Goal: Task Accomplishment & Management: Use online tool/utility

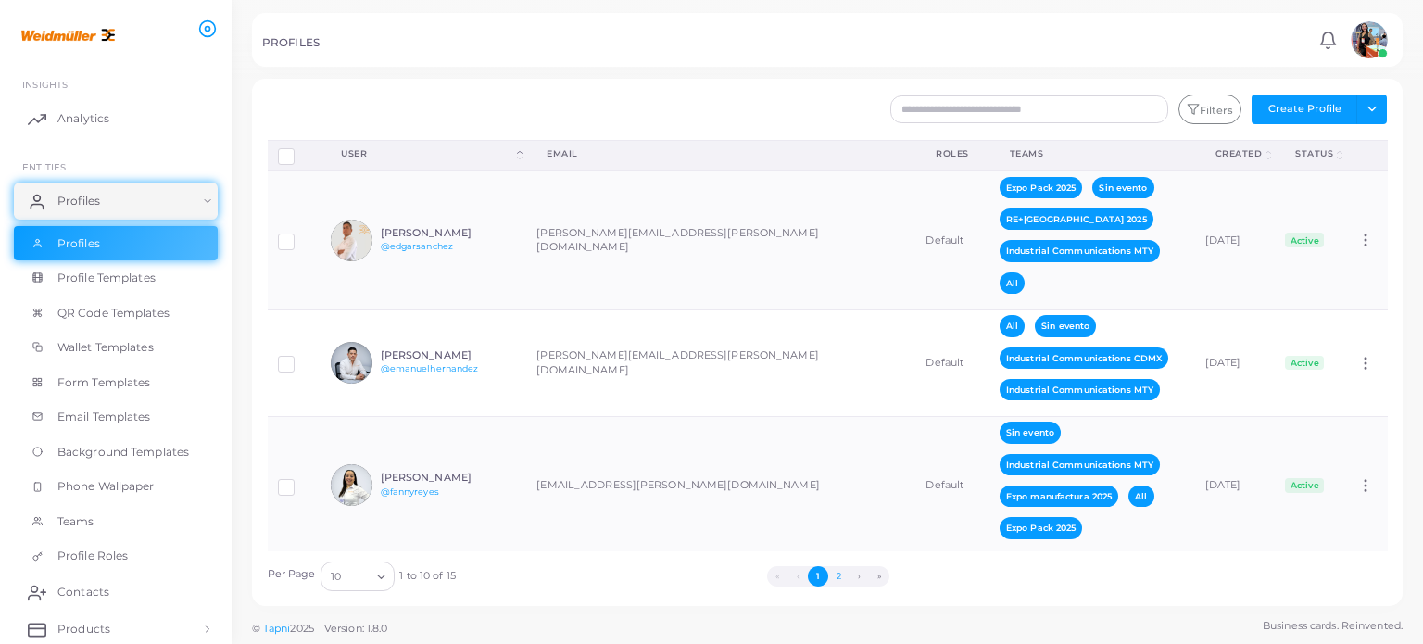
click at [839, 575] on button "2" at bounding box center [838, 576] width 20 height 20
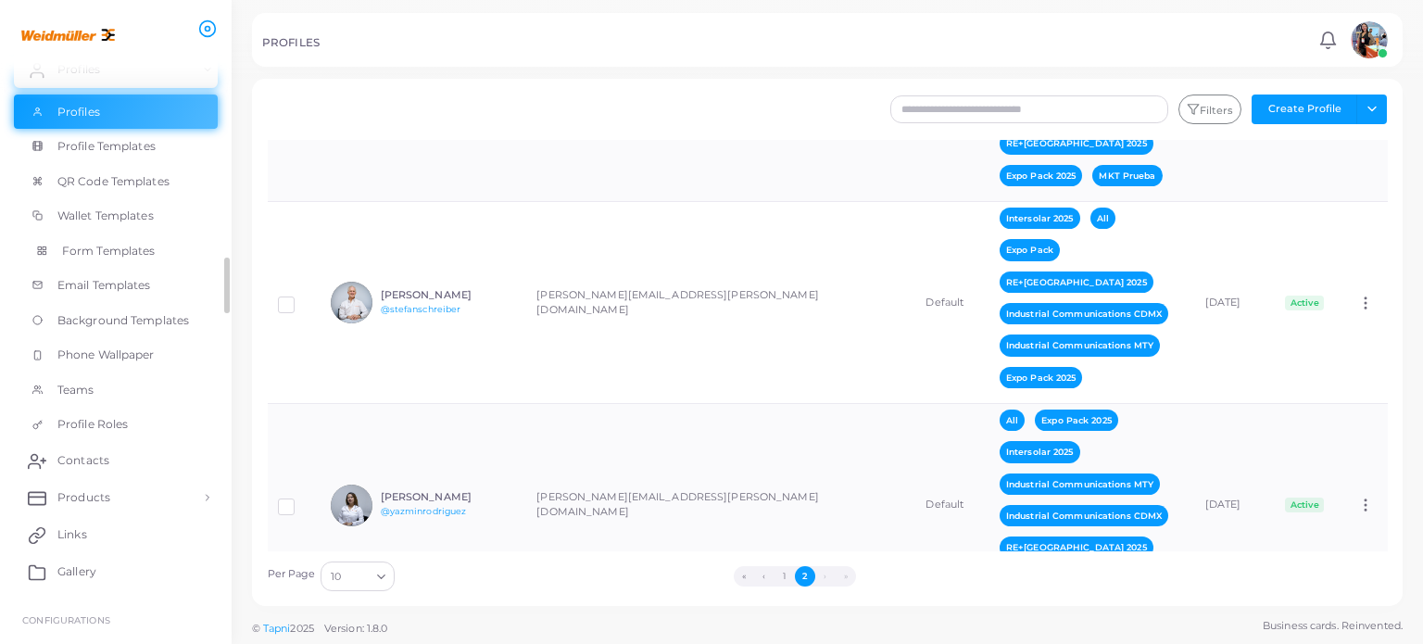
scroll to position [137, 0]
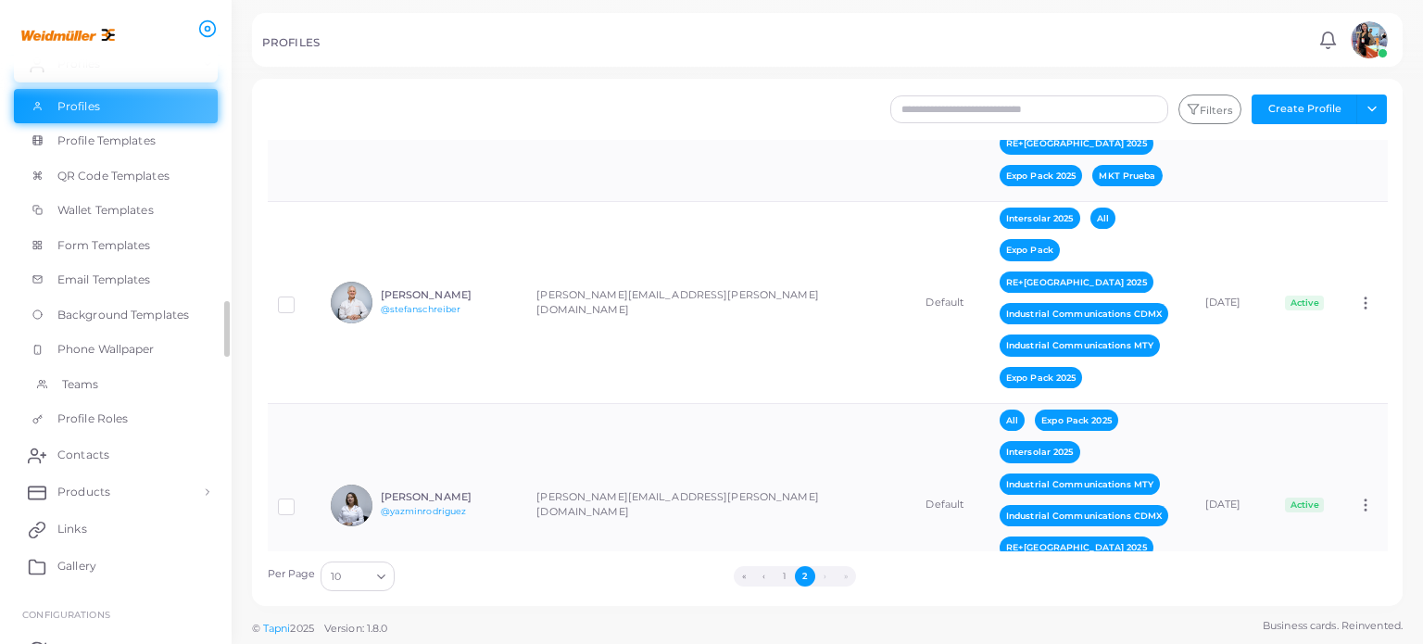
click at [84, 377] on span "Teams" at bounding box center [80, 384] width 37 height 17
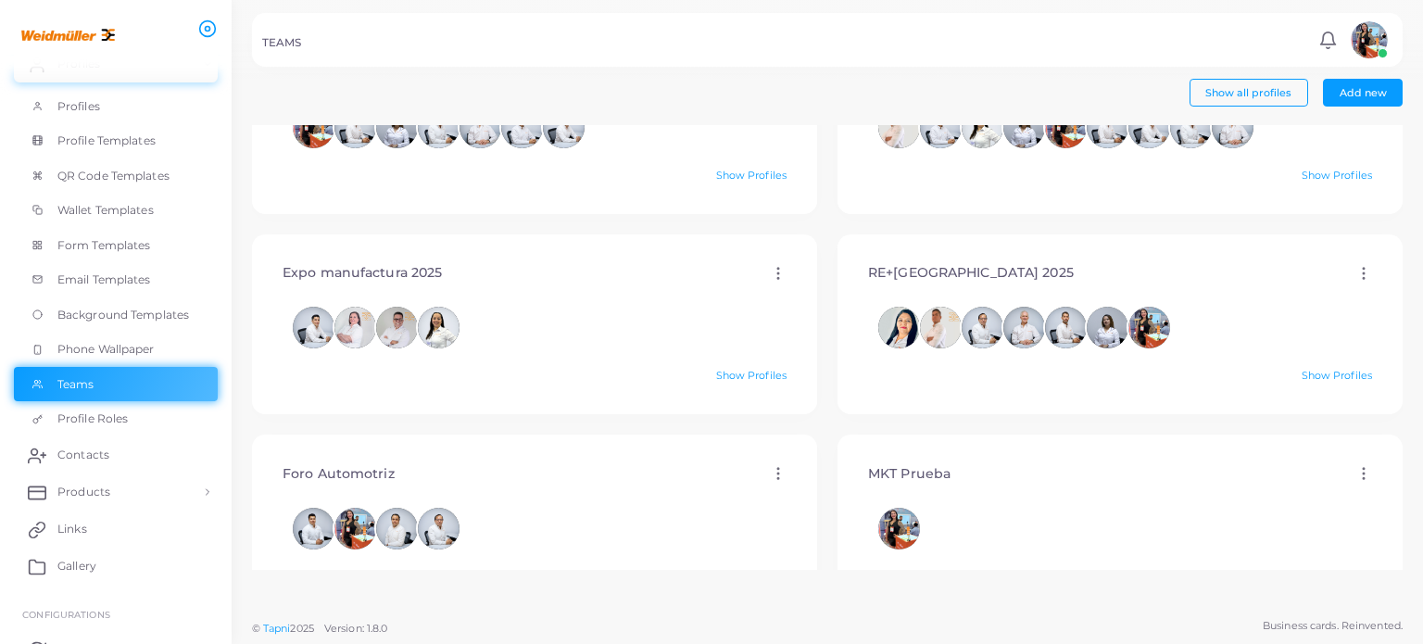
scroll to position [93, 0]
click at [1305, 375] on link "Show Profiles" at bounding box center [1337, 374] width 70 height 13
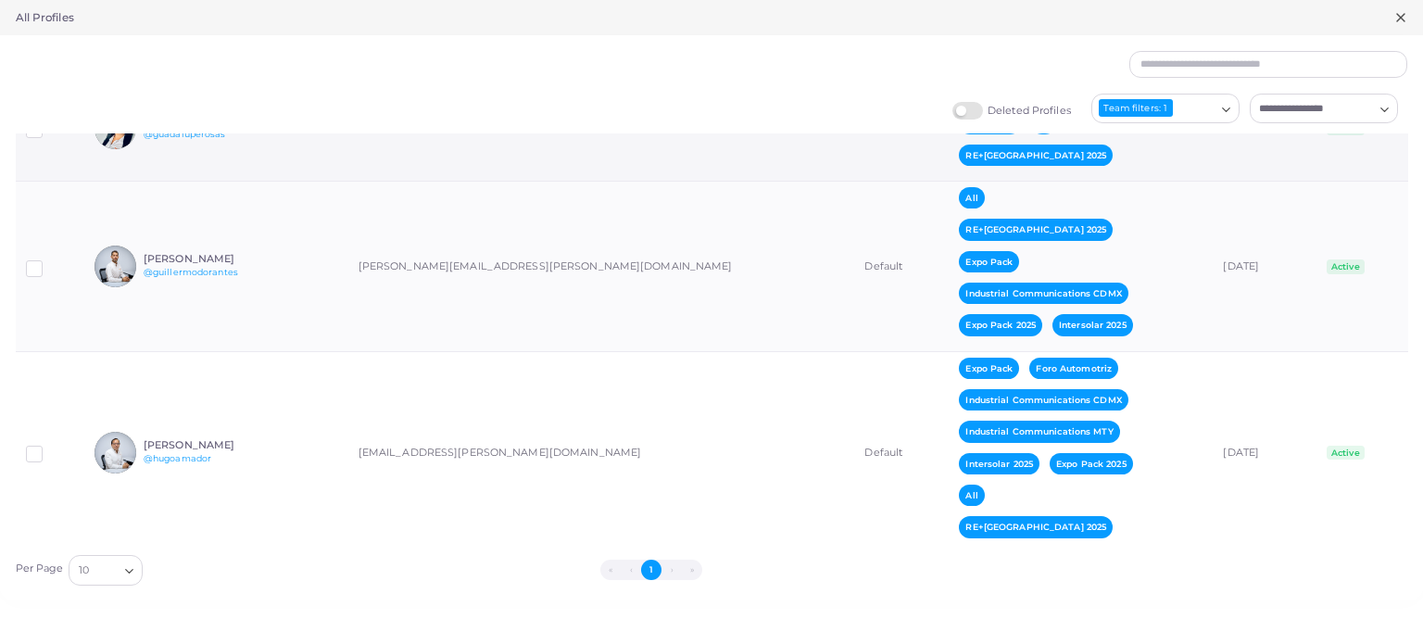
scroll to position [230, 0]
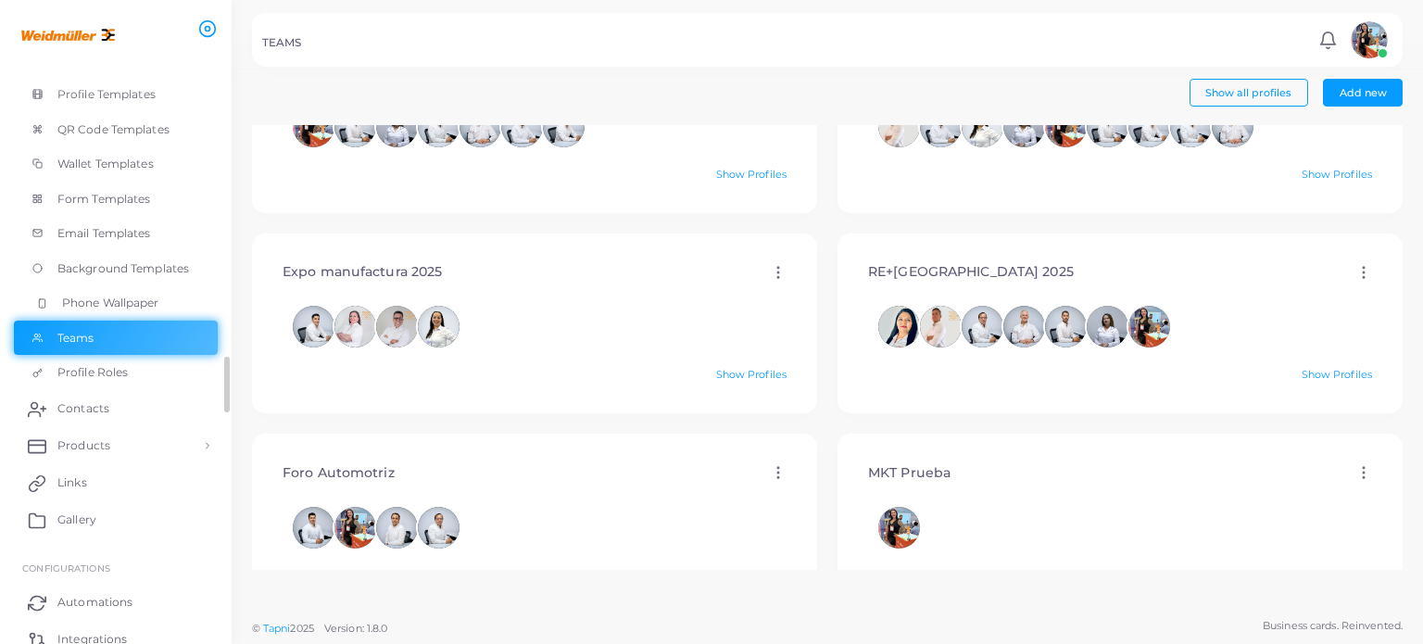
scroll to position [191, 0]
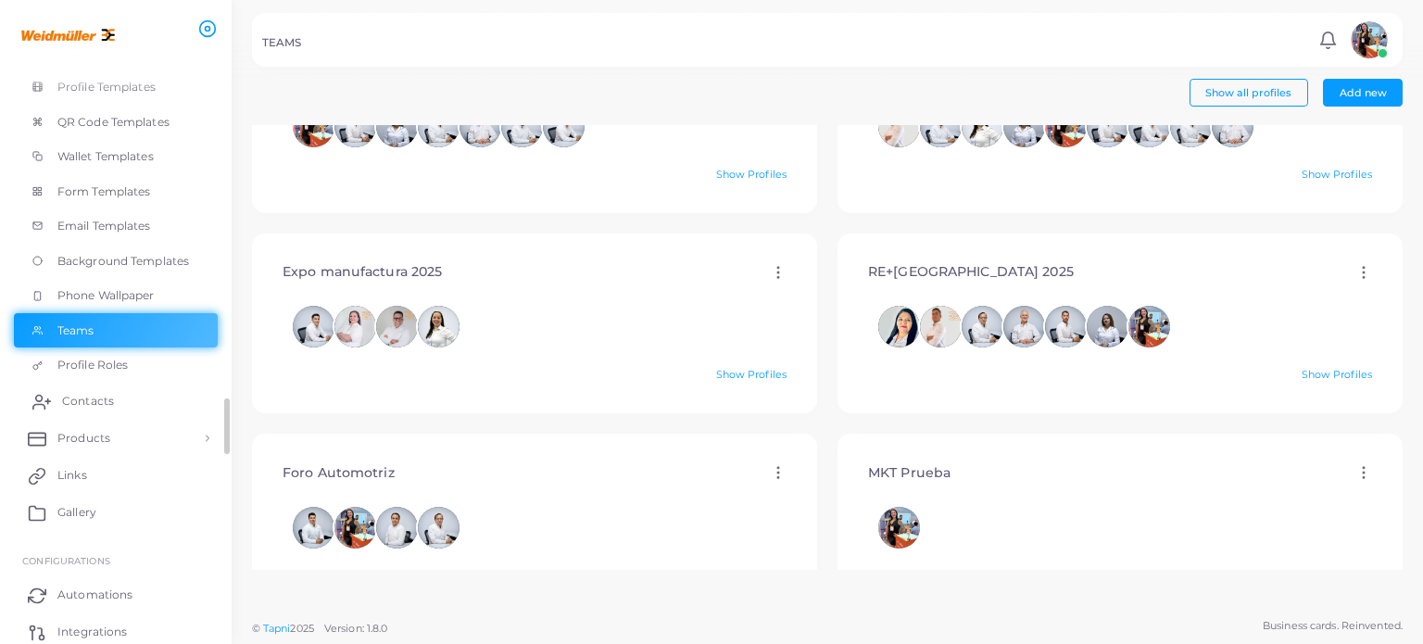
click at [90, 401] on span "Contacts" at bounding box center [88, 401] width 52 height 17
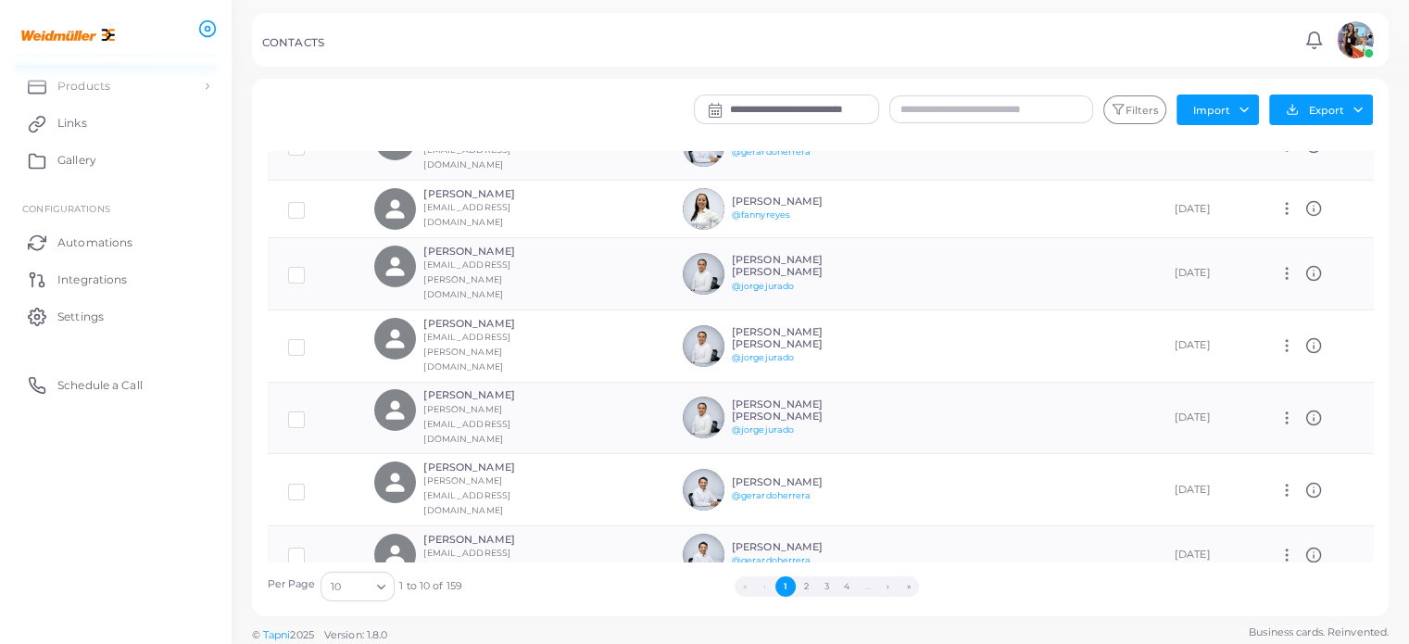
scroll to position [6, 0]
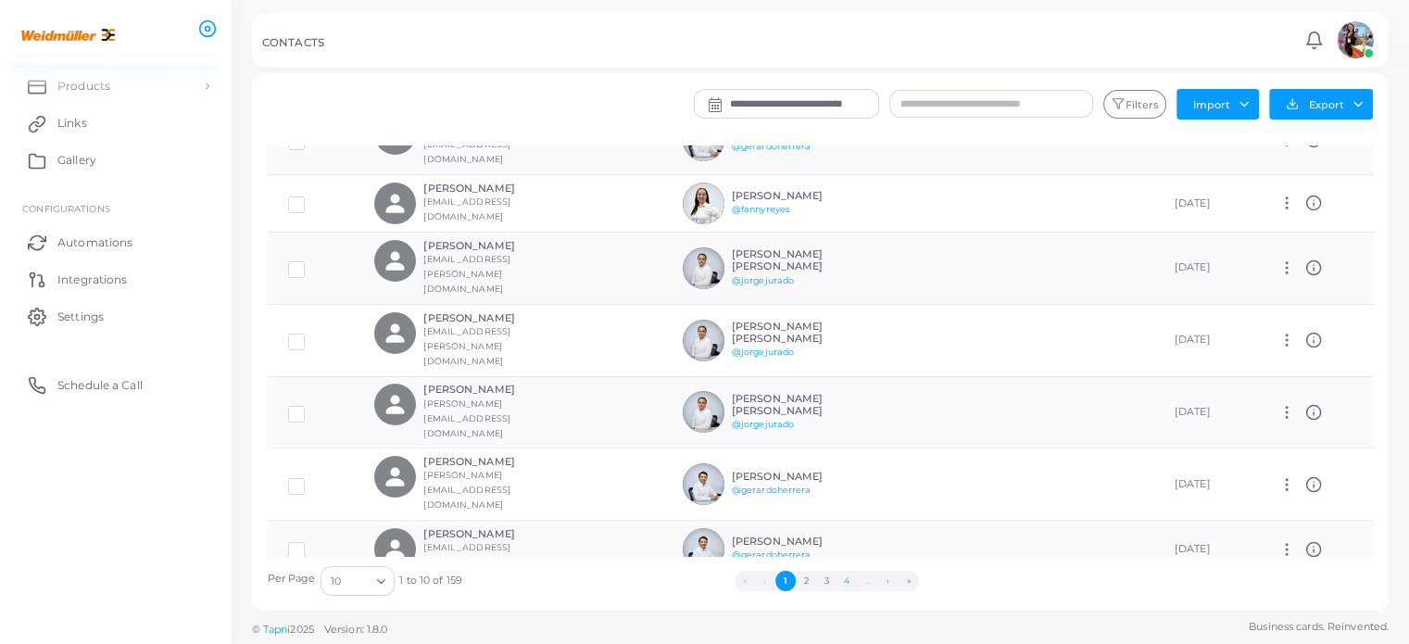
click at [844, 582] on button "4" at bounding box center [847, 581] width 20 height 20
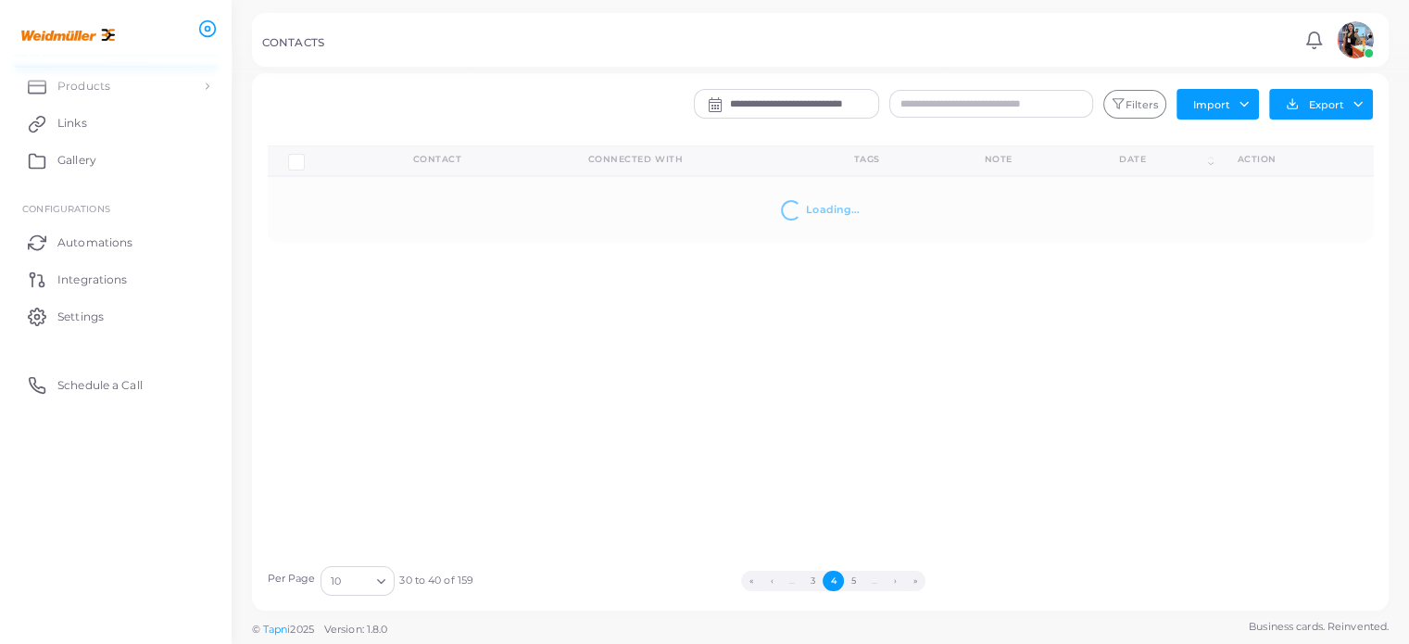
scroll to position [0, 0]
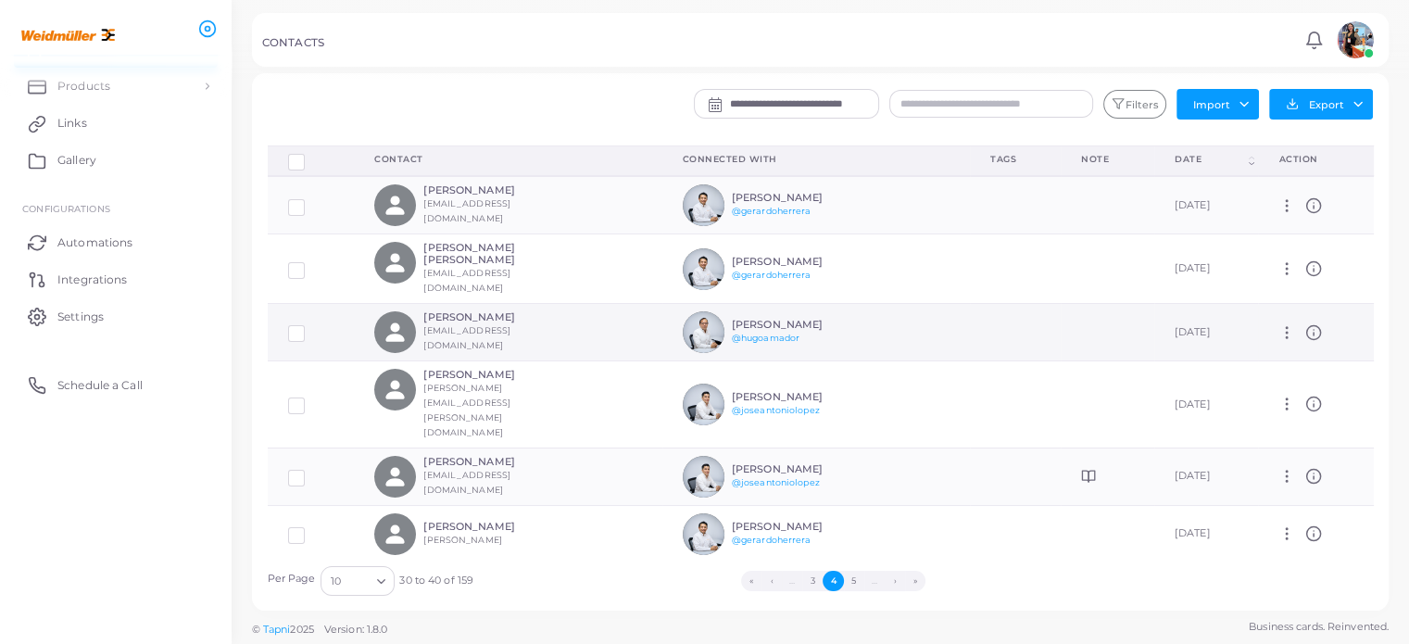
click at [591, 322] on div "[PERSON_NAME] [PERSON_NAME][EMAIL_ADDRESS][DOMAIN_NAME]" at bounding box center [507, 332] width 267 height 42
click at [399, 320] on icon "person fill" at bounding box center [395, 332] width 25 height 25
click at [1308, 324] on icon at bounding box center [1314, 332] width 17 height 17
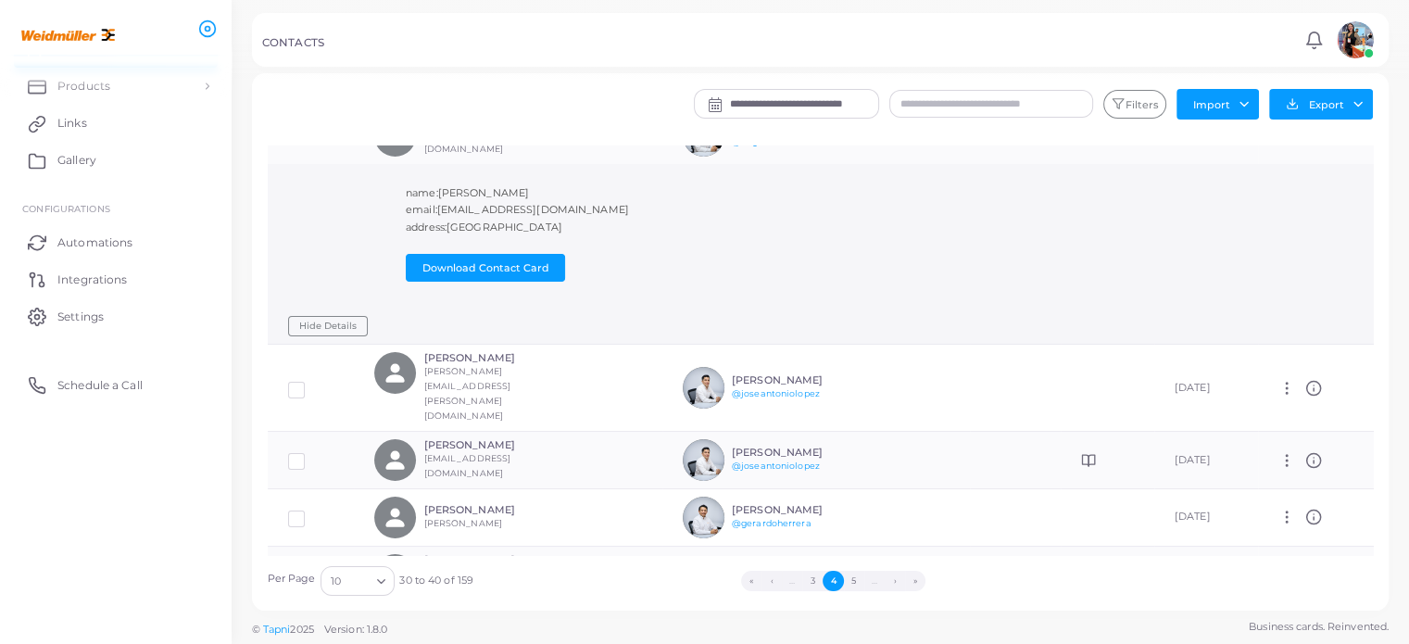
scroll to position [198, 0]
click at [1308, 450] on icon at bounding box center [1314, 458] width 17 height 17
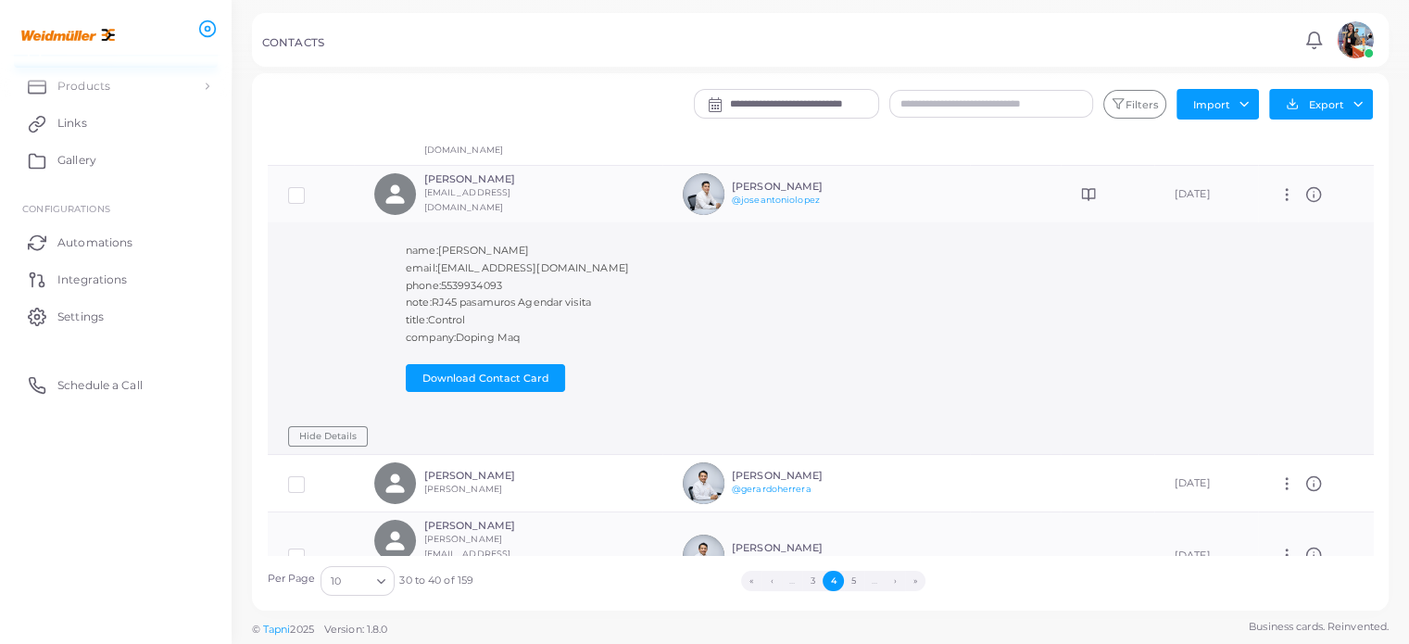
scroll to position [612, 0]
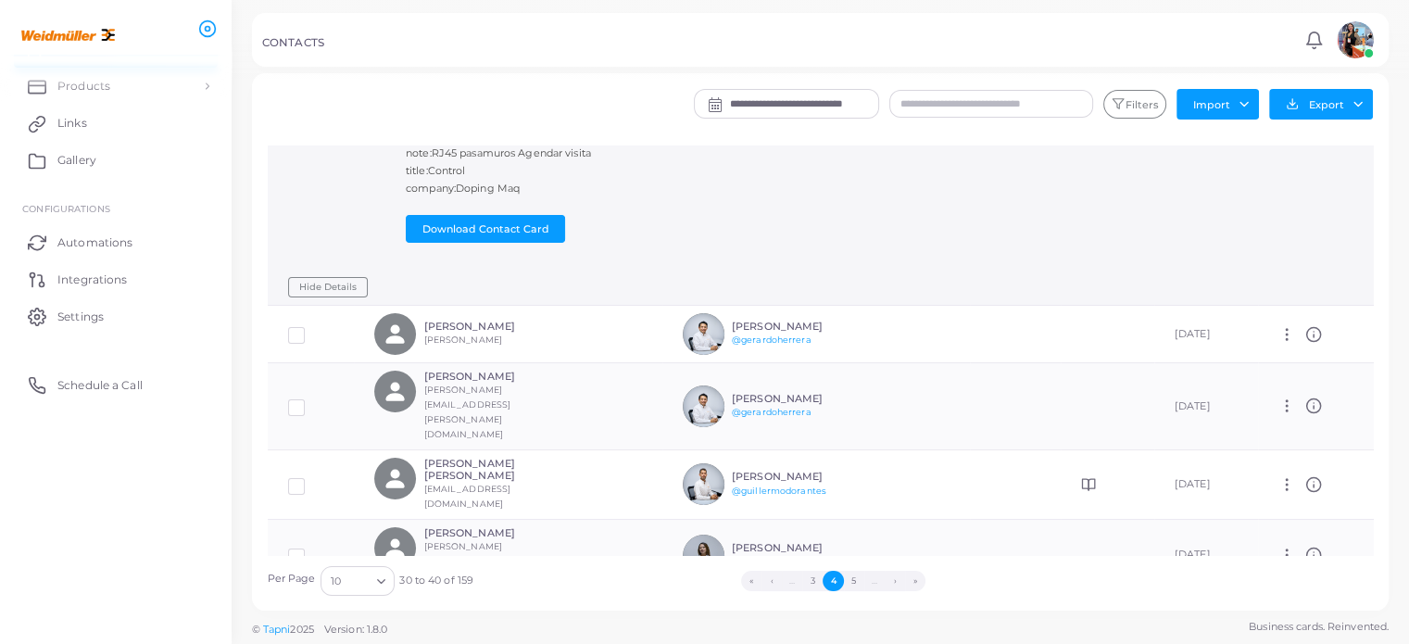
click at [970, 449] on td at bounding box center [1015, 483] width 91 height 69
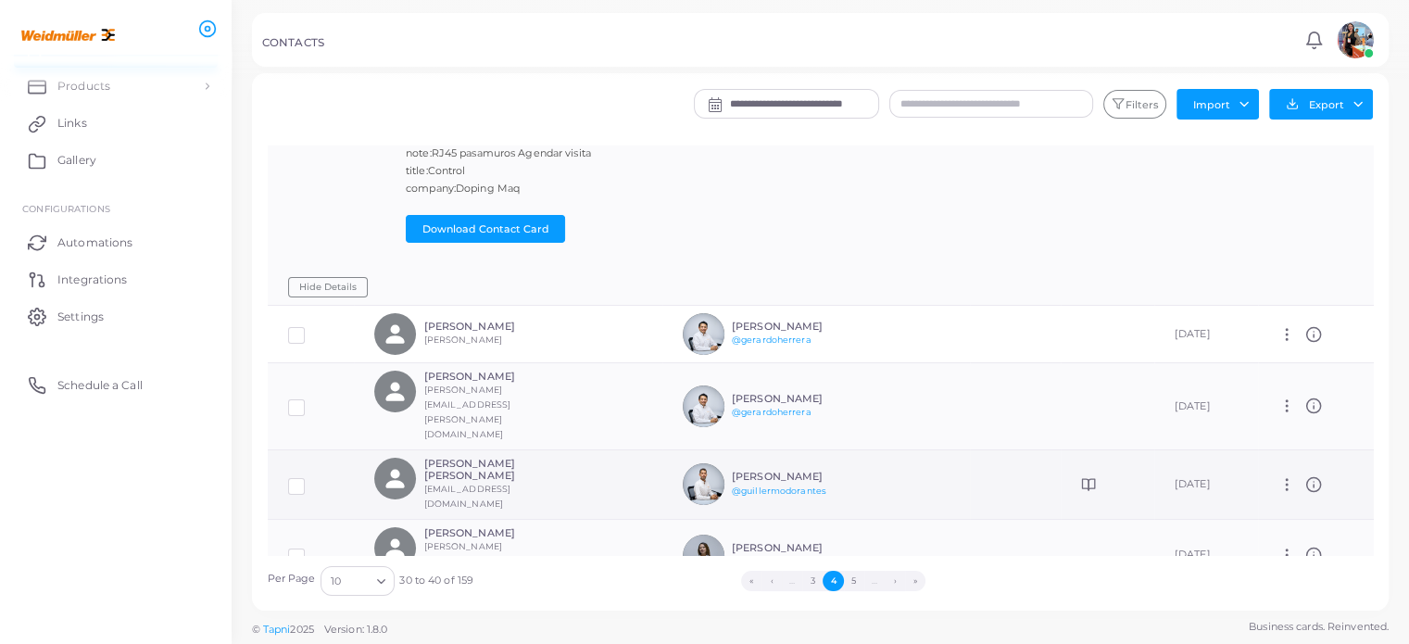
click at [571, 458] on div "[PERSON_NAME] [PERSON_NAME] [EMAIL_ADDRESS][DOMAIN_NAME]" at bounding box center [507, 485] width 267 height 54
click at [1313, 477] on circle at bounding box center [1314, 484] width 14 height 14
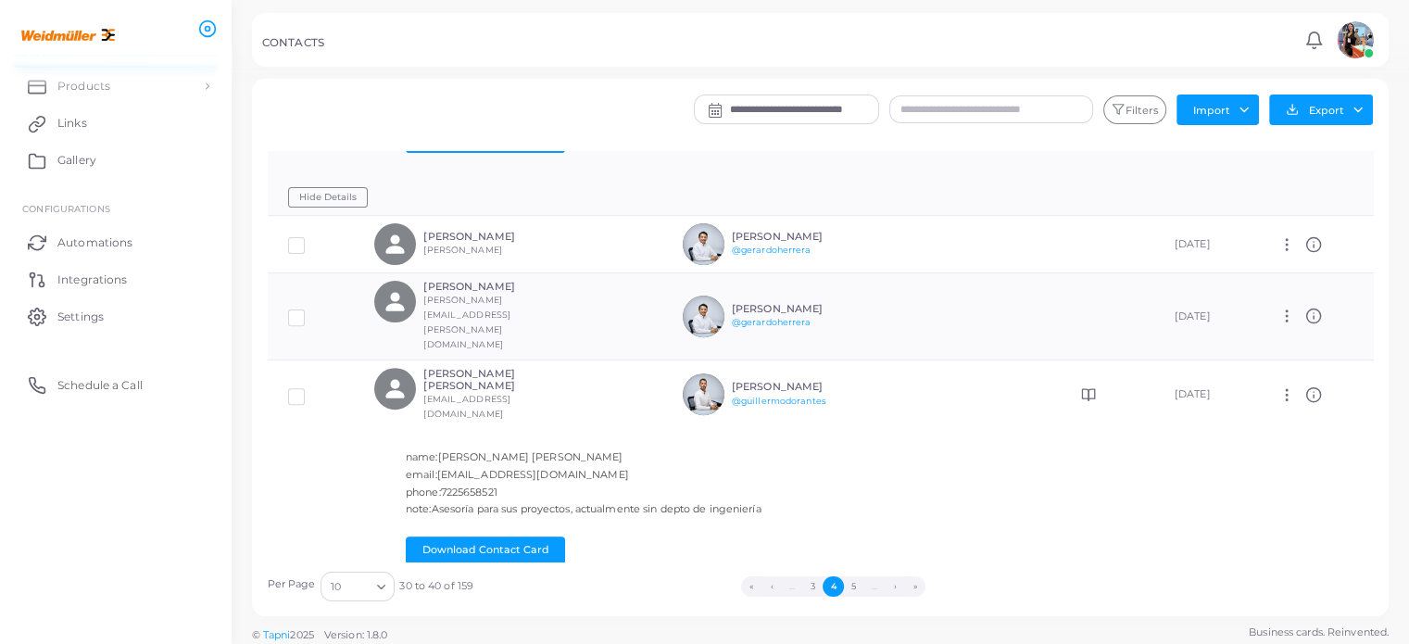
scroll to position [808, 0]
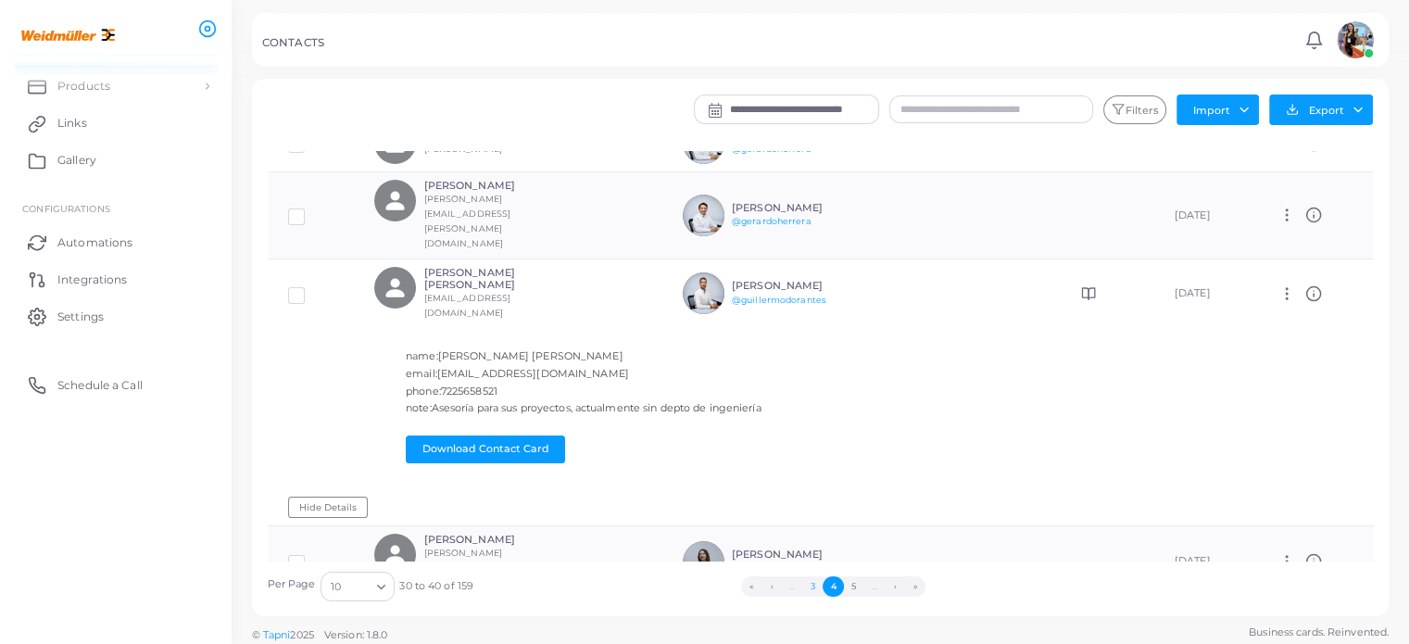
click at [812, 582] on button "3" at bounding box center [812, 586] width 20 height 20
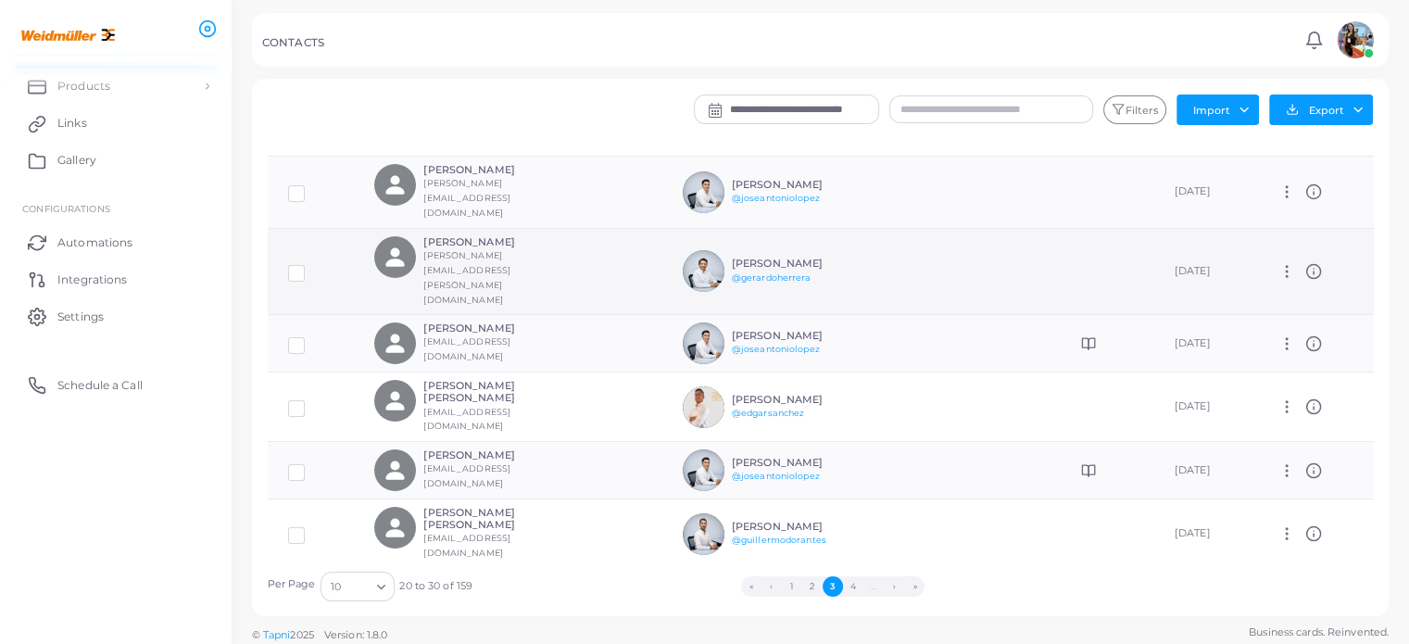
scroll to position [6, 0]
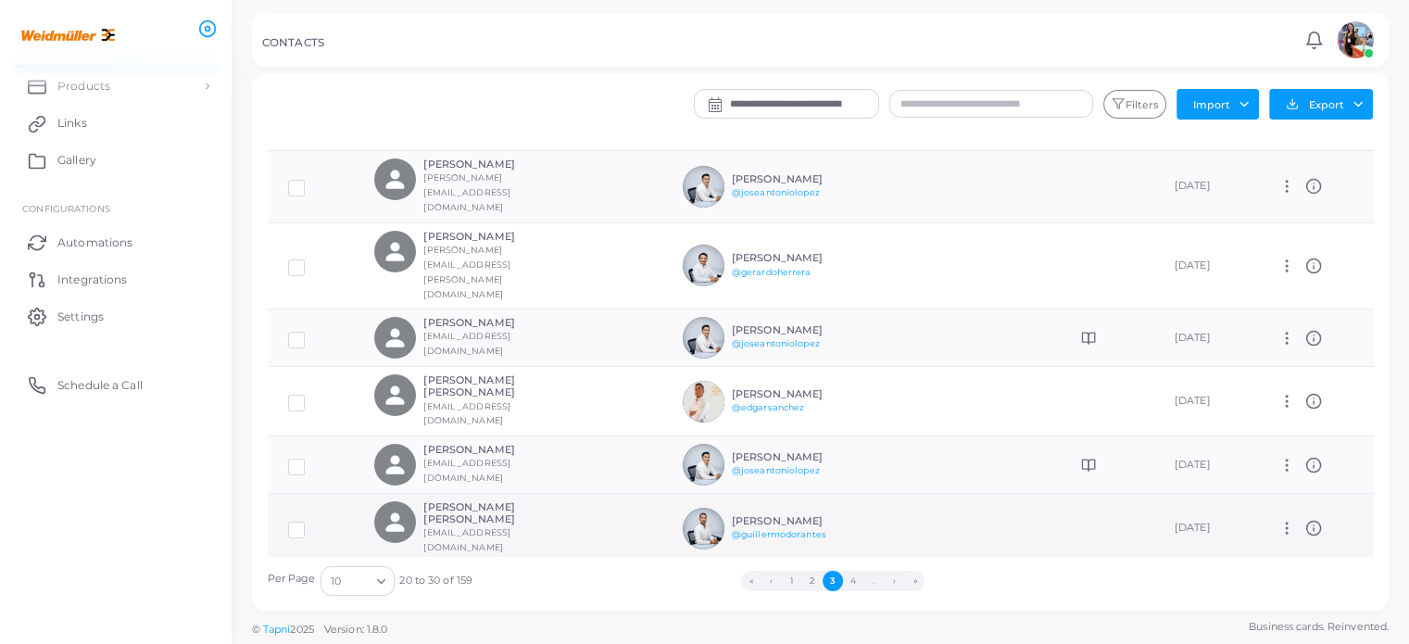
click at [542, 501] on h6 "[PERSON_NAME] [PERSON_NAME]" at bounding box center [491, 513] width 136 height 24
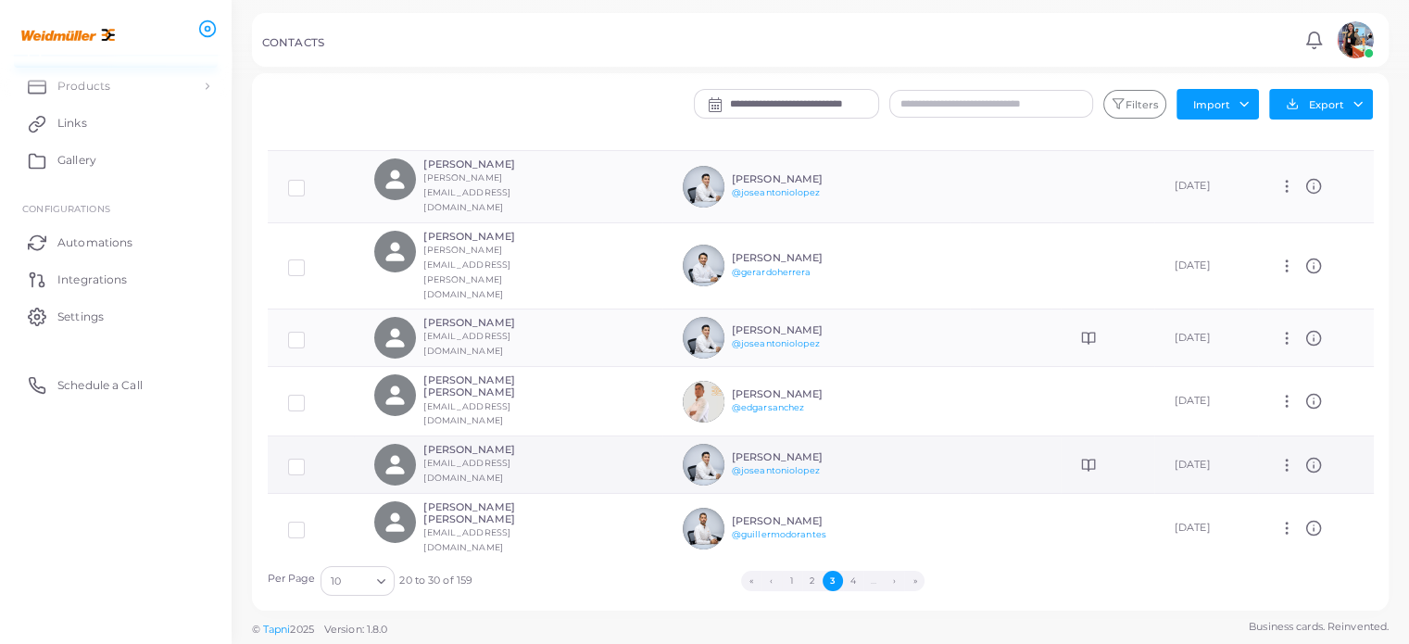
click at [1310, 457] on icon at bounding box center [1314, 465] width 17 height 17
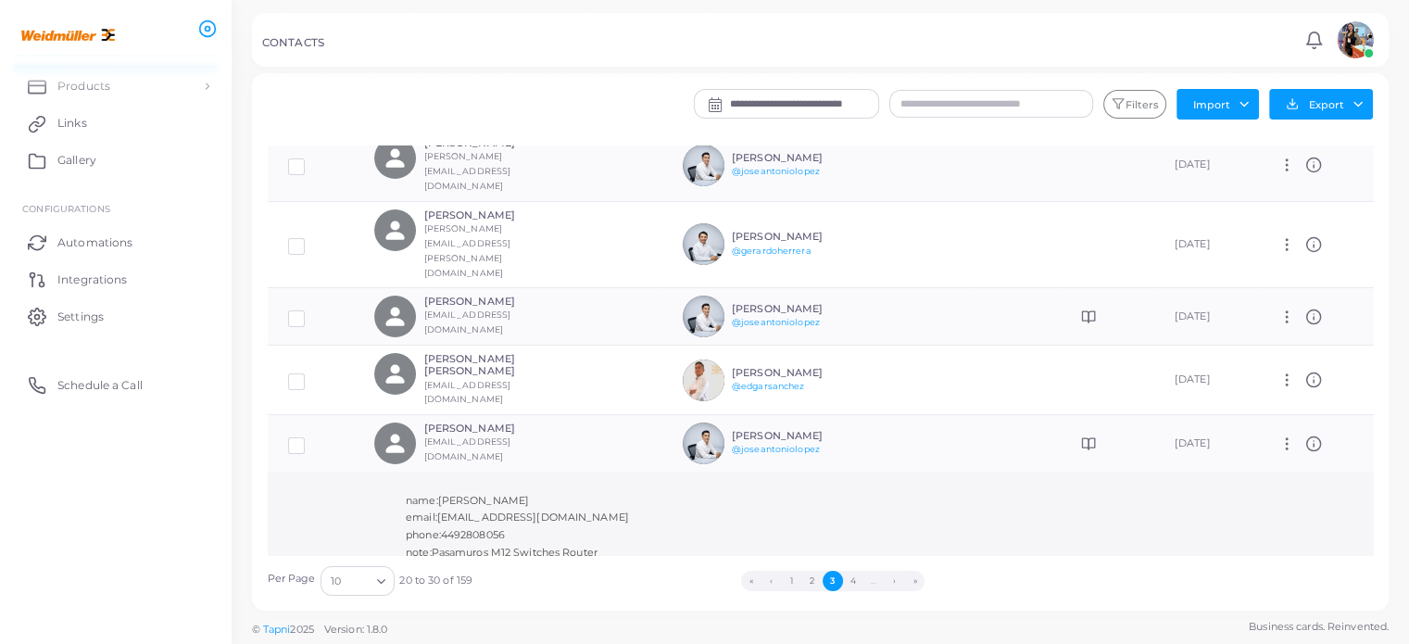
scroll to position [222, 0]
click at [1309, 435] on icon at bounding box center [1314, 443] width 17 height 17
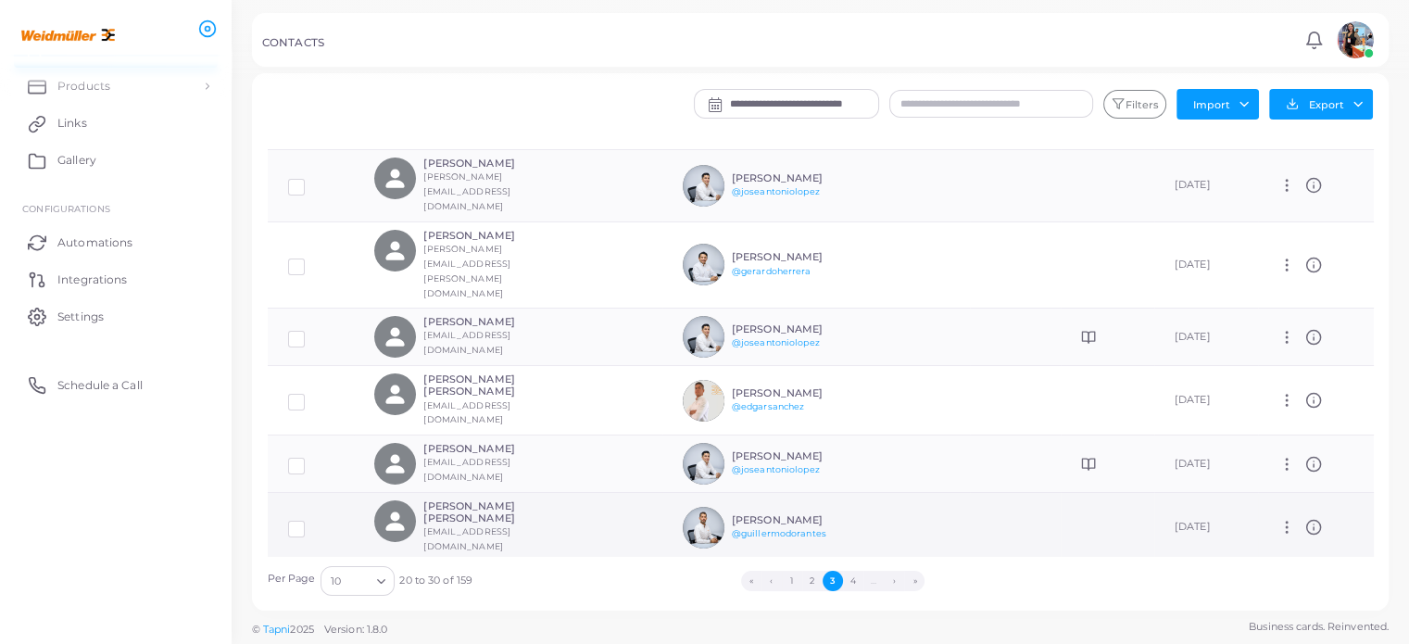
scroll to position [200, 0]
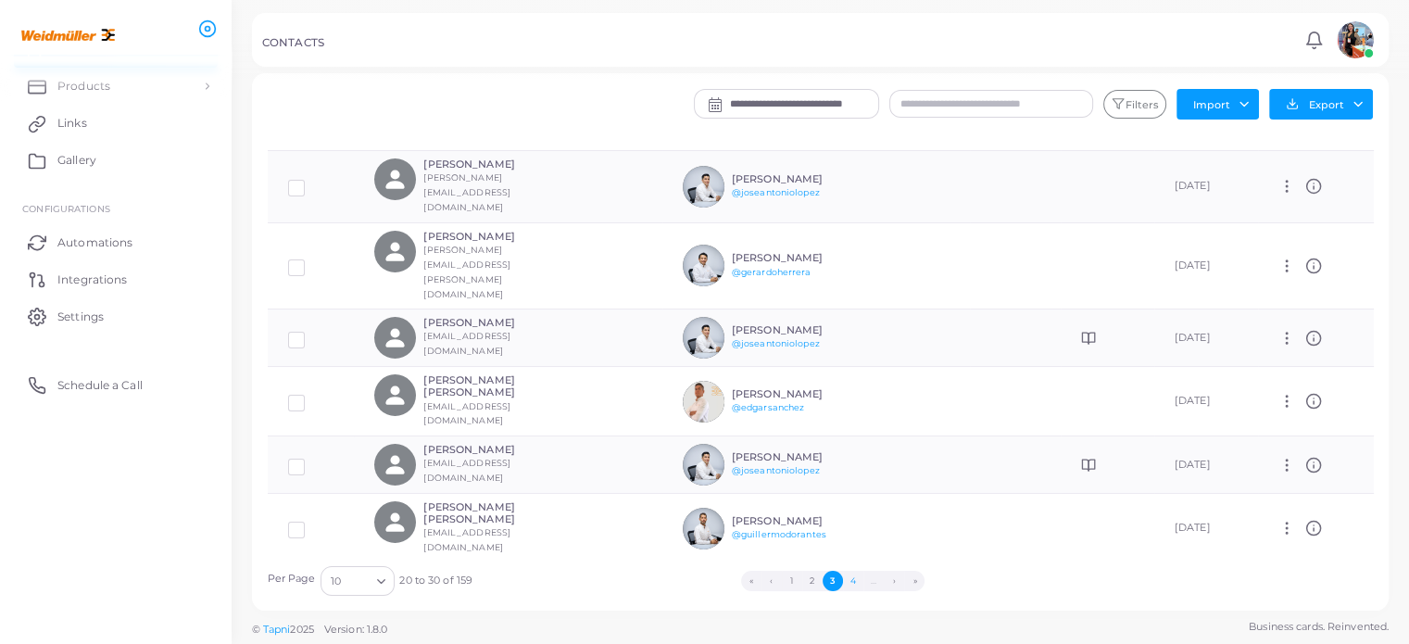
click at [860, 577] on button "4" at bounding box center [853, 581] width 20 height 20
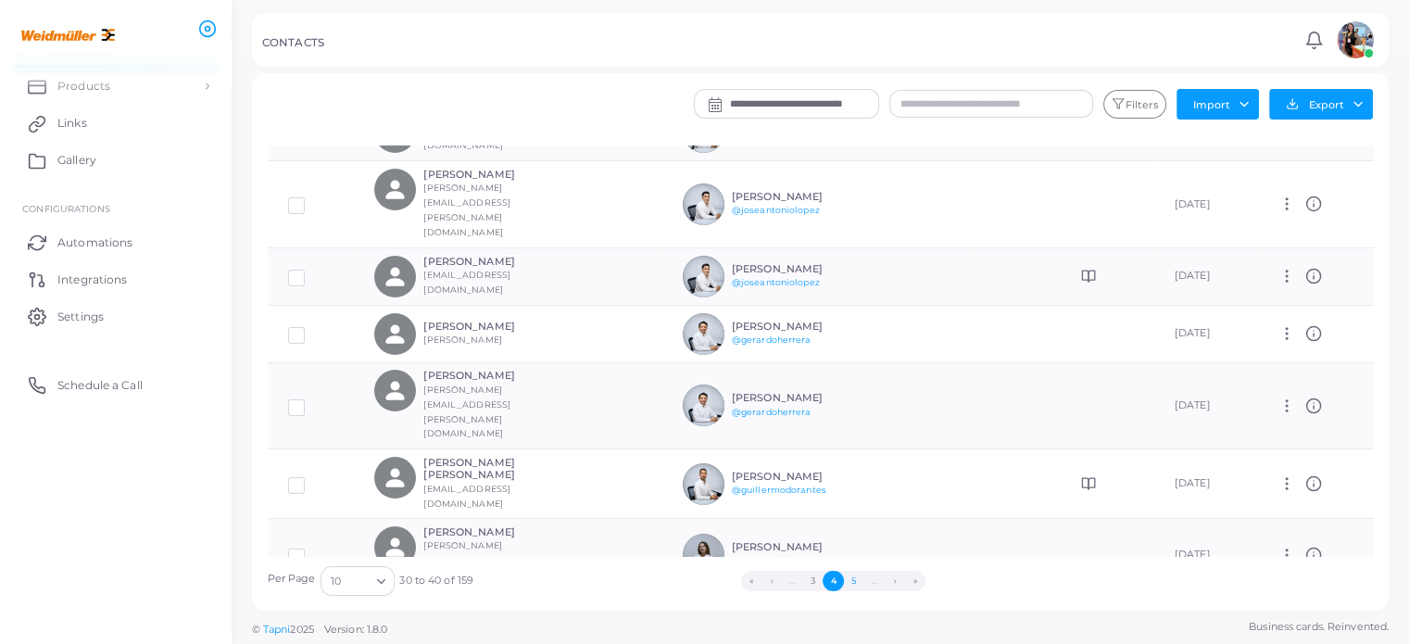
click at [858, 573] on button "5" at bounding box center [854, 581] width 20 height 20
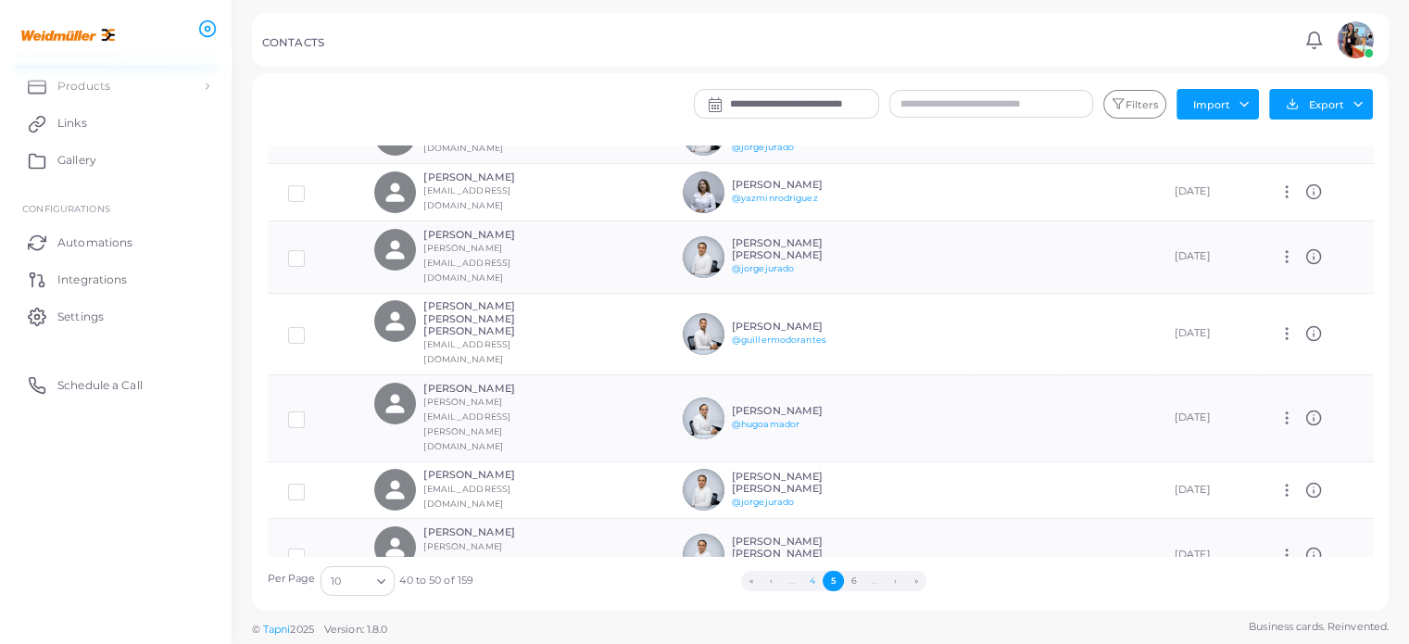
click at [812, 581] on button "4" at bounding box center [812, 581] width 20 height 20
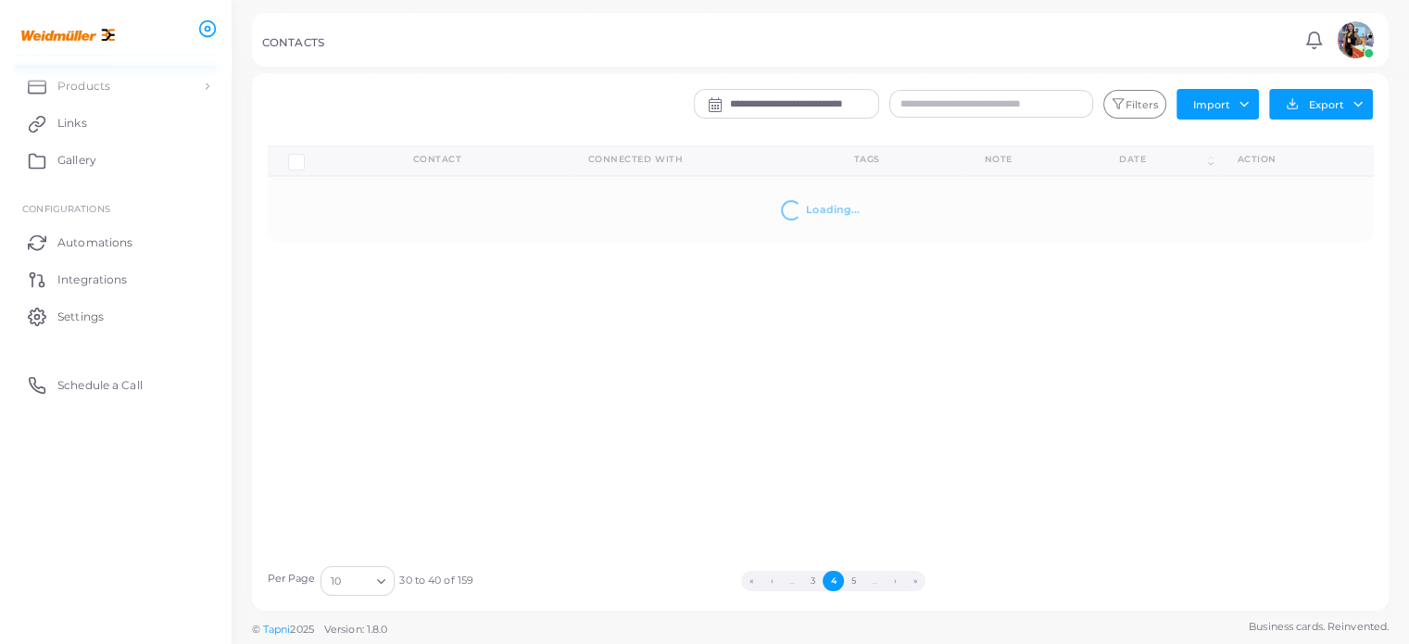
scroll to position [0, 0]
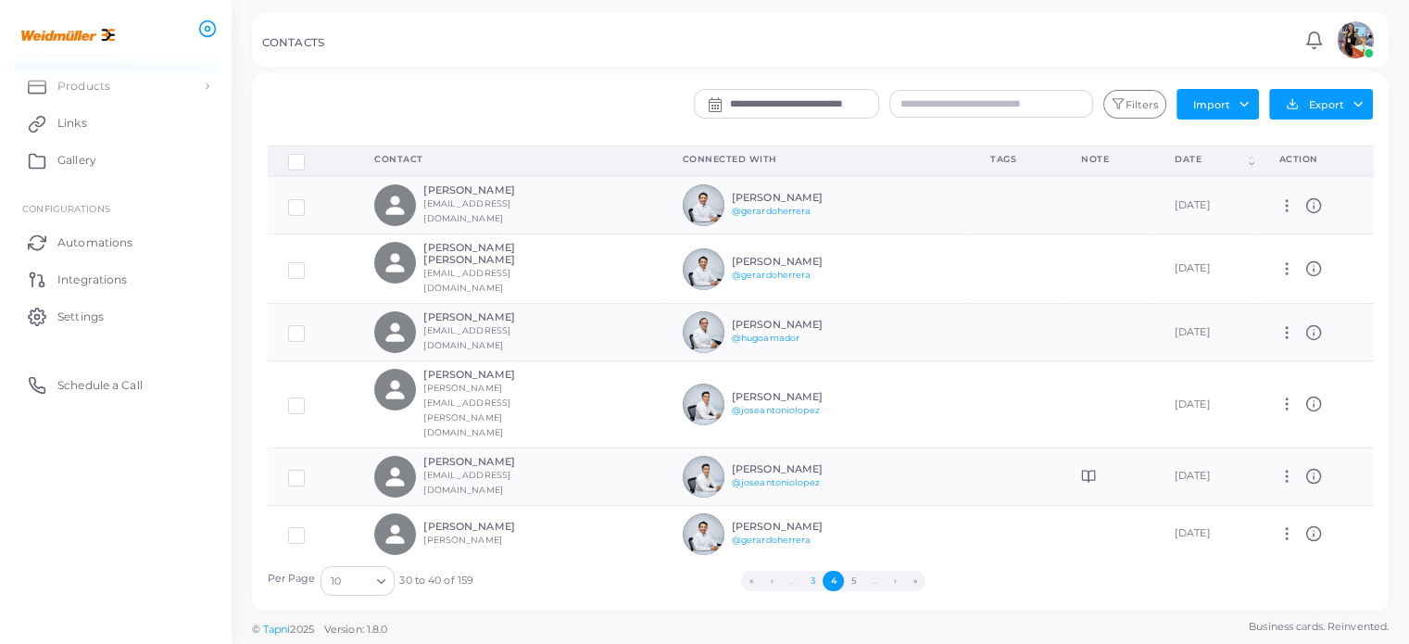
click at [814, 578] on button "3" at bounding box center [812, 581] width 20 height 20
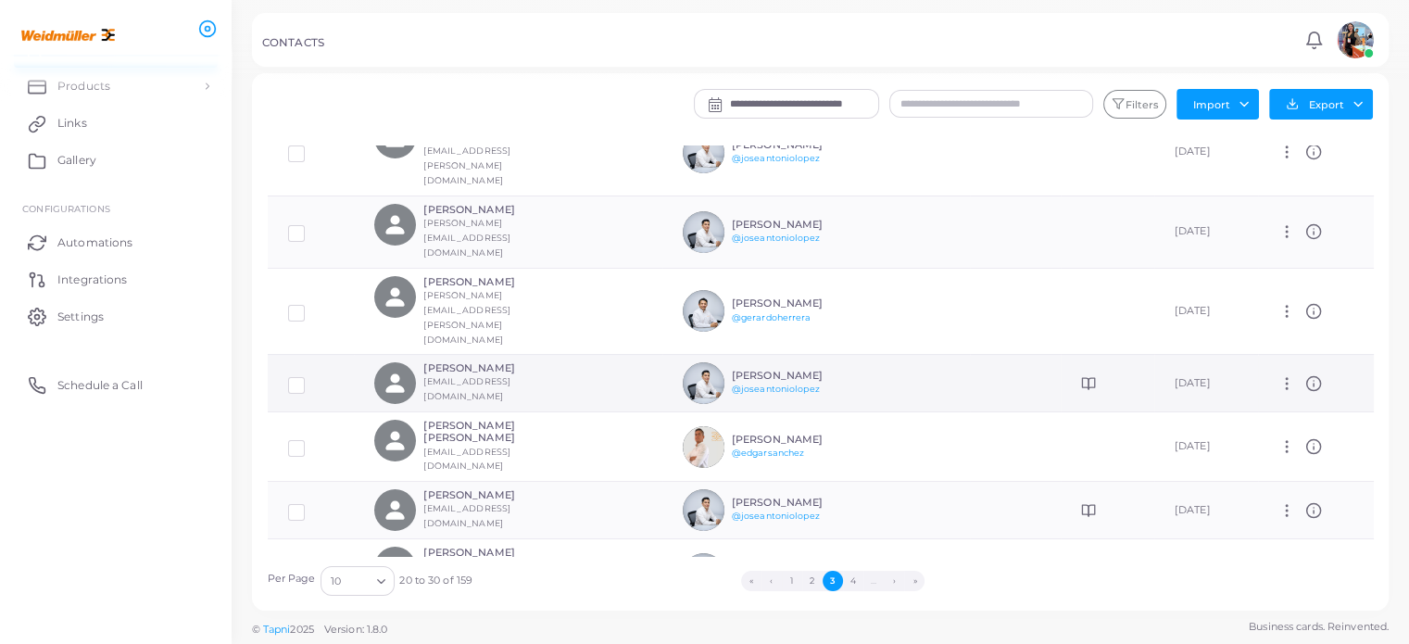
scroll to position [200, 0]
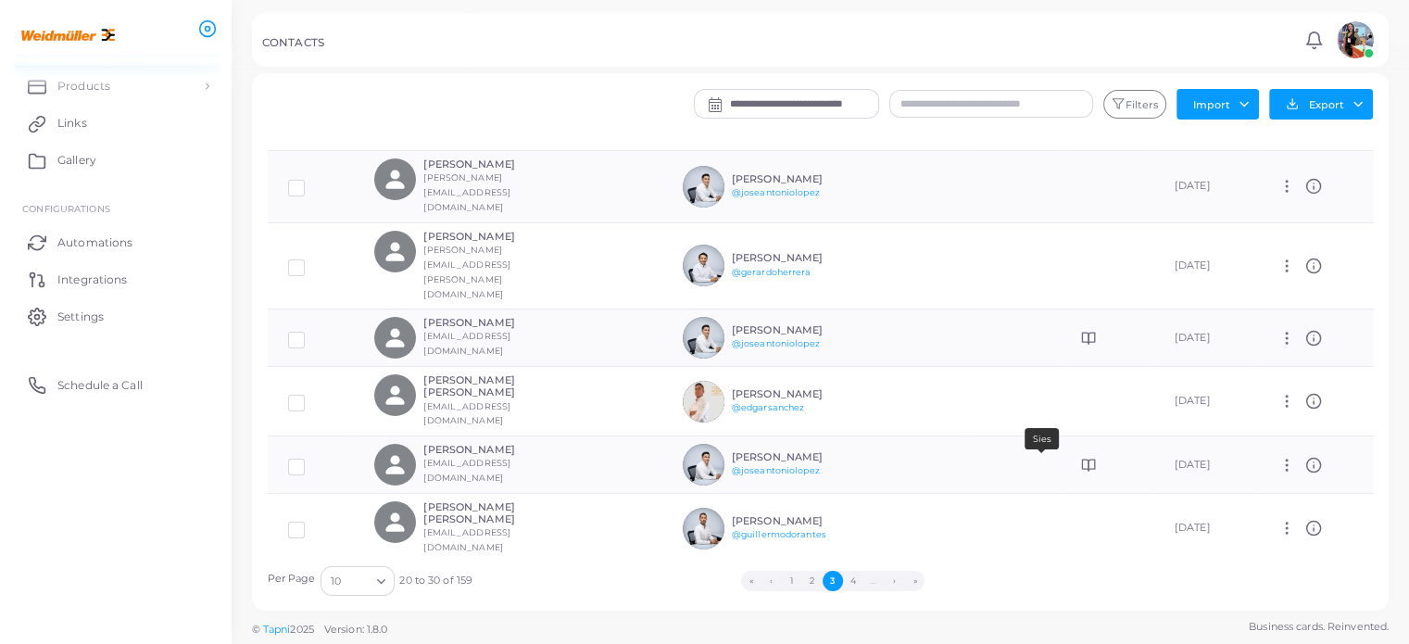
click at [1081, 585] on icon at bounding box center [1088, 592] width 15 height 15
click at [1307, 584] on icon at bounding box center [1314, 592] width 17 height 17
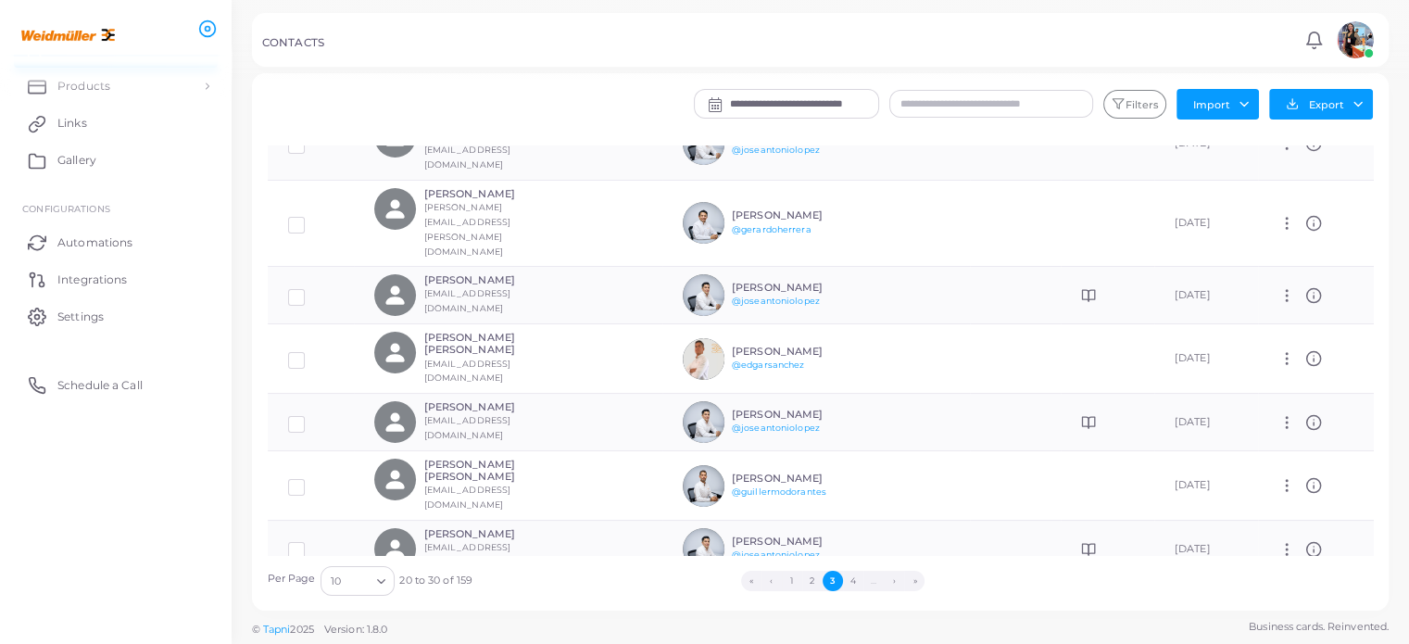
scroll to position [240, 0]
click at [1145, 99] on button "Filters" at bounding box center [1135, 105] width 63 height 30
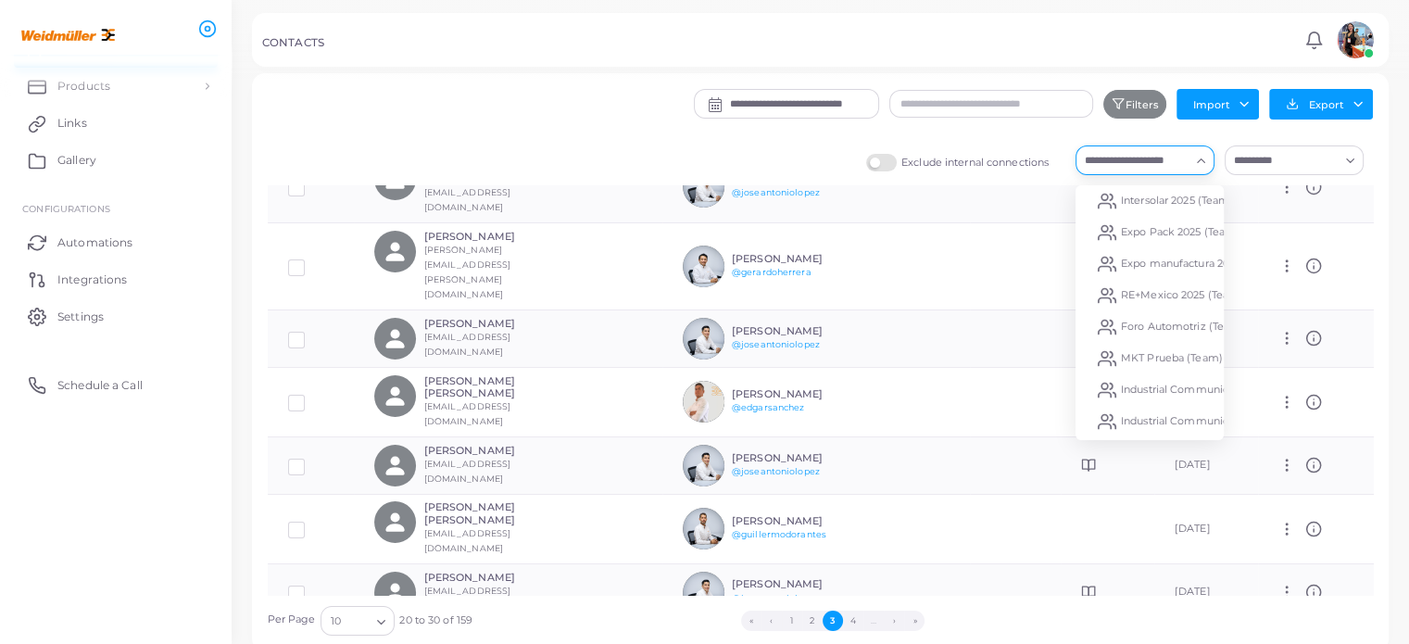
click at [1179, 166] on input "Search for option" at bounding box center [1134, 160] width 111 height 20
click at [1133, 229] on span "Expo Pack 2025 (Team)" at bounding box center [1180, 231] width 119 height 13
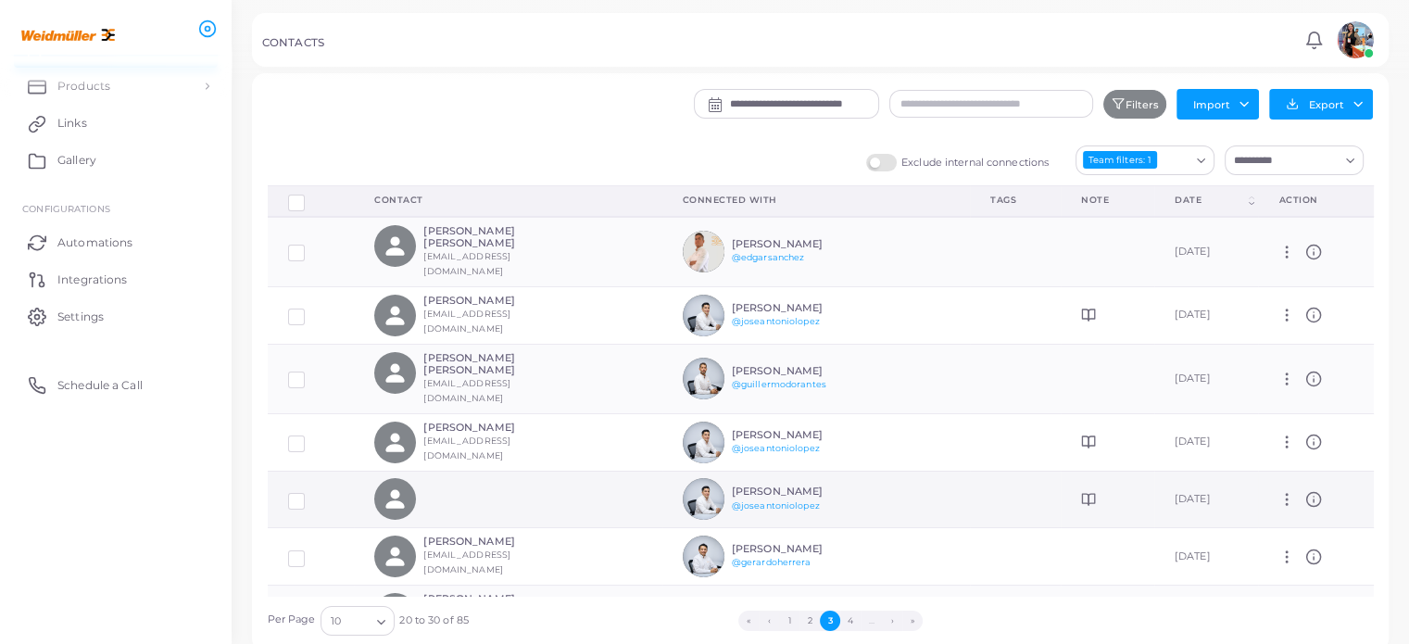
scroll to position [78, 0]
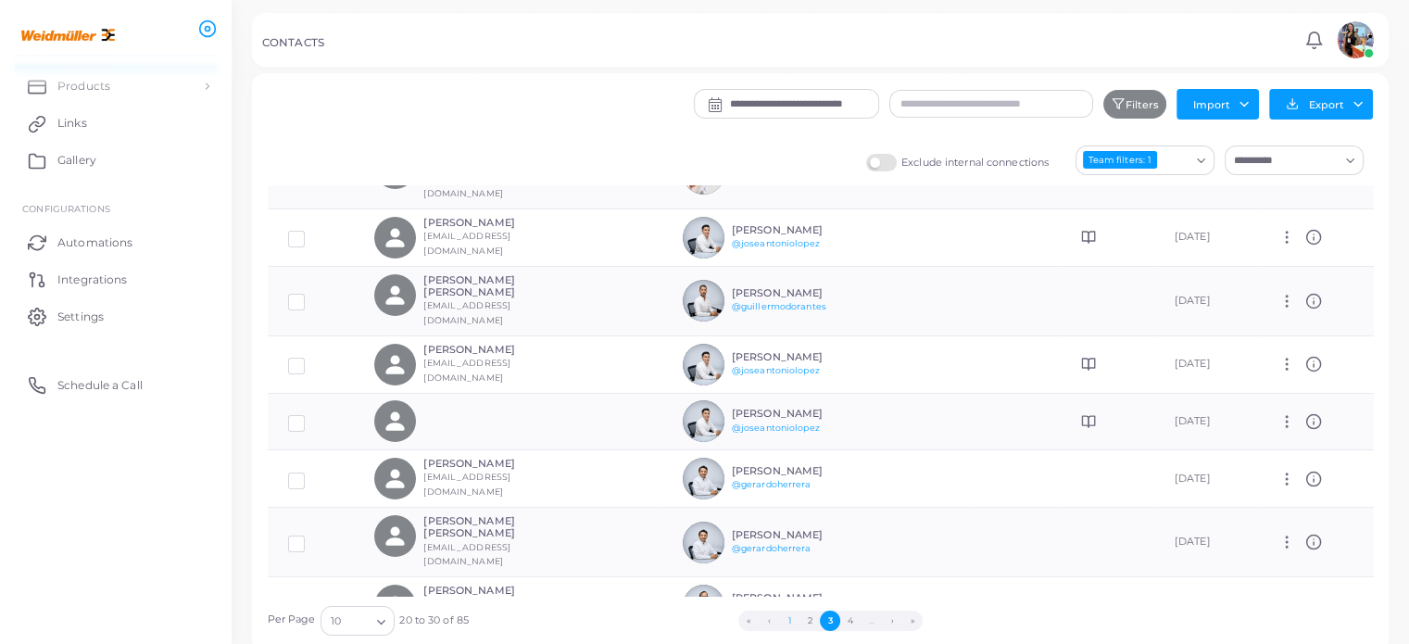
click at [782, 618] on button "1" at bounding box center [789, 621] width 20 height 20
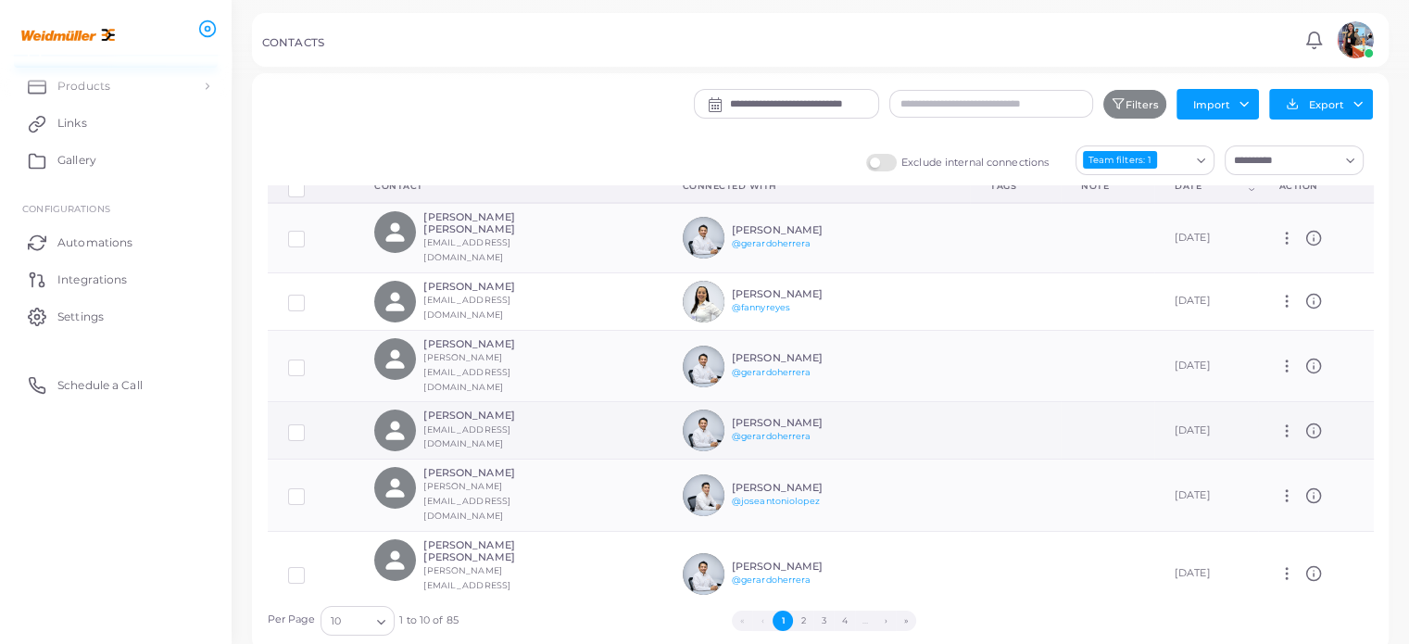
scroll to position [0, 0]
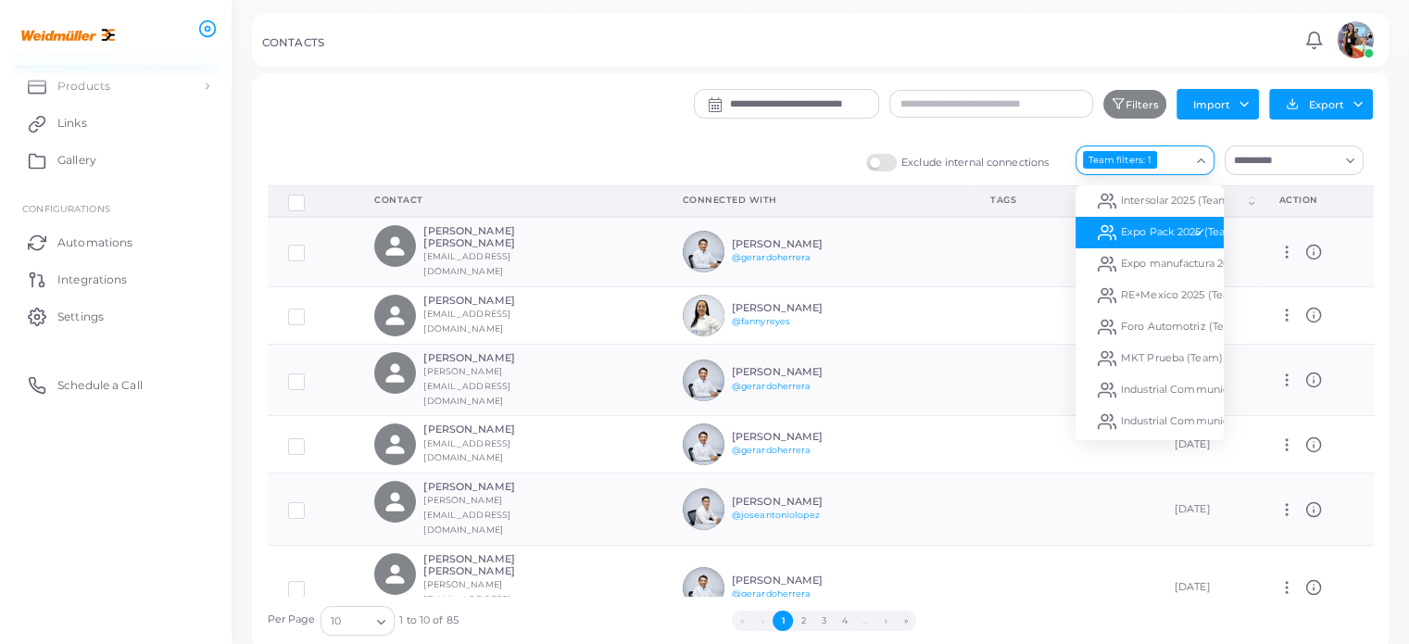
click at [1202, 158] on icon "Search for option" at bounding box center [1201, 161] width 14 height 14
click at [1164, 293] on span "RE+Mexico 2025 (Team)" at bounding box center [1182, 294] width 122 height 13
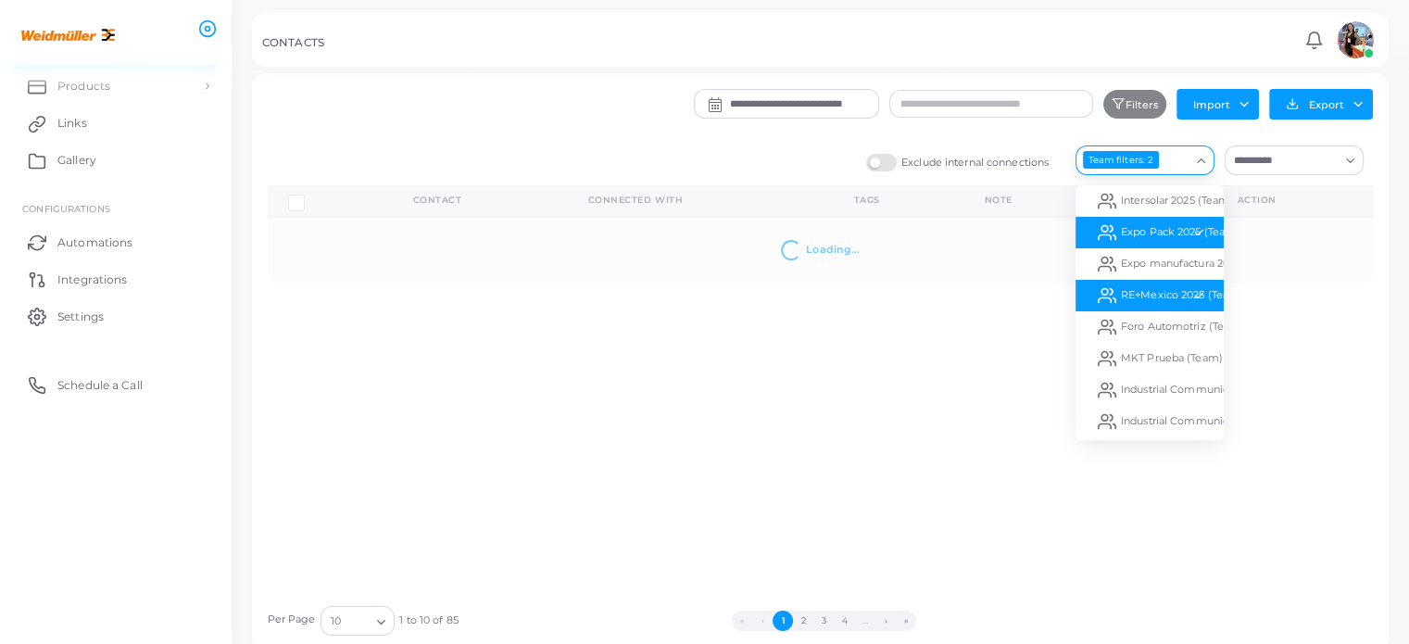
click at [1188, 167] on input "Search for option" at bounding box center [1175, 160] width 28 height 20
click at [1157, 220] on li "Expo Pack 2025 (Team)" at bounding box center [1150, 233] width 148 height 32
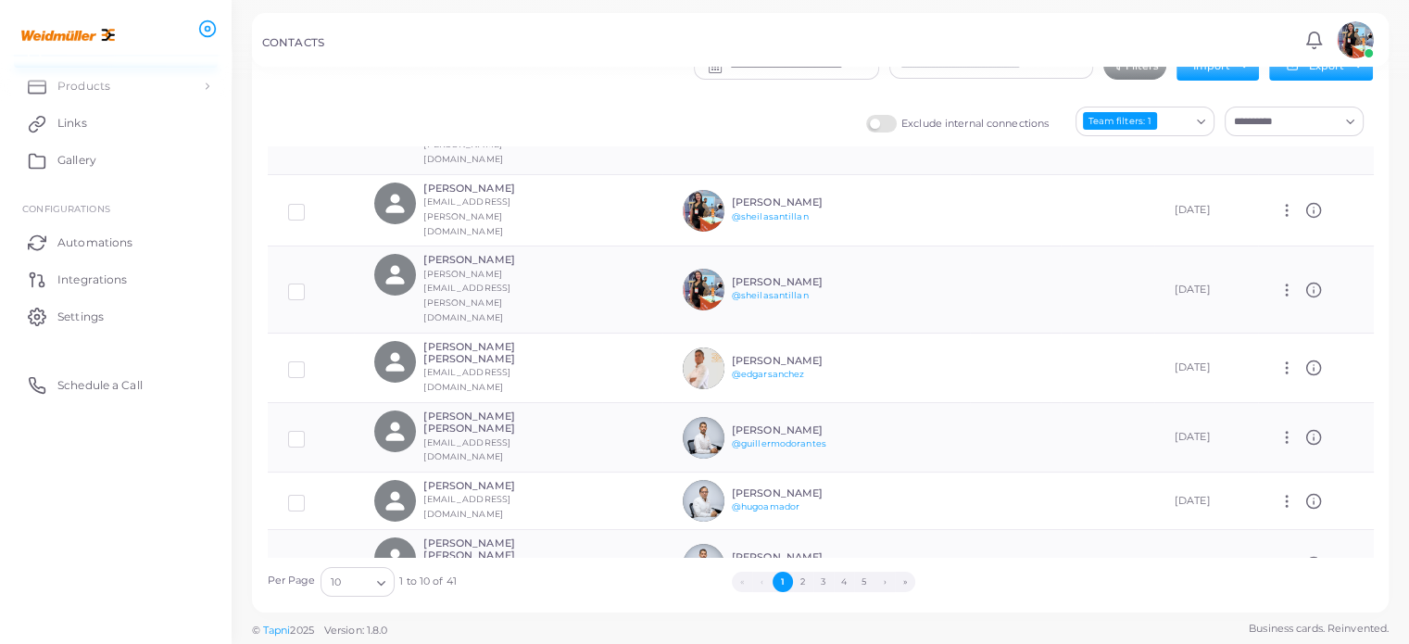
scroll to position [201, 0]
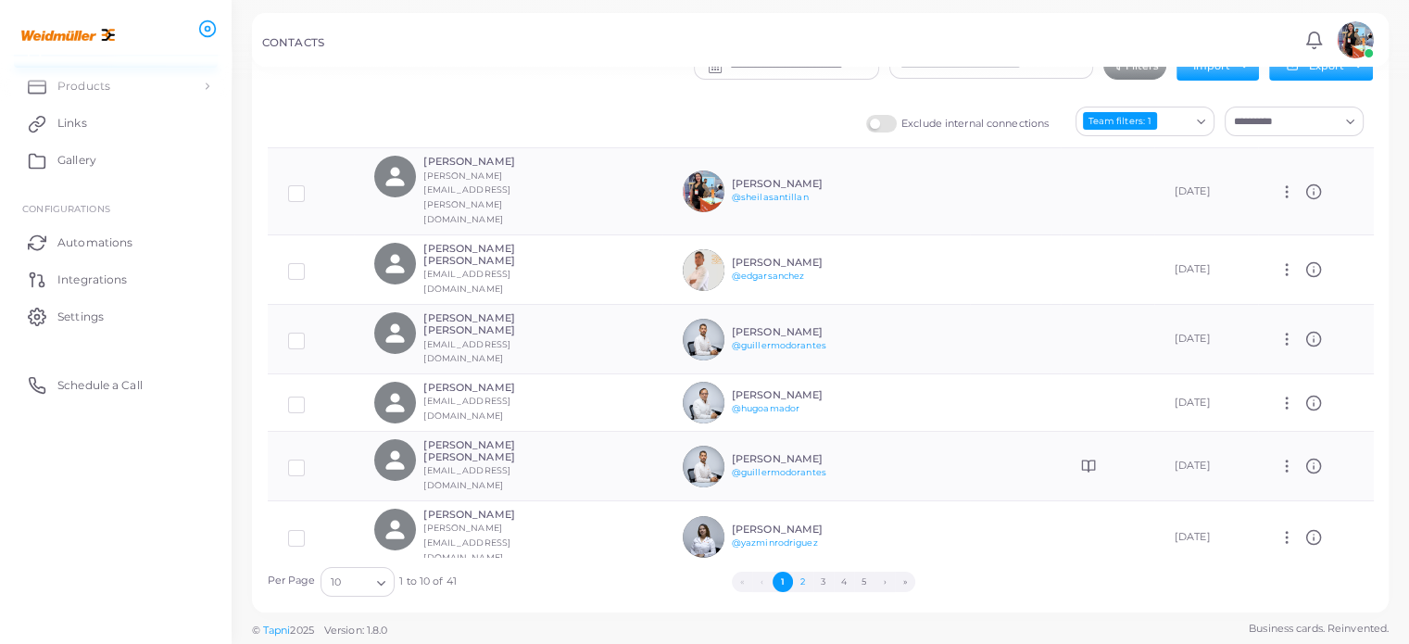
click at [802, 579] on button "2" at bounding box center [803, 582] width 20 height 20
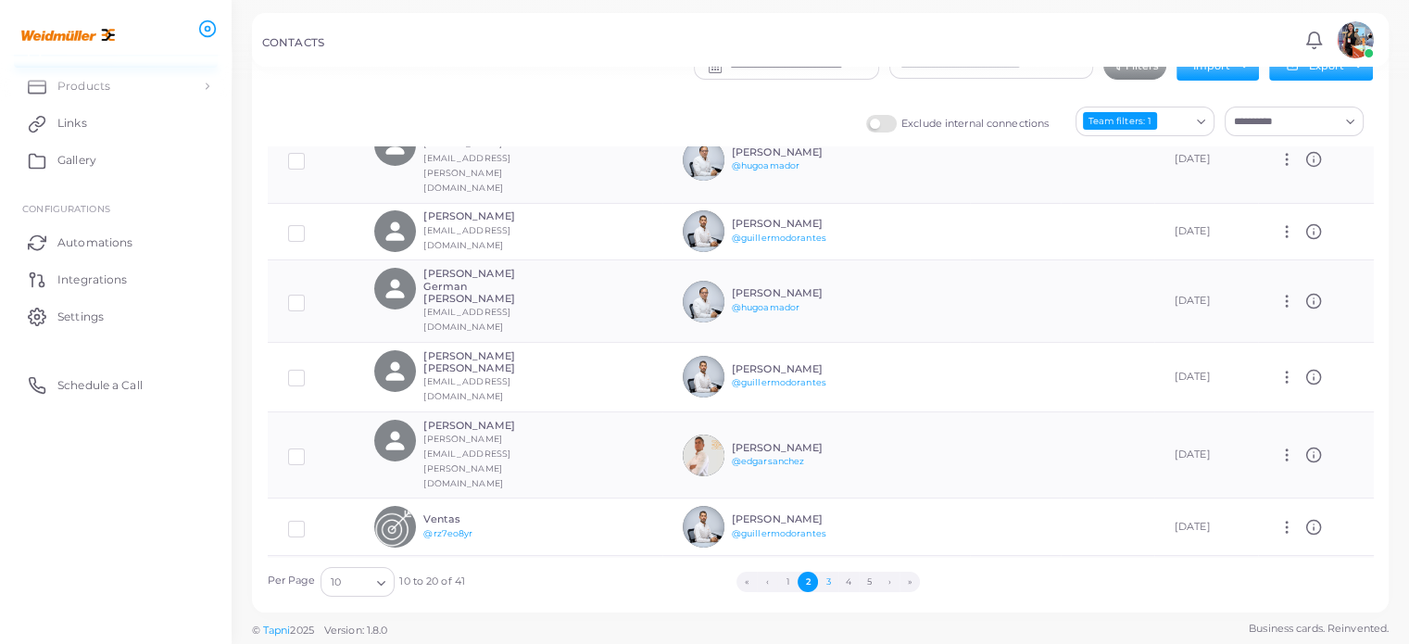
click at [830, 581] on button "3" at bounding box center [828, 582] width 20 height 20
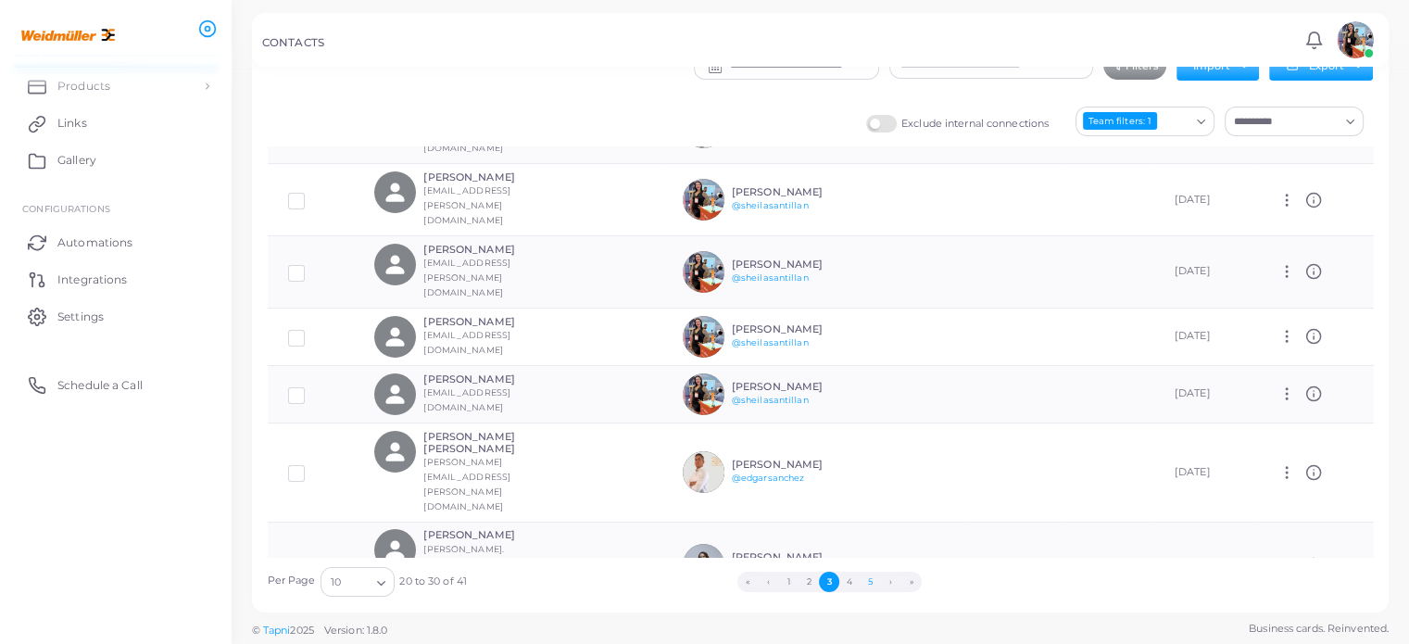
click at [867, 578] on button "5" at bounding box center [871, 582] width 20 height 20
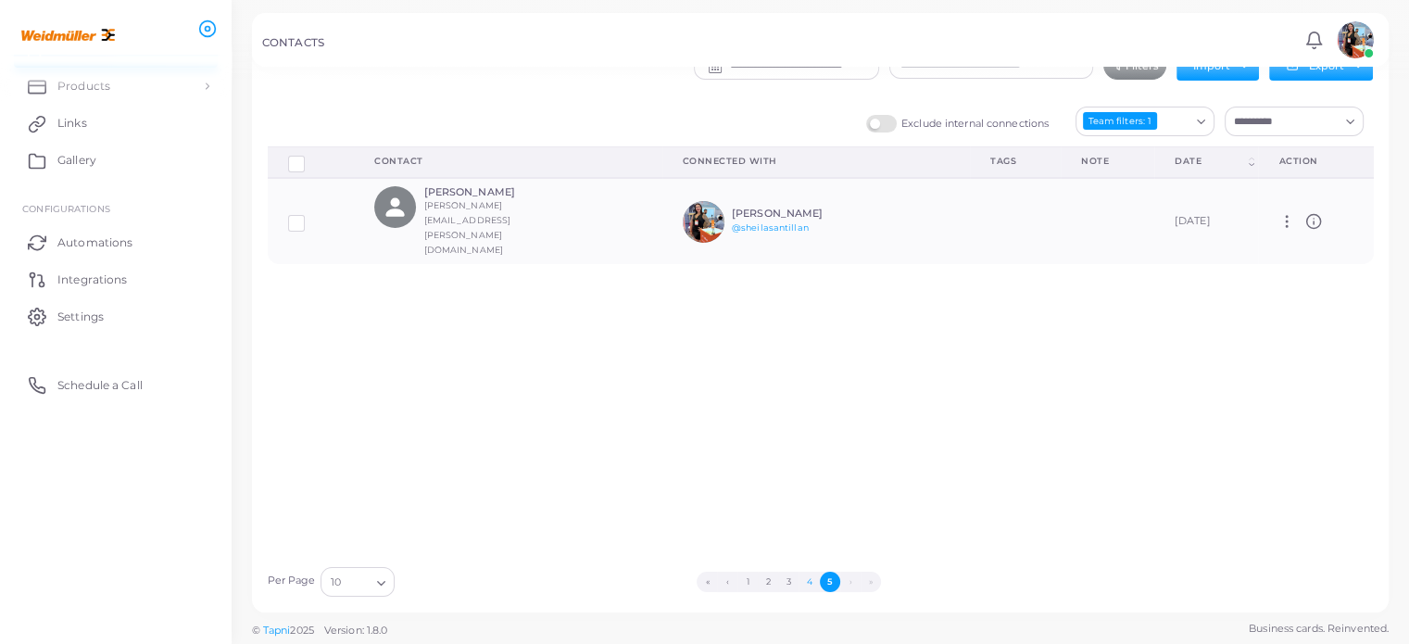
click at [812, 577] on button "4" at bounding box center [809, 582] width 20 height 20
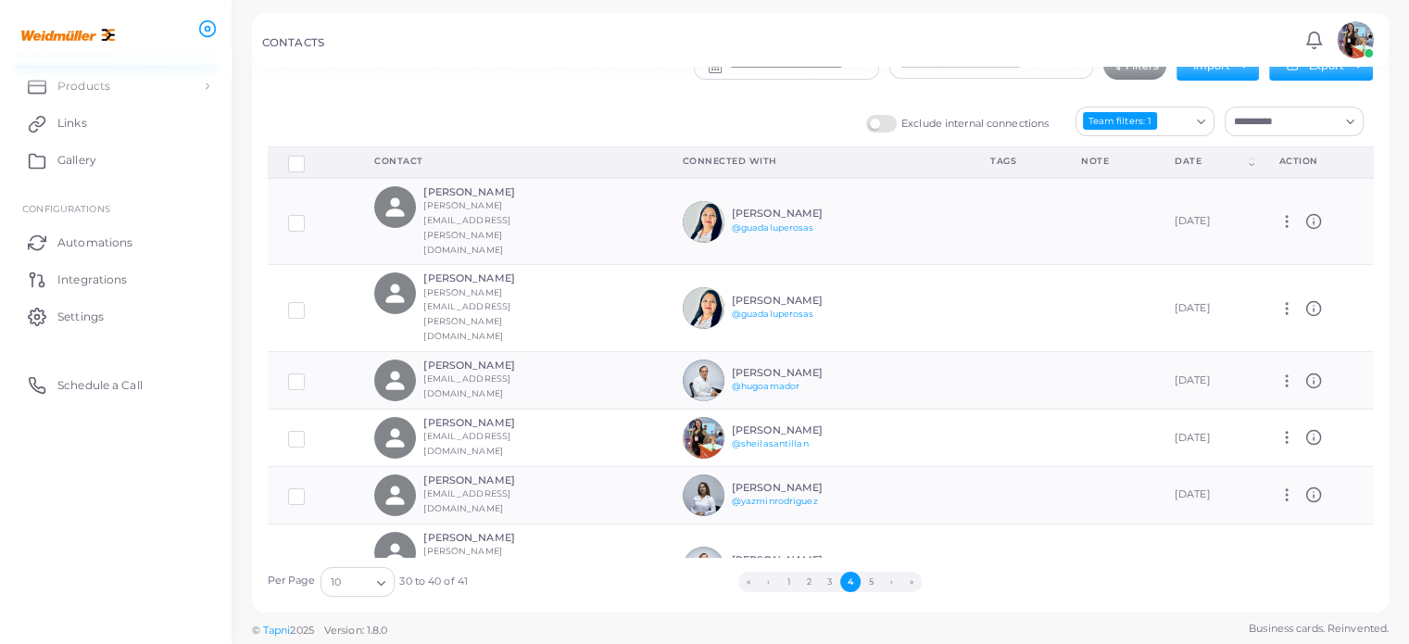
scroll to position [201, 0]
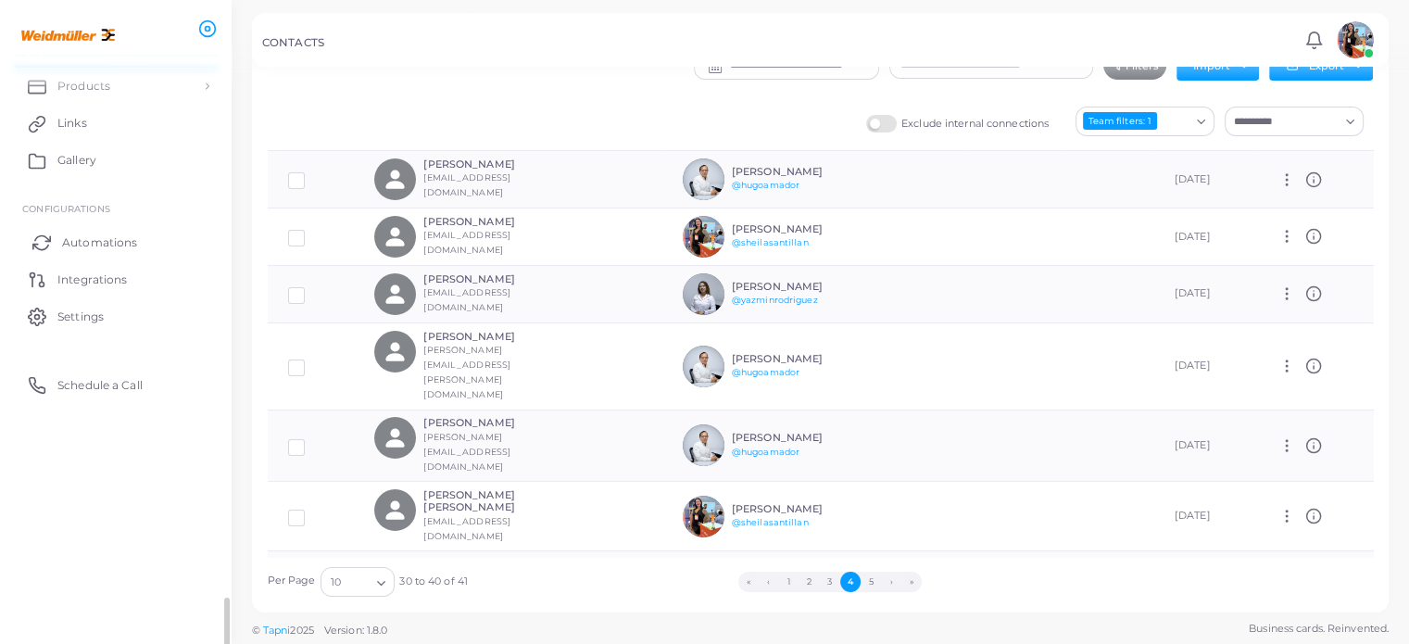
click at [78, 246] on span "Automations" at bounding box center [99, 242] width 75 height 17
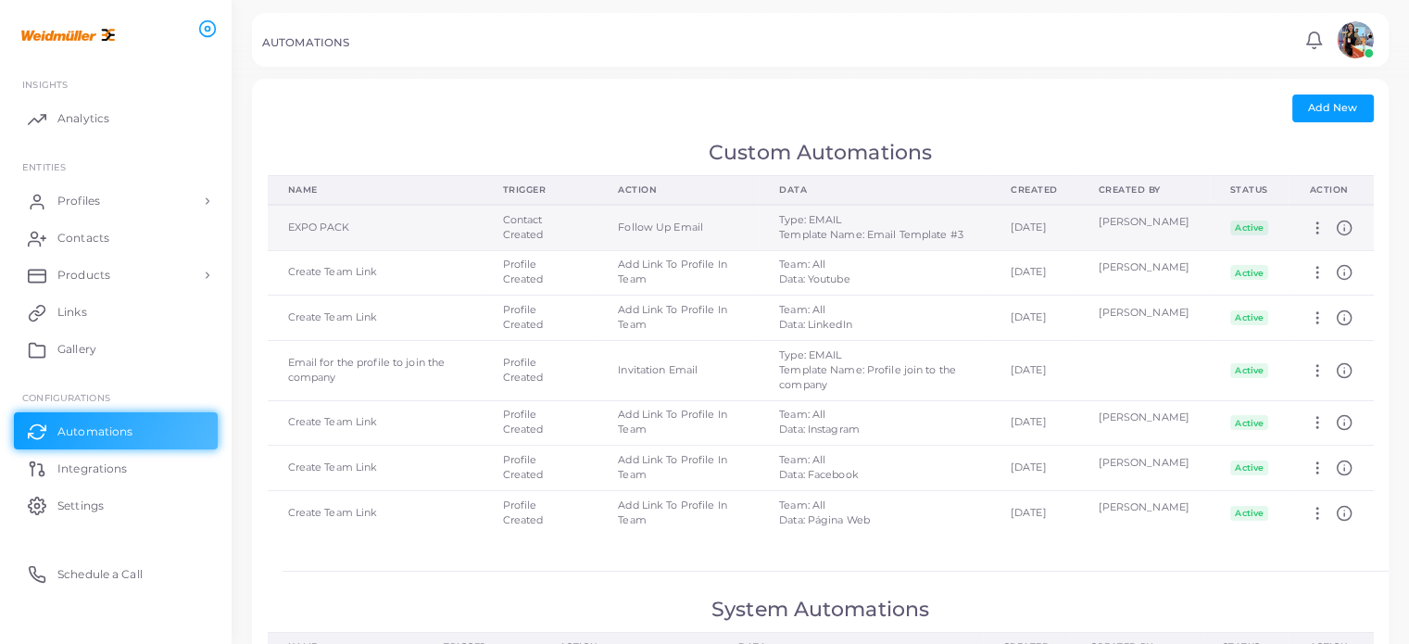
click at [660, 237] on td "Follow Up Email" at bounding box center [678, 227] width 161 height 45
click at [1346, 234] on circle at bounding box center [1345, 228] width 14 height 14
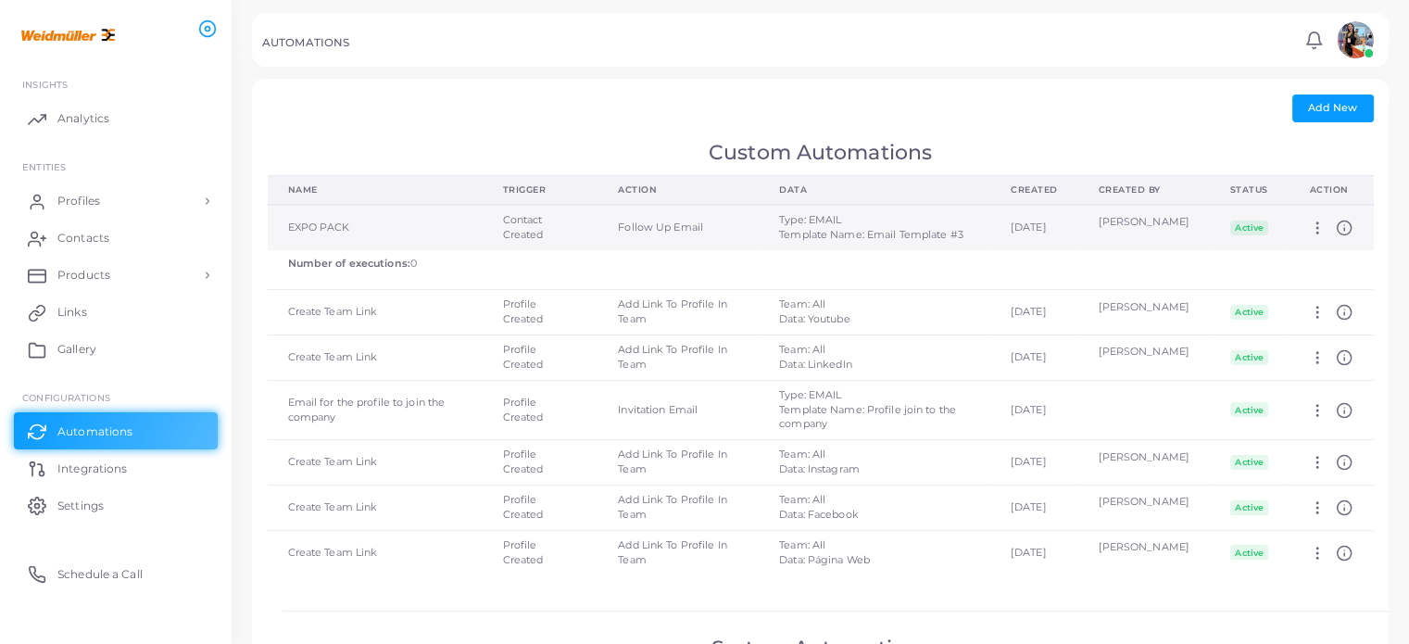
click at [661, 248] on td "Follow Up Email" at bounding box center [678, 227] width 161 height 45
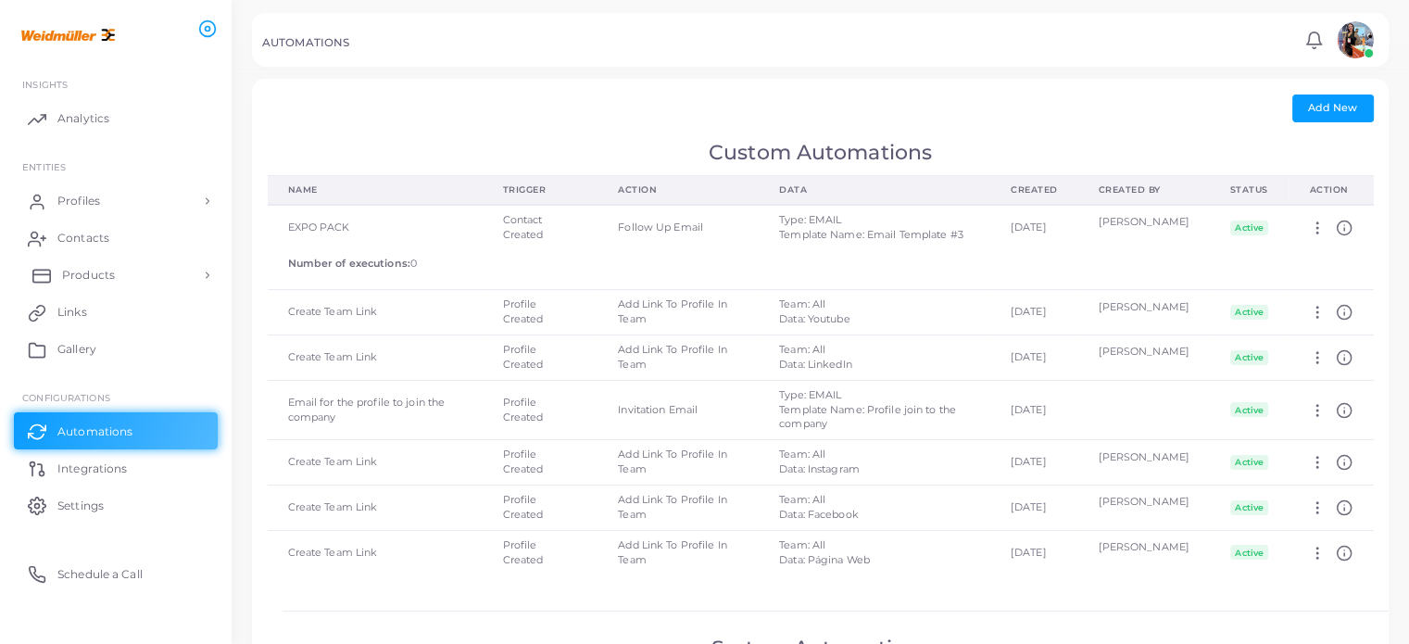
click at [93, 273] on span "Products" at bounding box center [88, 275] width 53 height 17
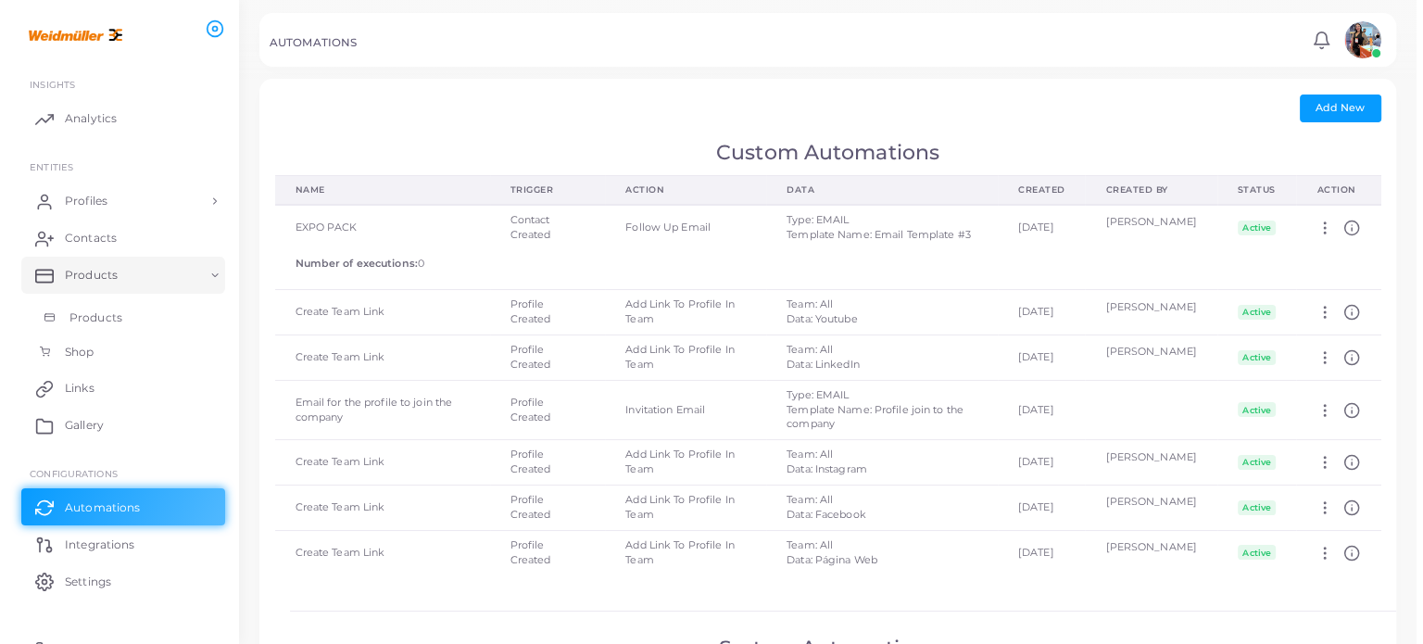
scroll to position [22, 0]
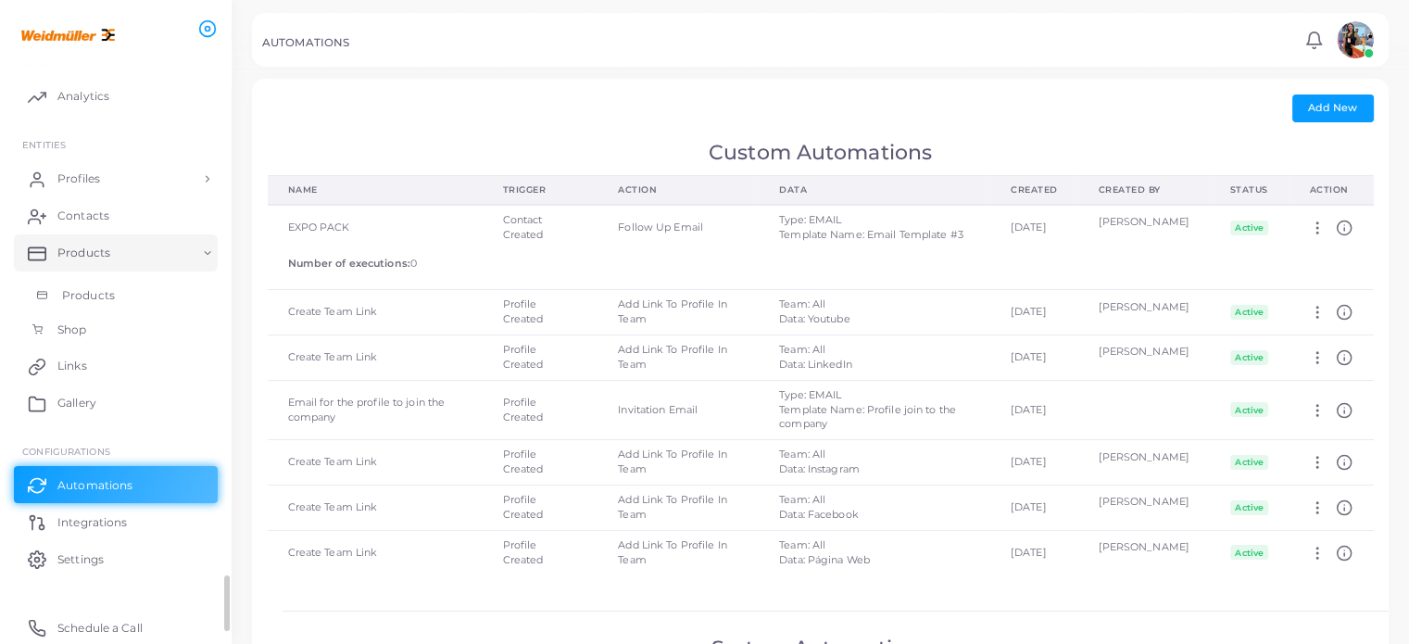
click at [94, 292] on span "Products" at bounding box center [88, 295] width 53 height 17
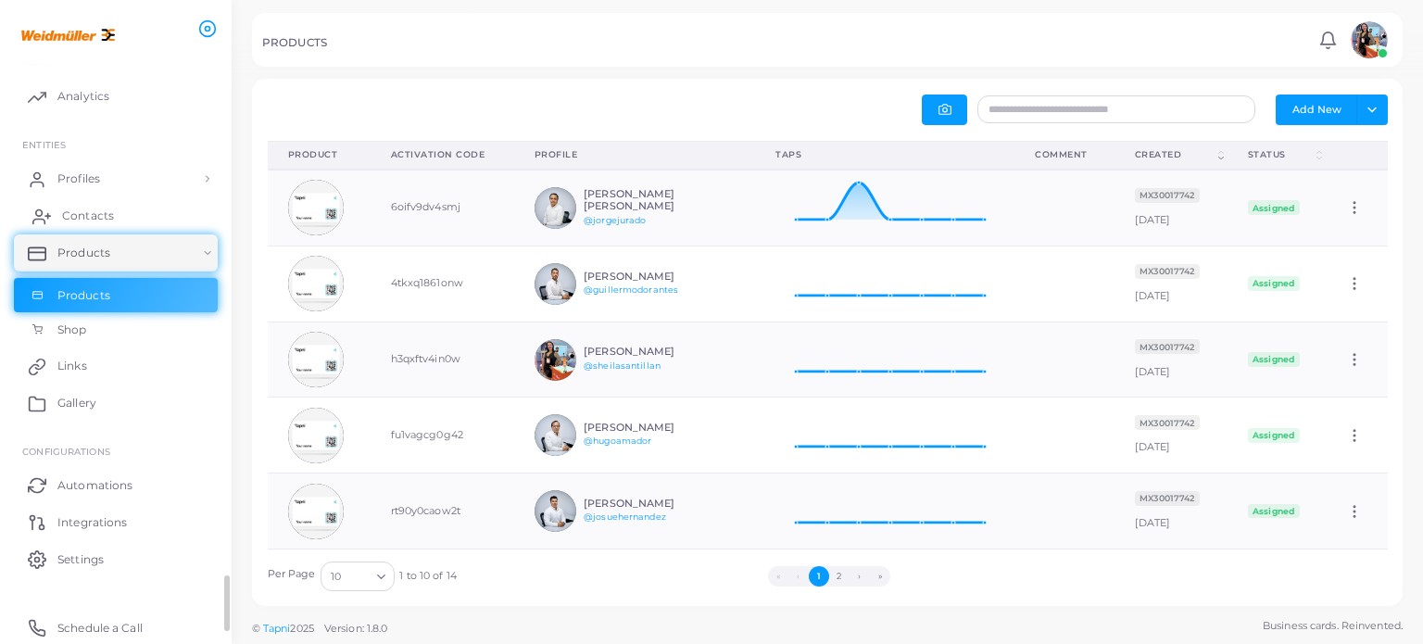
click at [82, 215] on span "Contacts" at bounding box center [88, 216] width 52 height 17
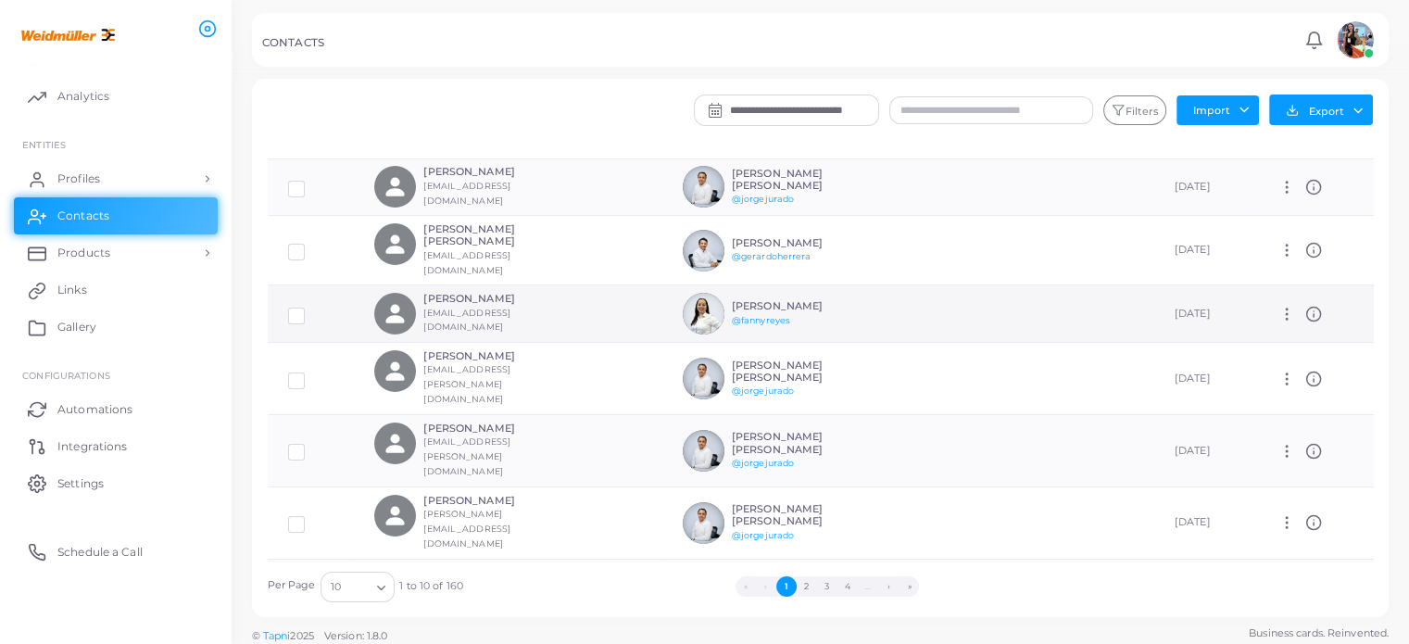
scroll to position [189, 0]
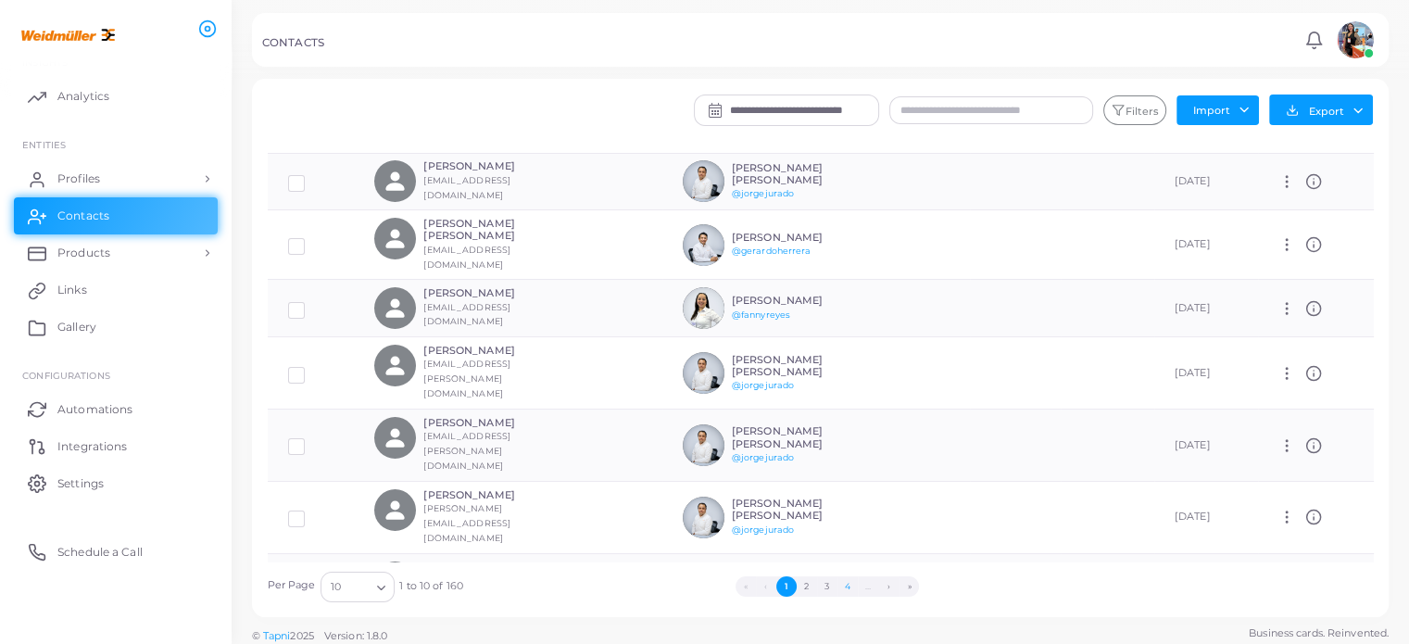
click at [841, 586] on button "4" at bounding box center [848, 586] width 20 height 20
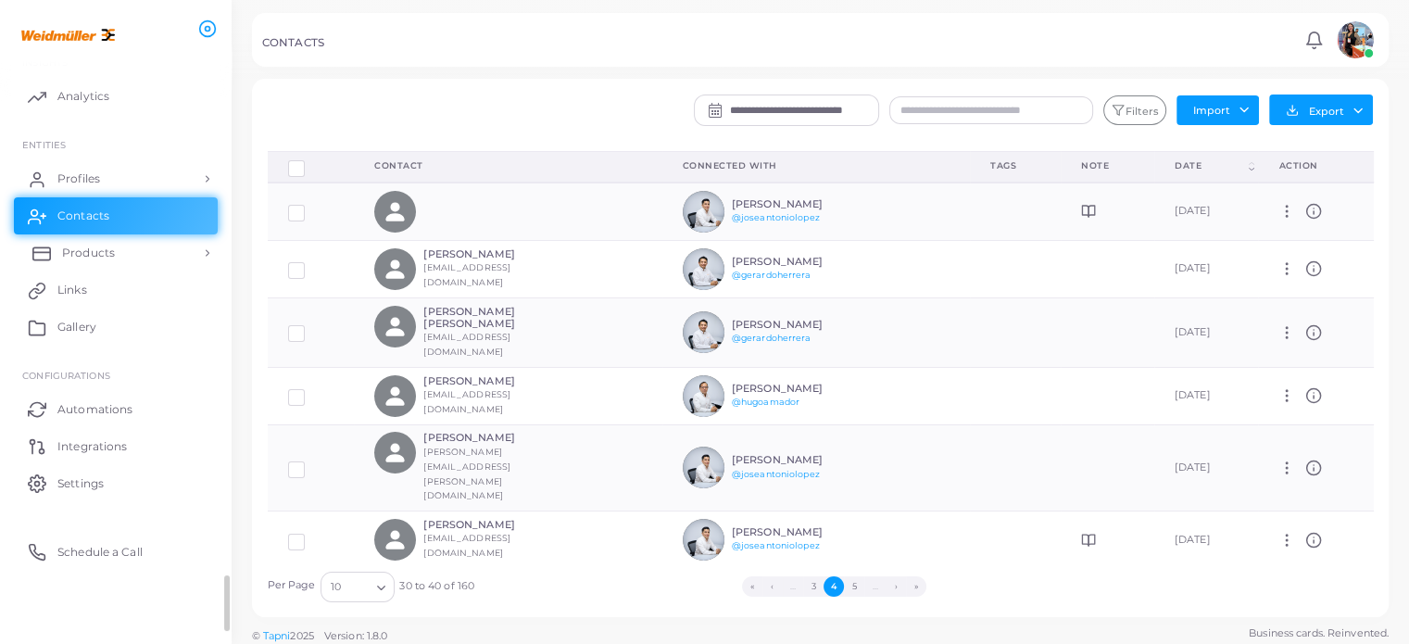
click at [161, 252] on link "Products" at bounding box center [116, 252] width 204 height 37
click at [124, 181] on link "Profiles" at bounding box center [116, 178] width 204 height 37
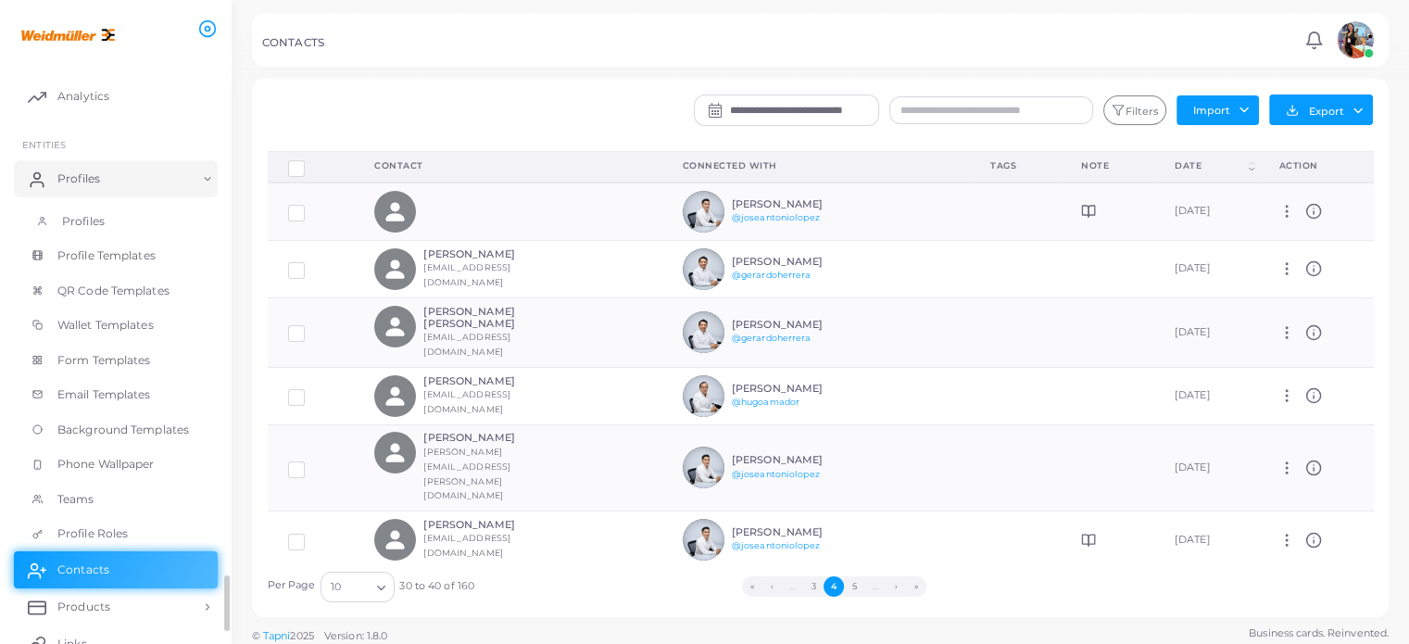
click at [113, 226] on link "Profiles" at bounding box center [116, 221] width 204 height 35
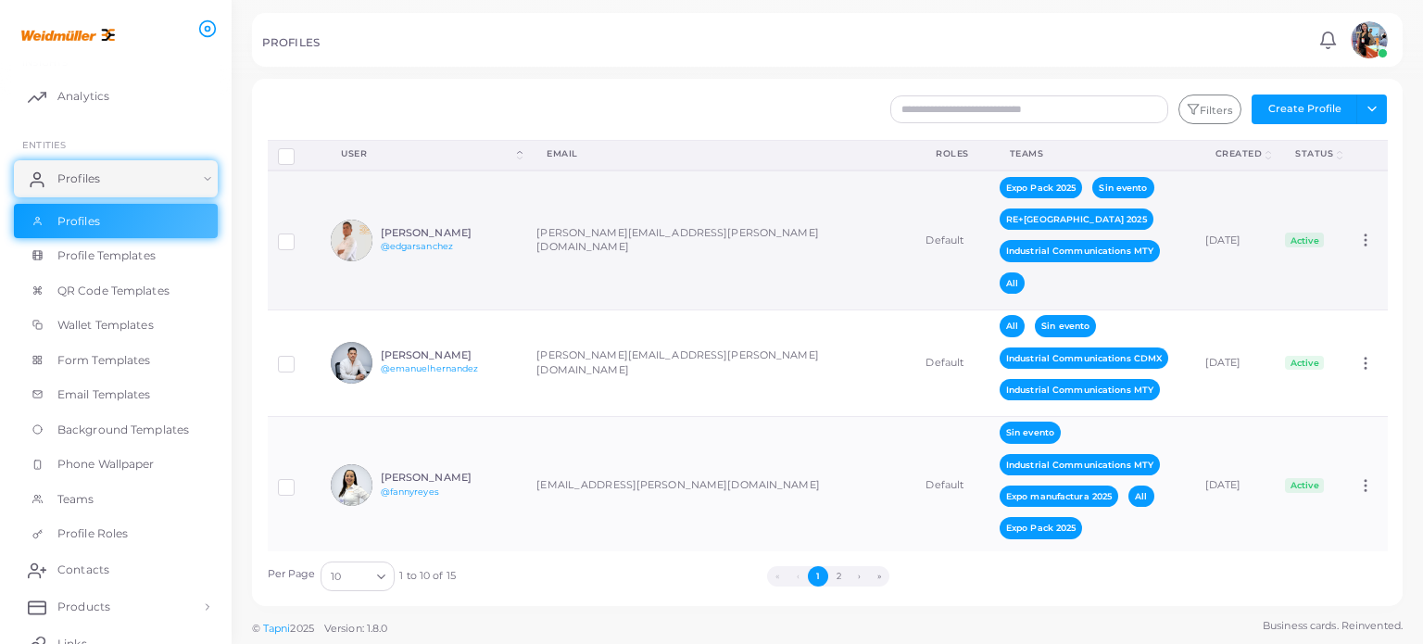
click at [508, 259] on div "[PERSON_NAME] @edgarsanchez" at bounding box center [423, 241] width 185 height 42
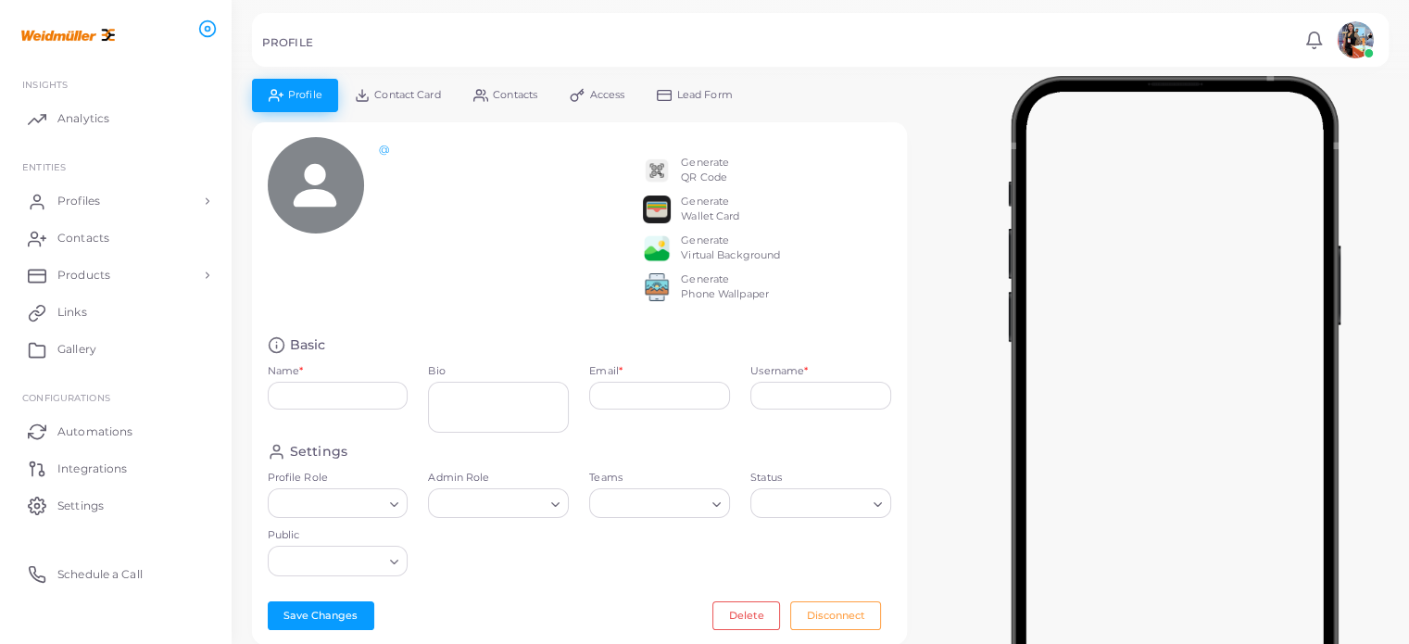
type input "**********"
type textarea "**********"
type input "**********"
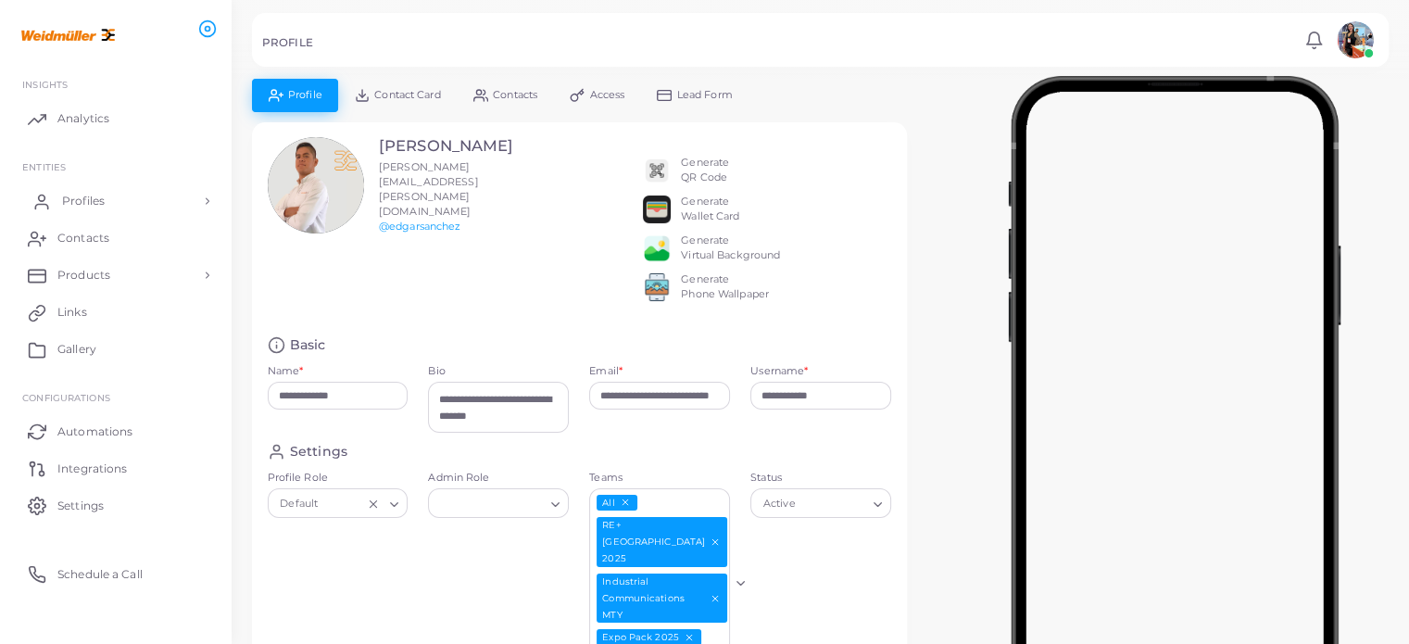
click at [96, 214] on link "Profiles" at bounding box center [116, 201] width 204 height 37
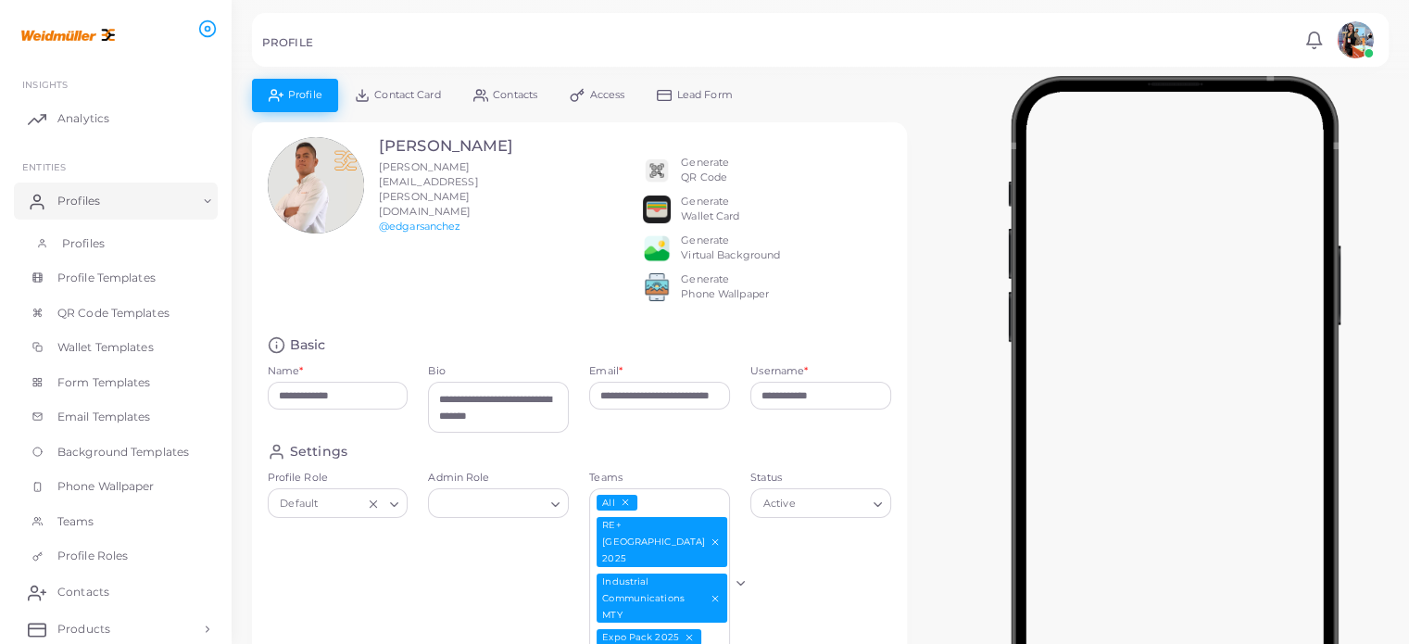
click at [109, 242] on link "Profiles" at bounding box center [116, 243] width 204 height 35
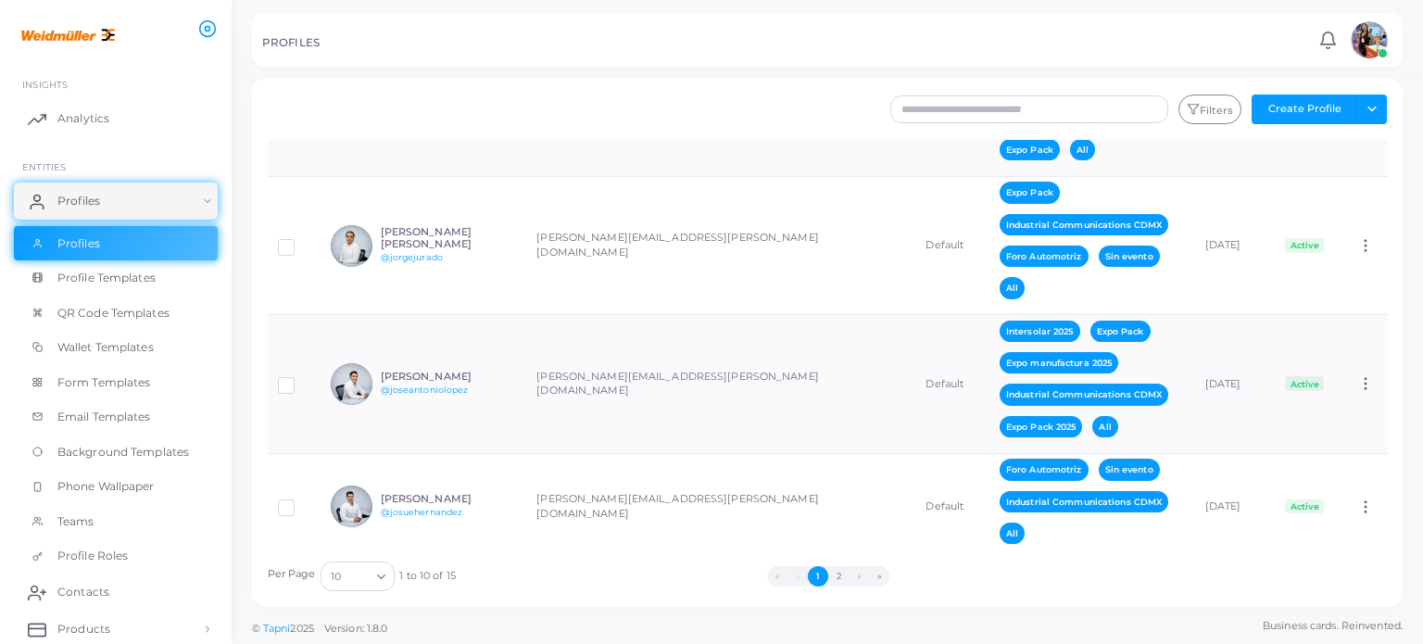
scroll to position [979, 0]
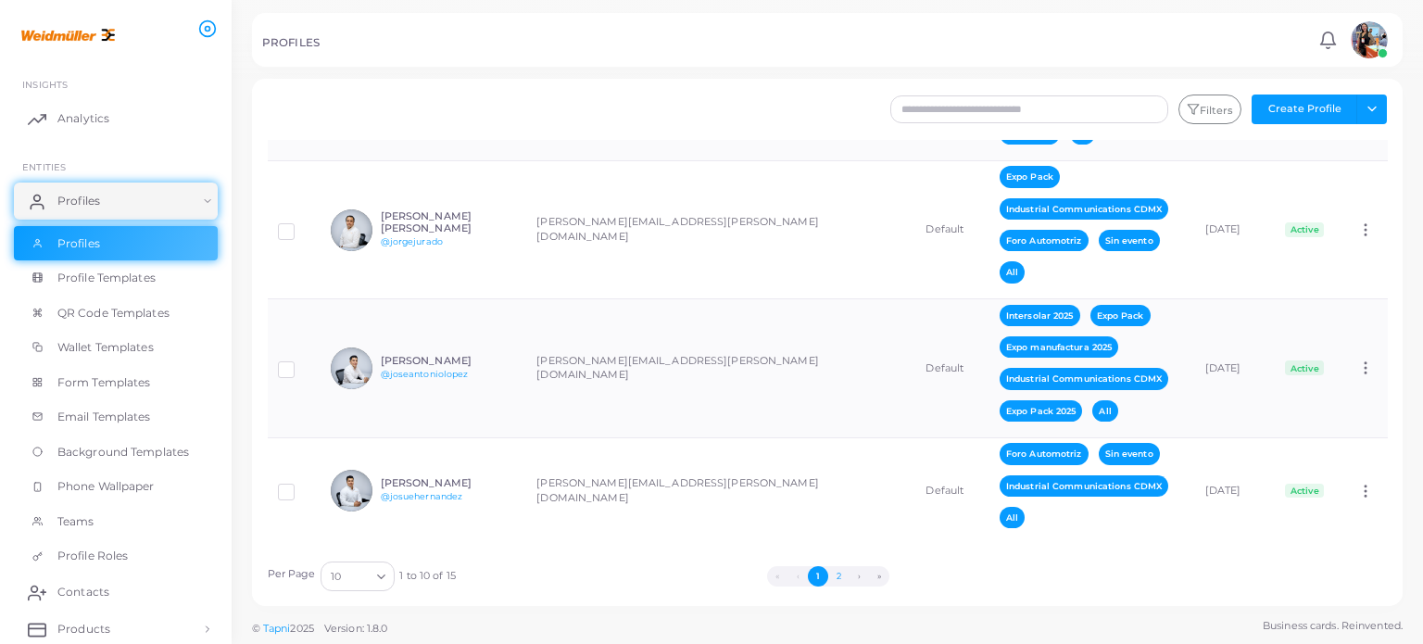
click at [838, 572] on button "2" at bounding box center [838, 576] width 20 height 20
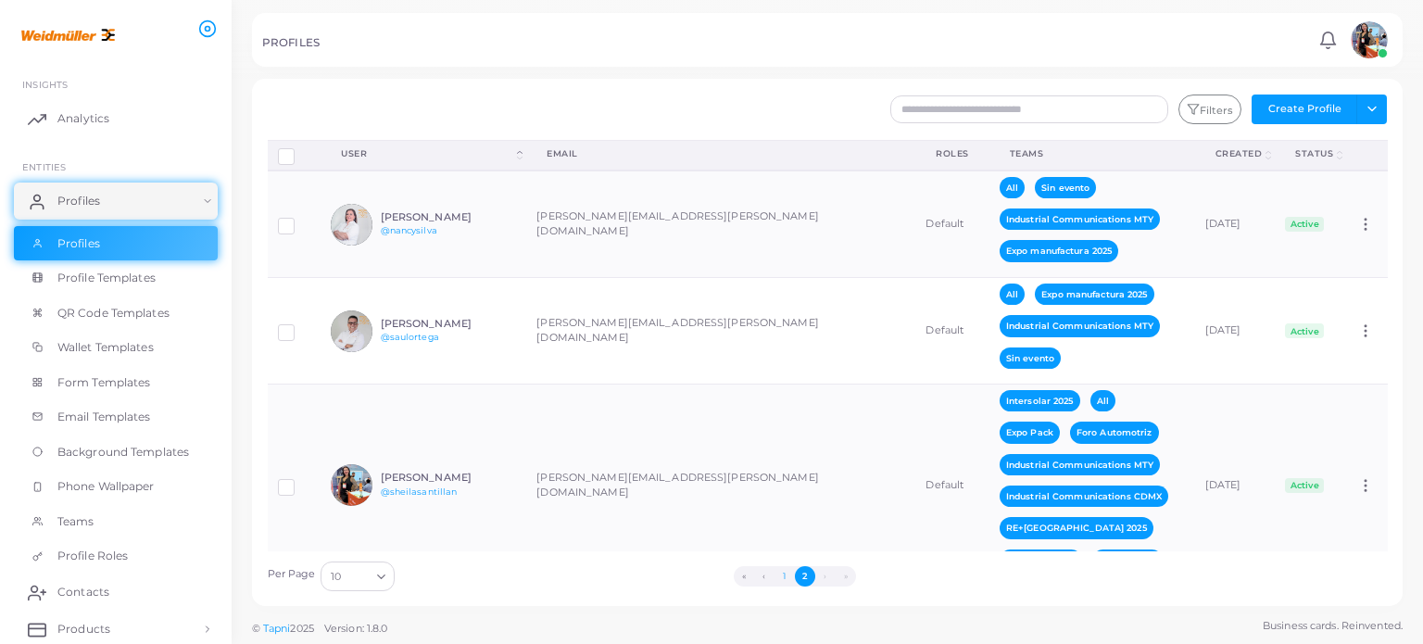
click at [780, 574] on button "1" at bounding box center [785, 576] width 20 height 20
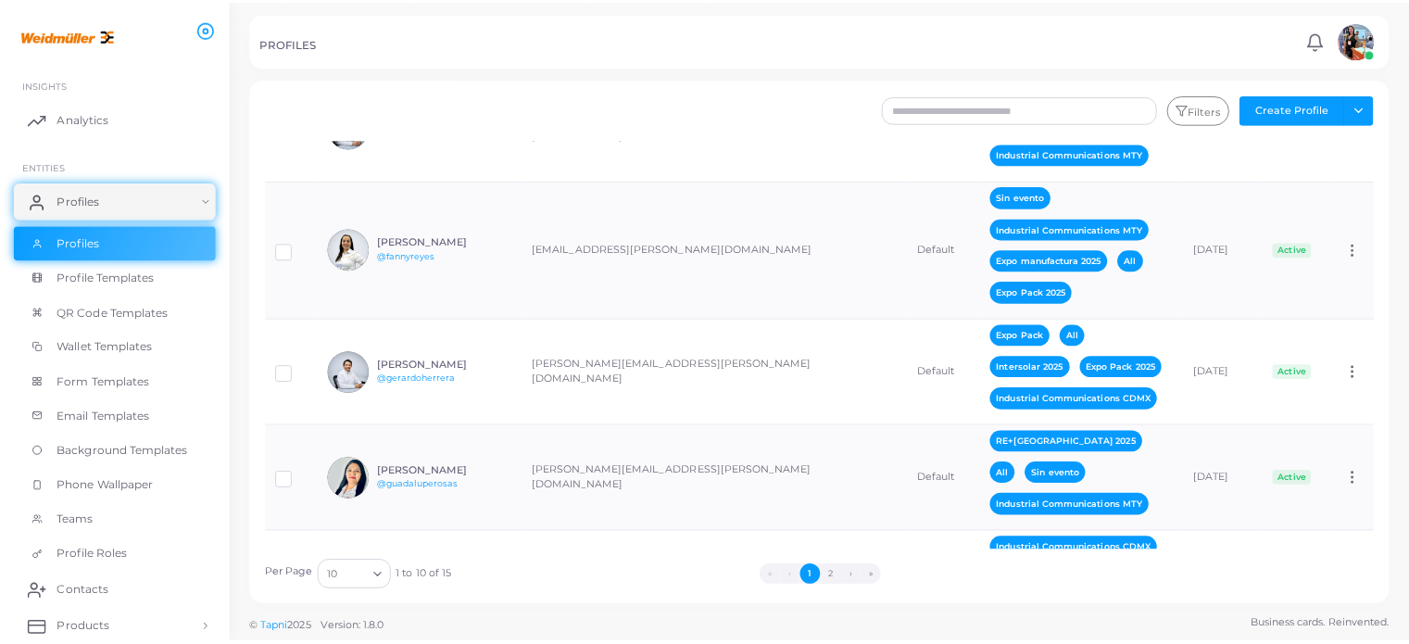
scroll to position [258, 0]
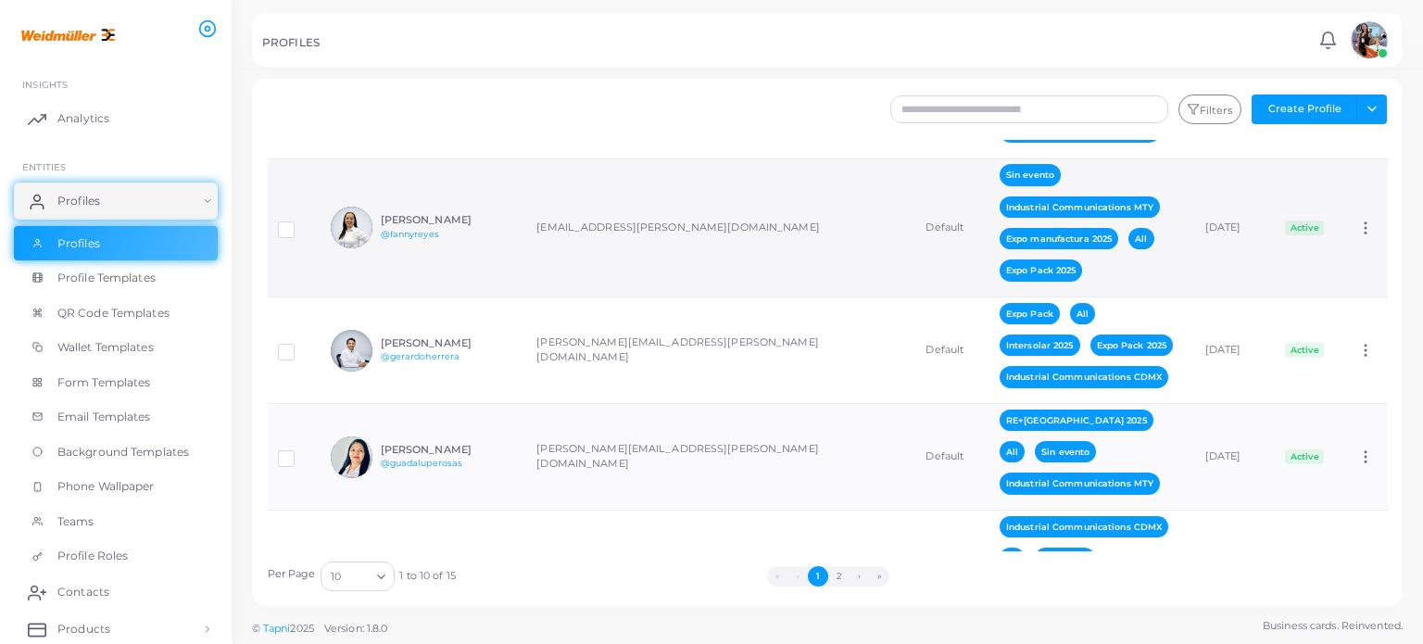
click at [499, 271] on td "[PERSON_NAME] @fannyreyes" at bounding box center [424, 227] width 206 height 138
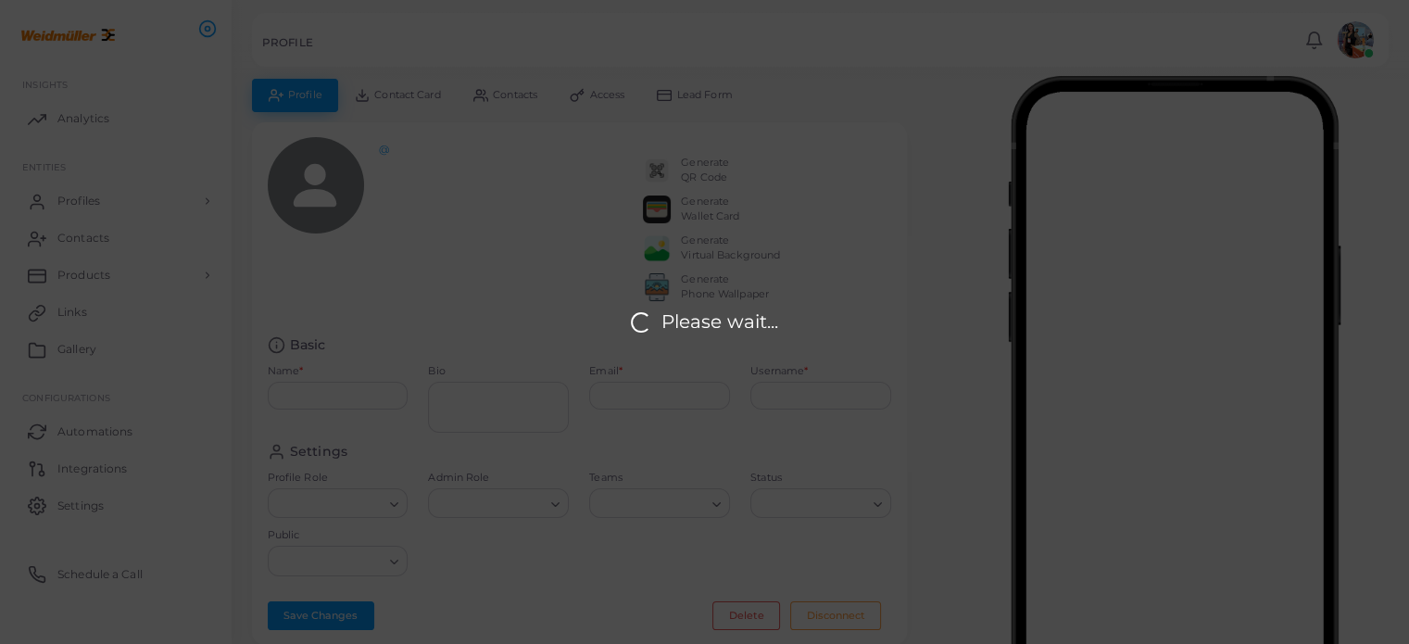
type input "**********"
type textarea "**********"
type input "**********"
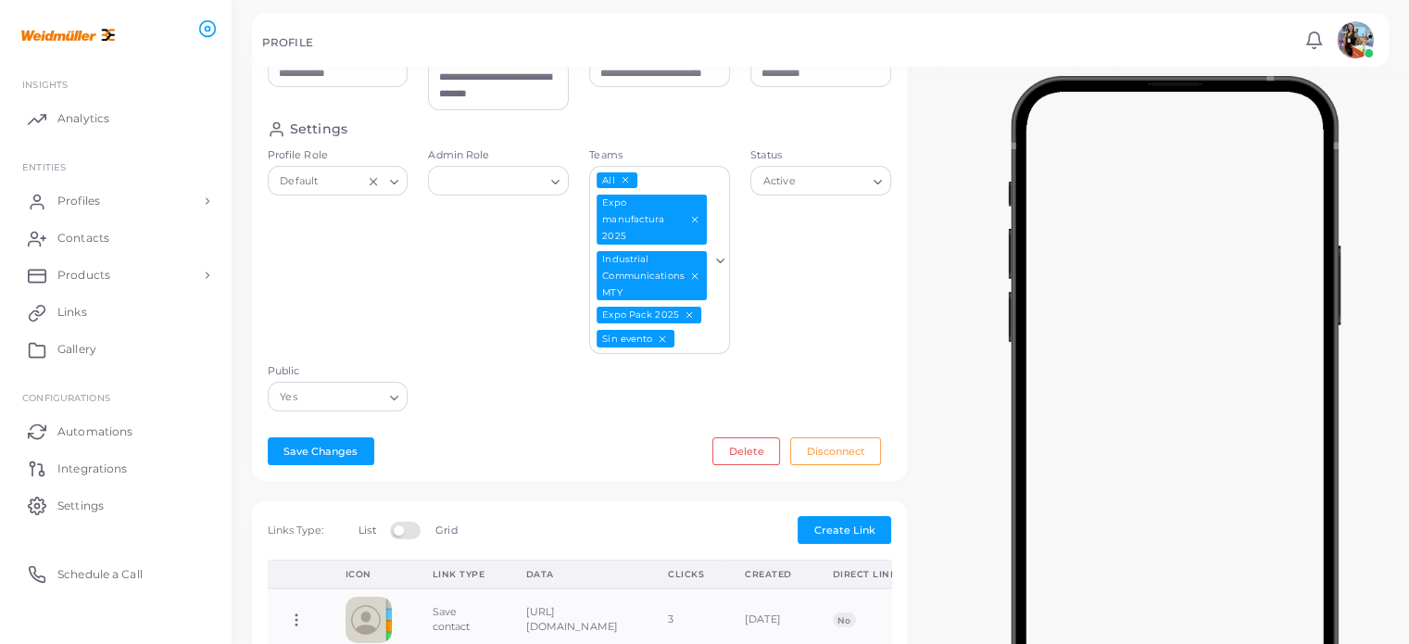
scroll to position [319, 0]
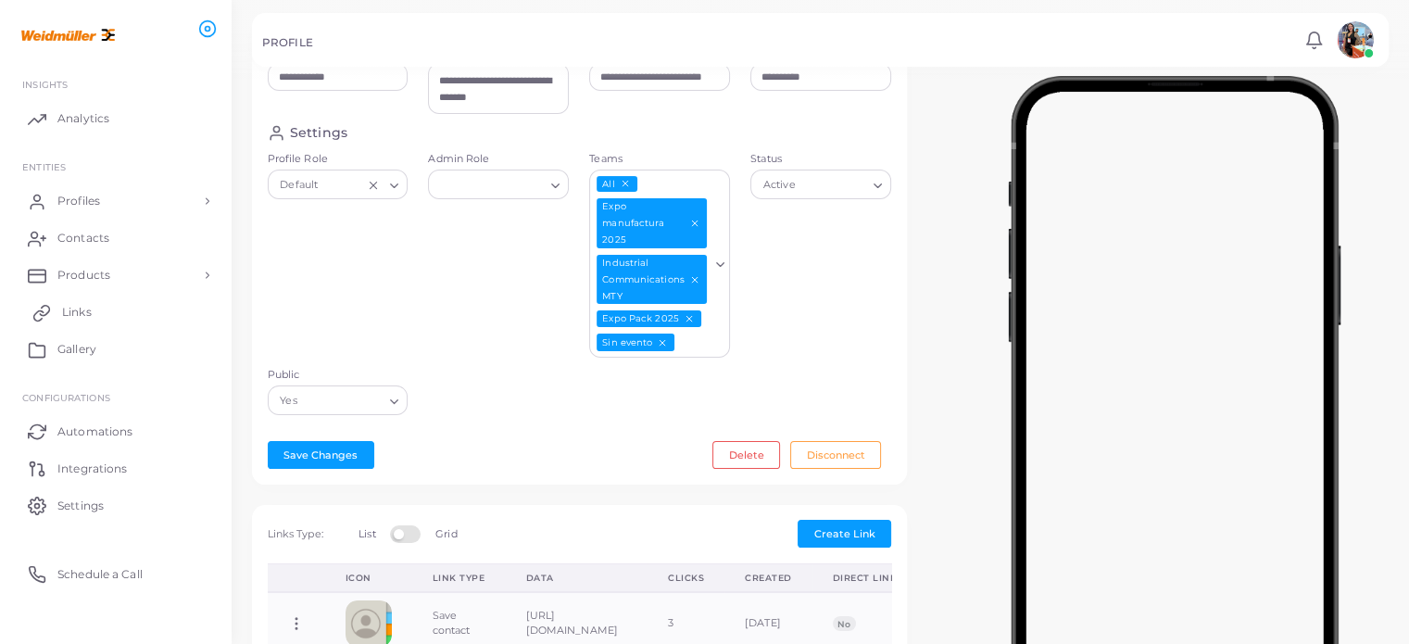
click at [111, 304] on link "Links" at bounding box center [116, 312] width 204 height 37
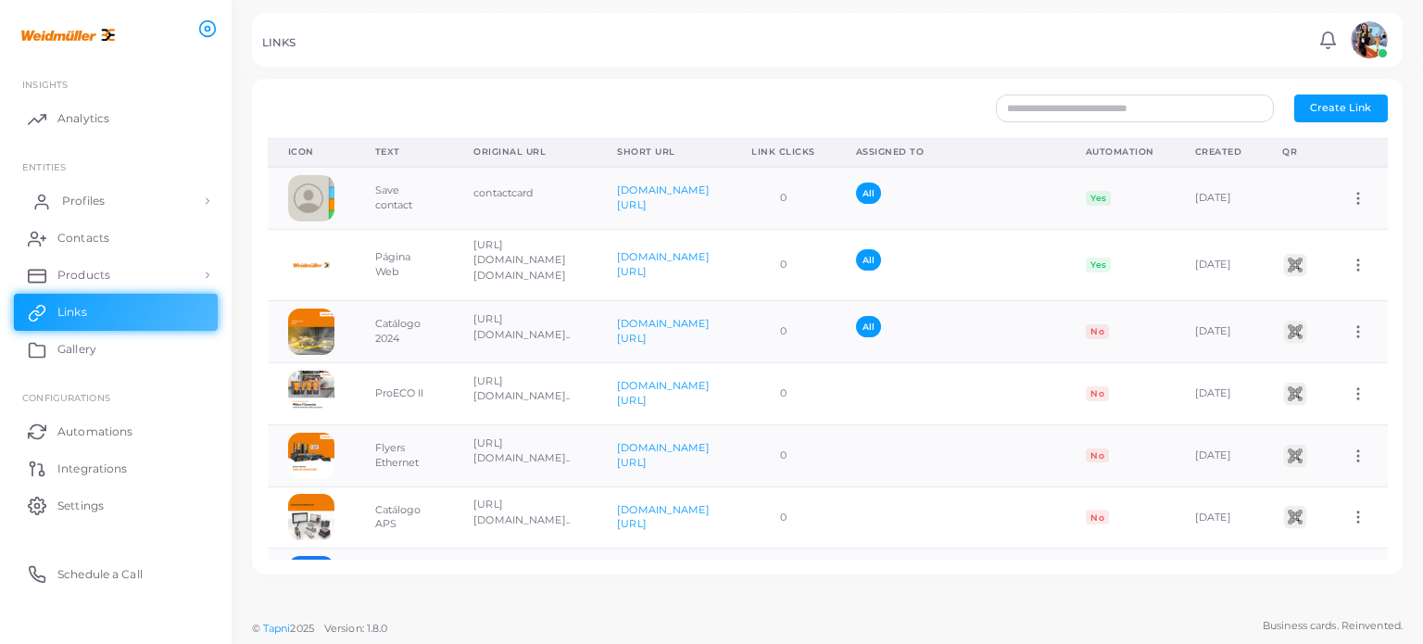
click at [121, 206] on link "Profiles" at bounding box center [116, 201] width 204 height 37
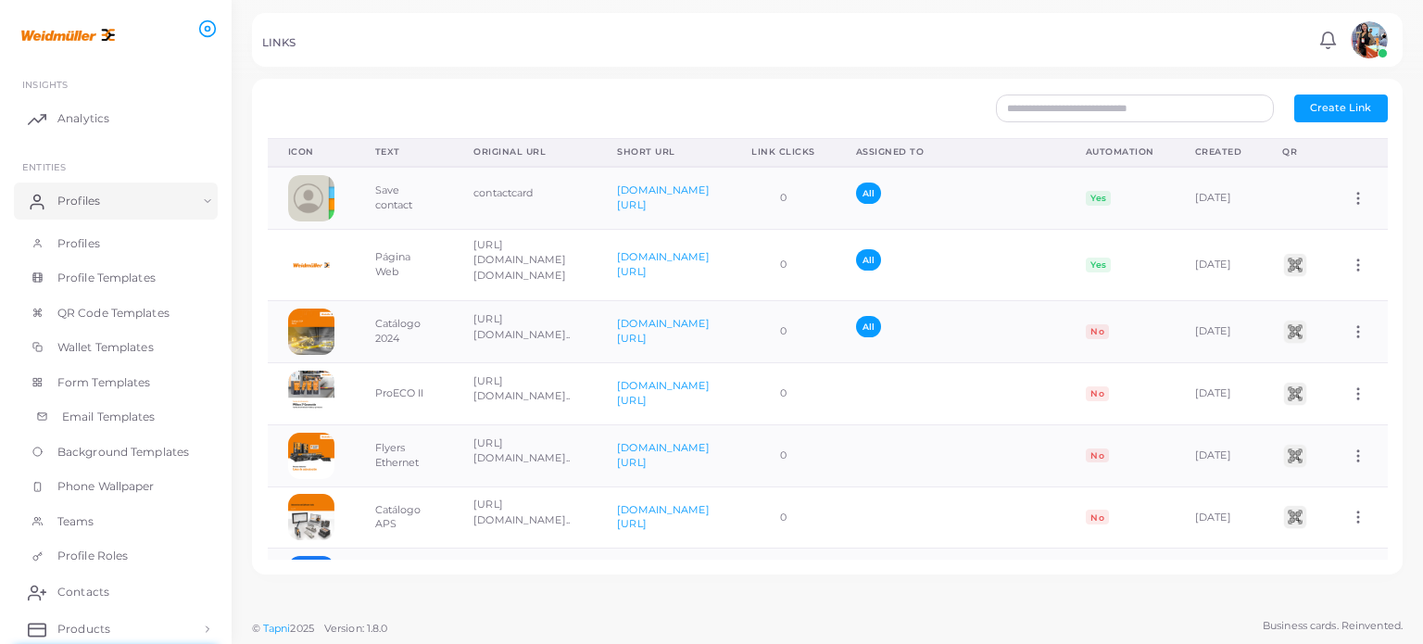
click at [99, 423] on span "Email Templates" at bounding box center [109, 417] width 94 height 17
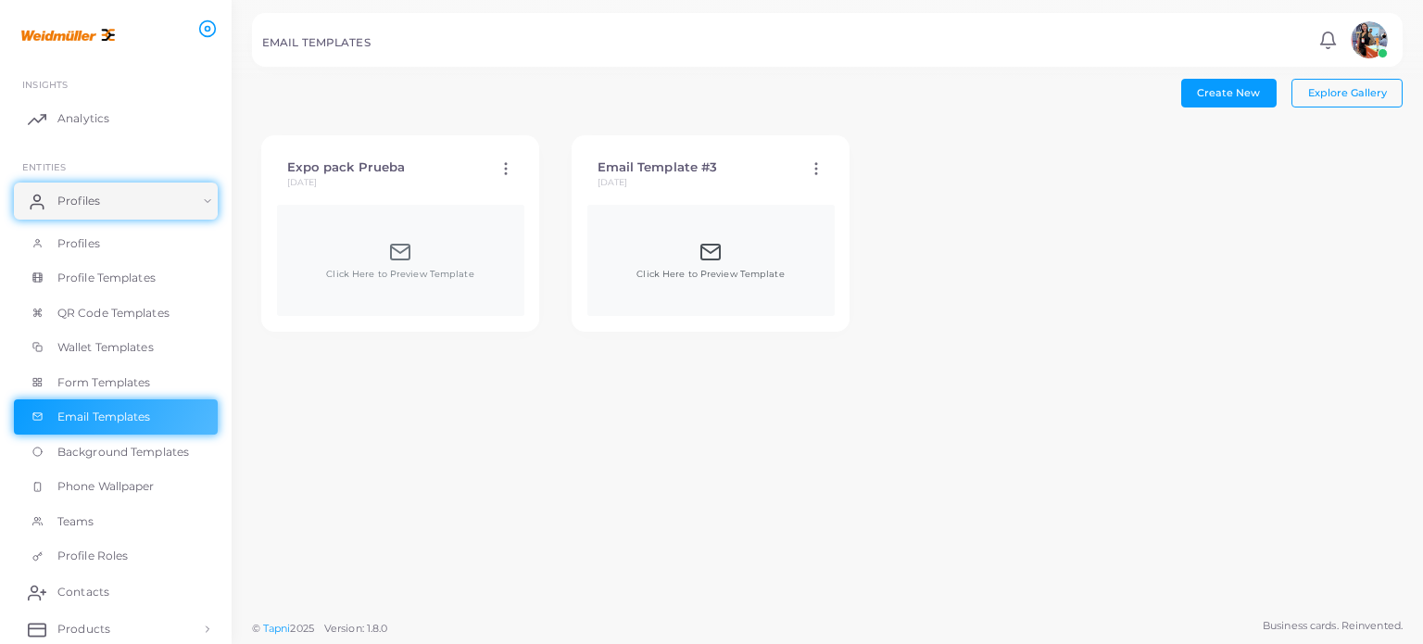
click at [654, 274] on span "Click Here to Preview Template" at bounding box center [710, 274] width 147 height 13
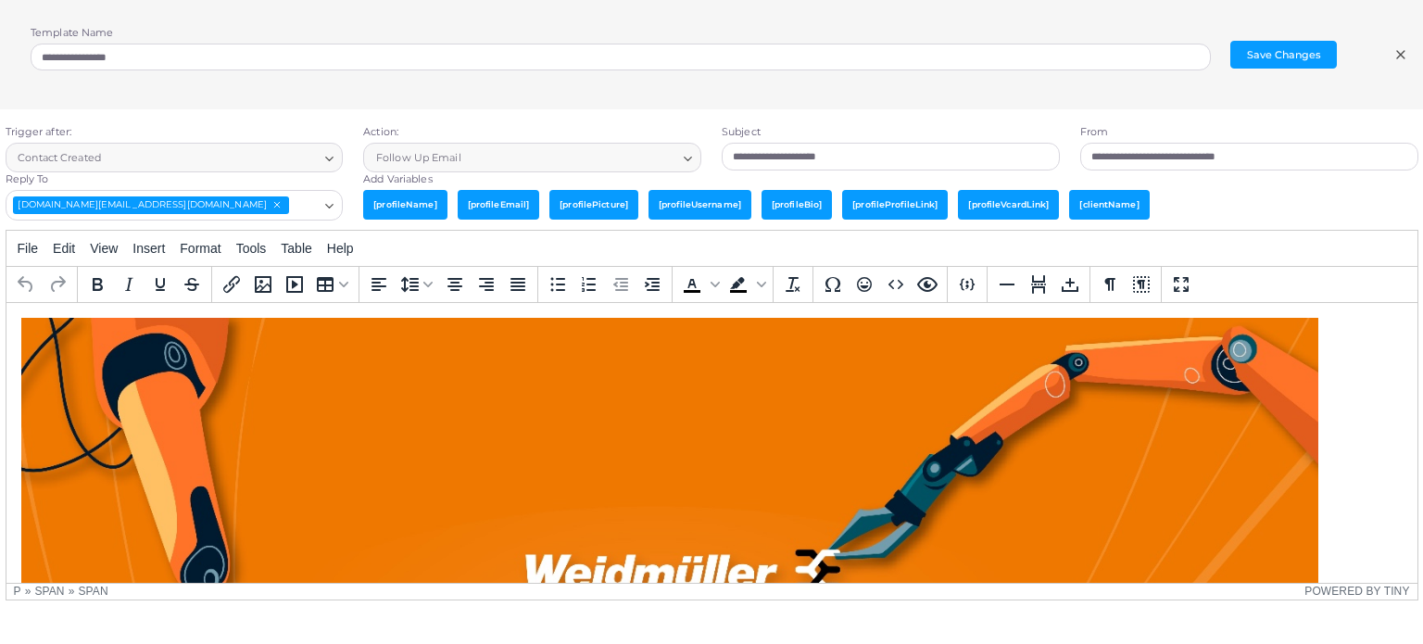
type textarea "**********"
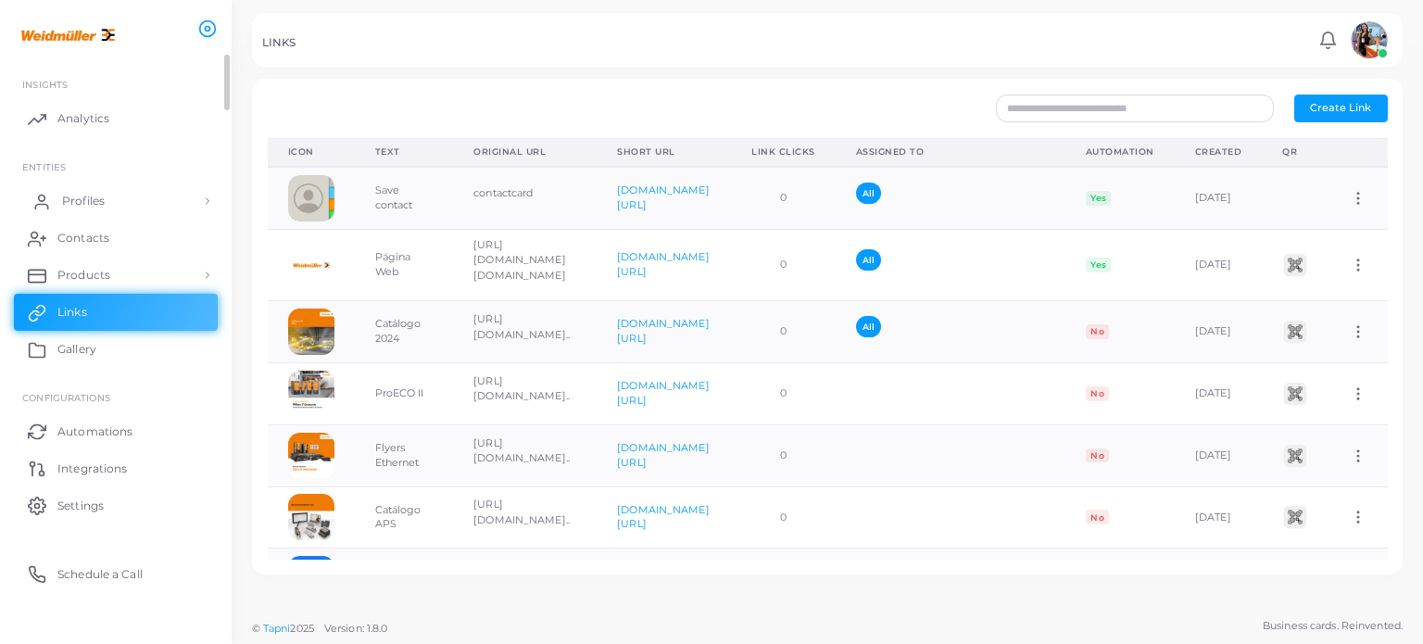
click at [82, 209] on link "Profiles" at bounding box center [116, 201] width 204 height 37
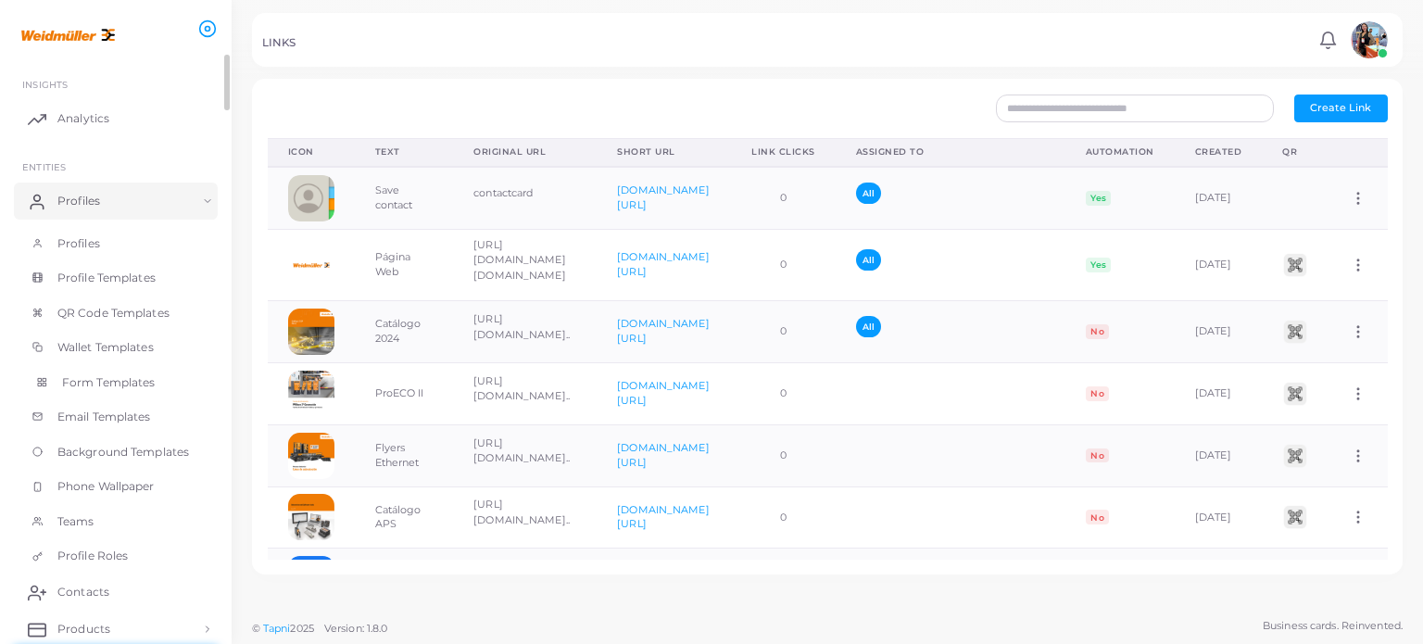
click at [120, 378] on span "Form Templates" at bounding box center [109, 382] width 94 height 17
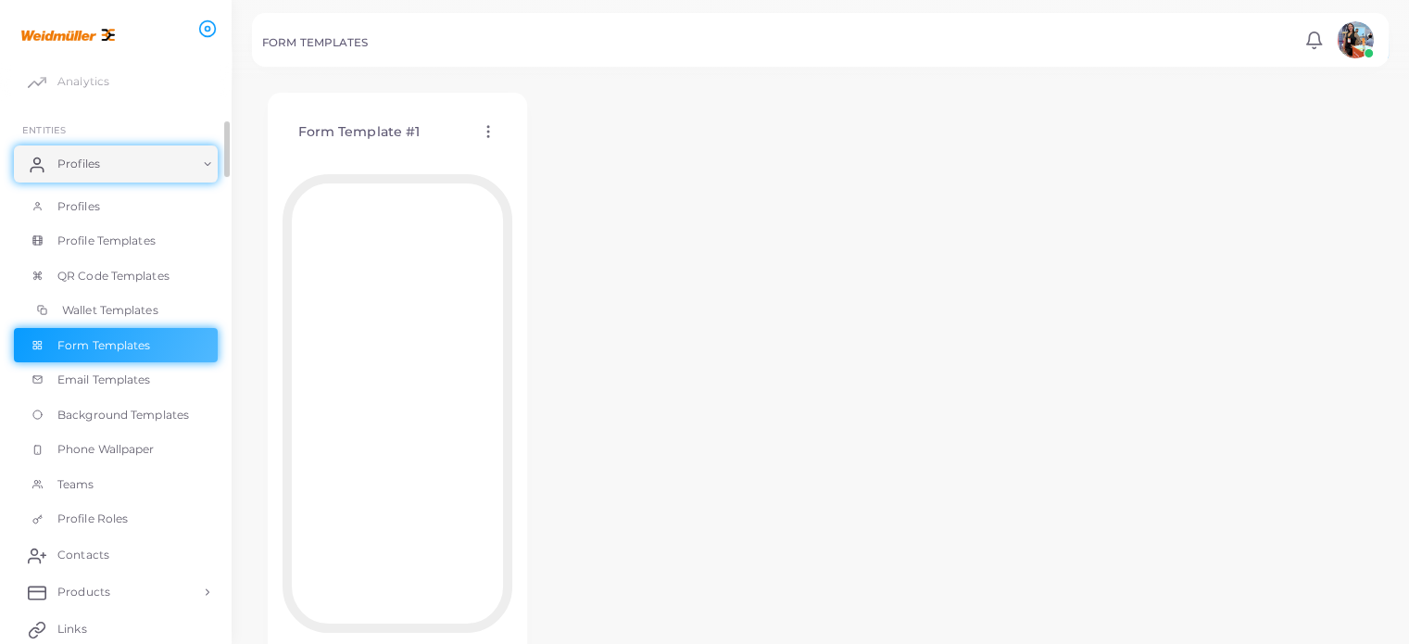
scroll to position [38, 0]
click at [74, 77] on span "Analytics" at bounding box center [88, 80] width 52 height 17
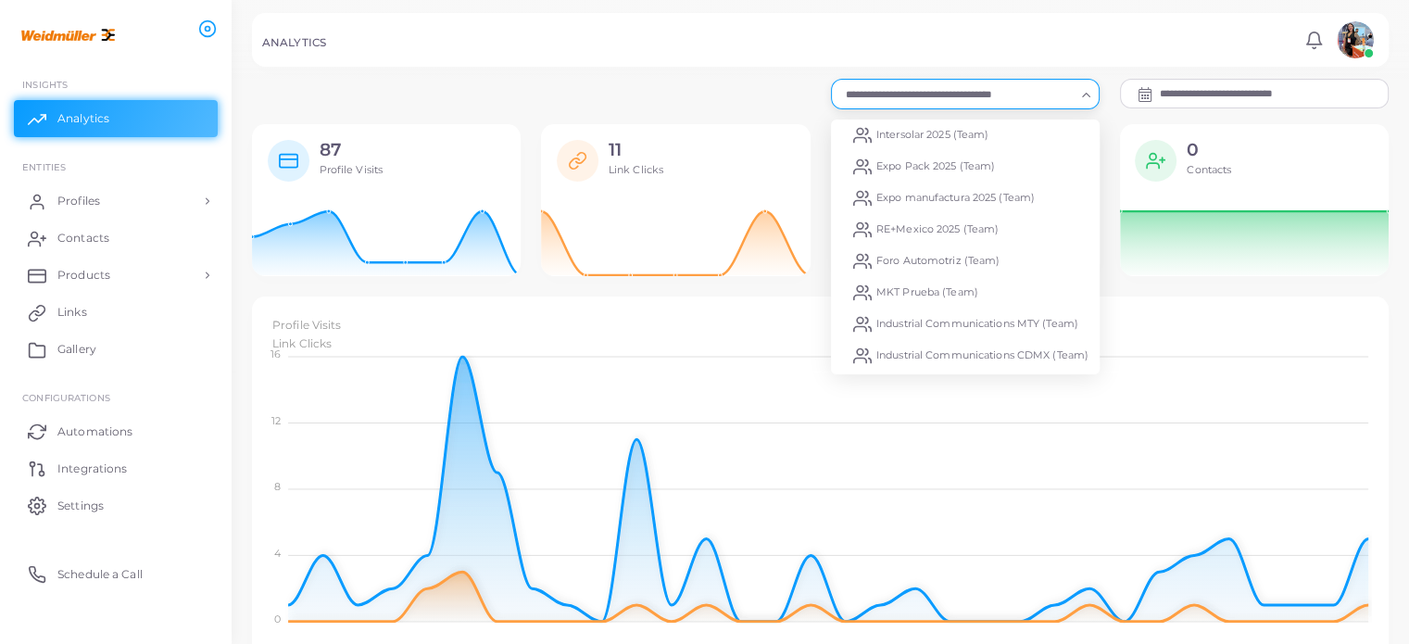
click at [994, 88] on input "Search for option" at bounding box center [956, 94] width 235 height 20
click at [956, 132] on span "Intersolar 2025 (Team)" at bounding box center [933, 134] width 112 height 13
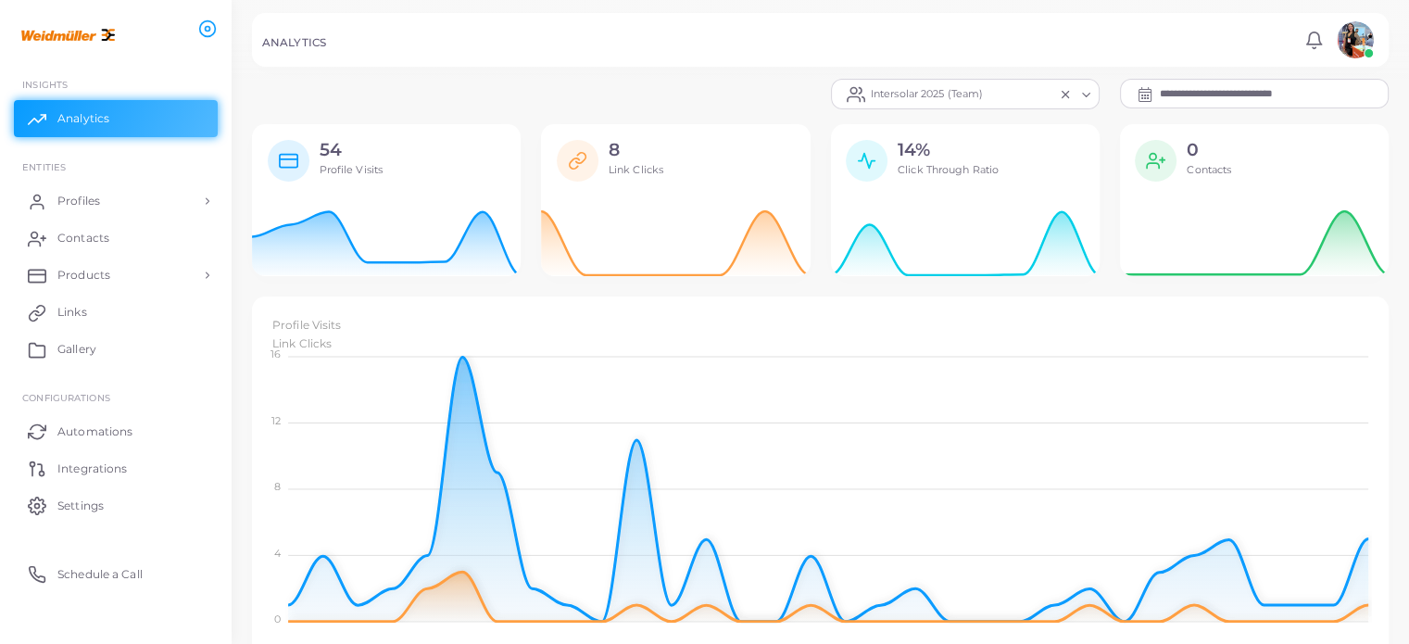
scroll to position [15, 15]
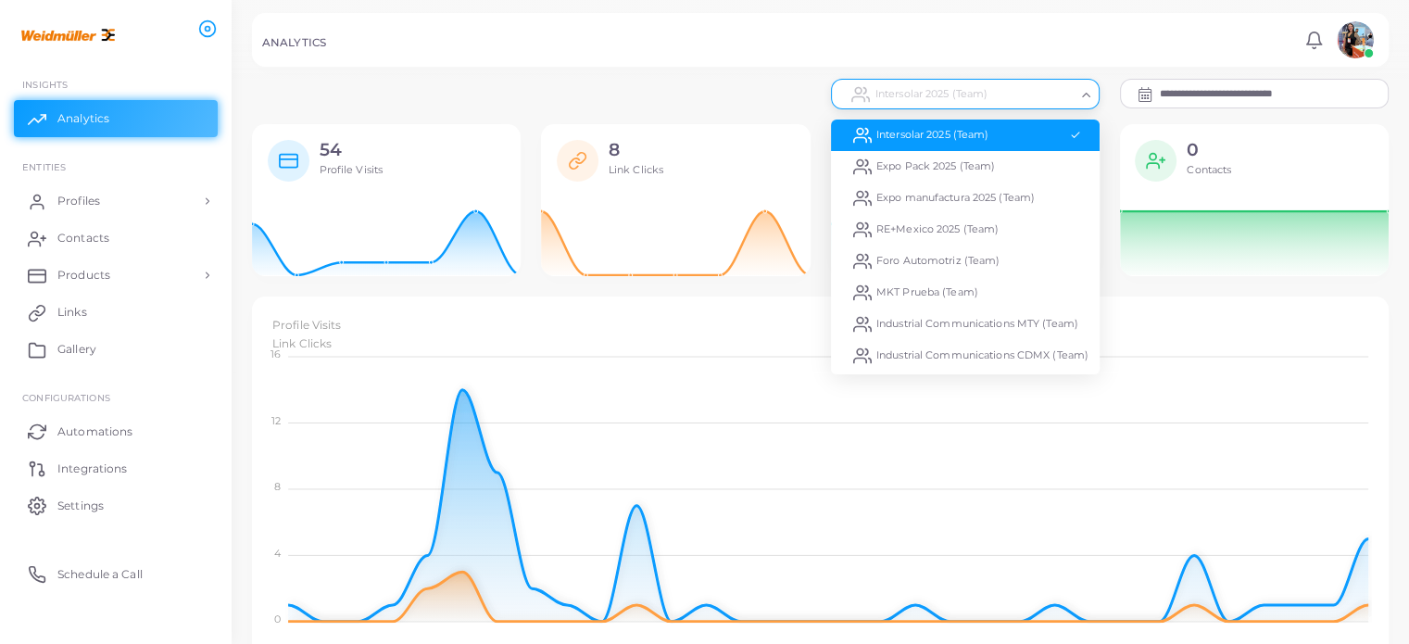
click at [941, 98] on div "Intersolar 2025 (Team)" at bounding box center [957, 93] width 239 height 24
click at [937, 158] on li "Expo Pack 2025 (Team)" at bounding box center [965, 167] width 269 height 32
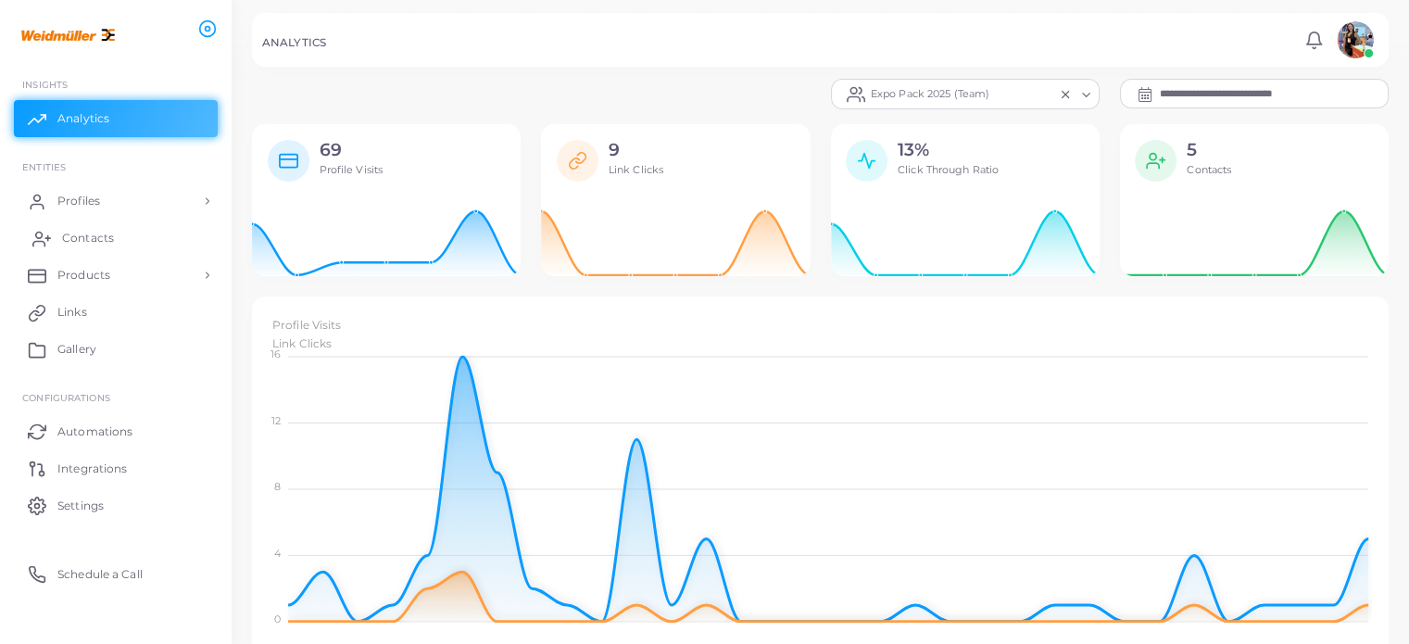
click at [115, 235] on link "Contacts" at bounding box center [116, 238] width 204 height 37
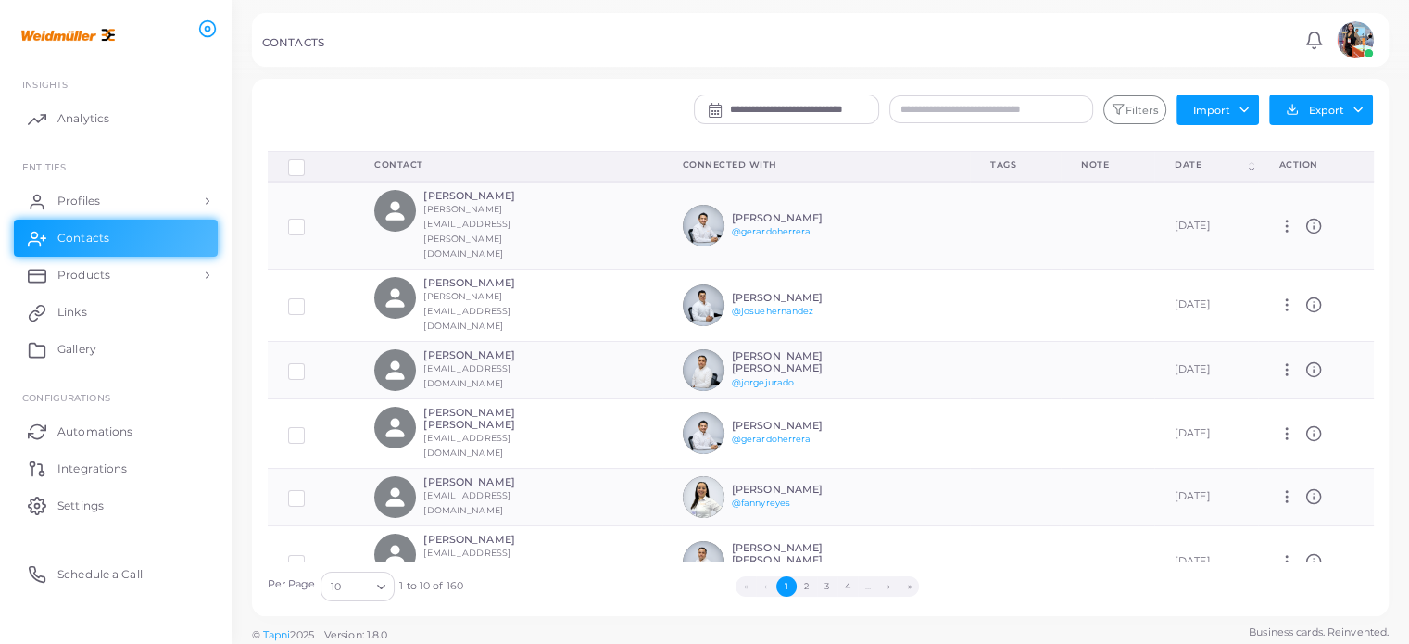
drag, startPoint x: 902, startPoint y: 107, endPoint x: 839, endPoint y: 107, distance: 63.0
drag, startPoint x: 839, startPoint y: 107, endPoint x: 801, endPoint y: 113, distance: 38.5
click at [801, 113] on input "**********" at bounding box center [804, 109] width 148 height 28
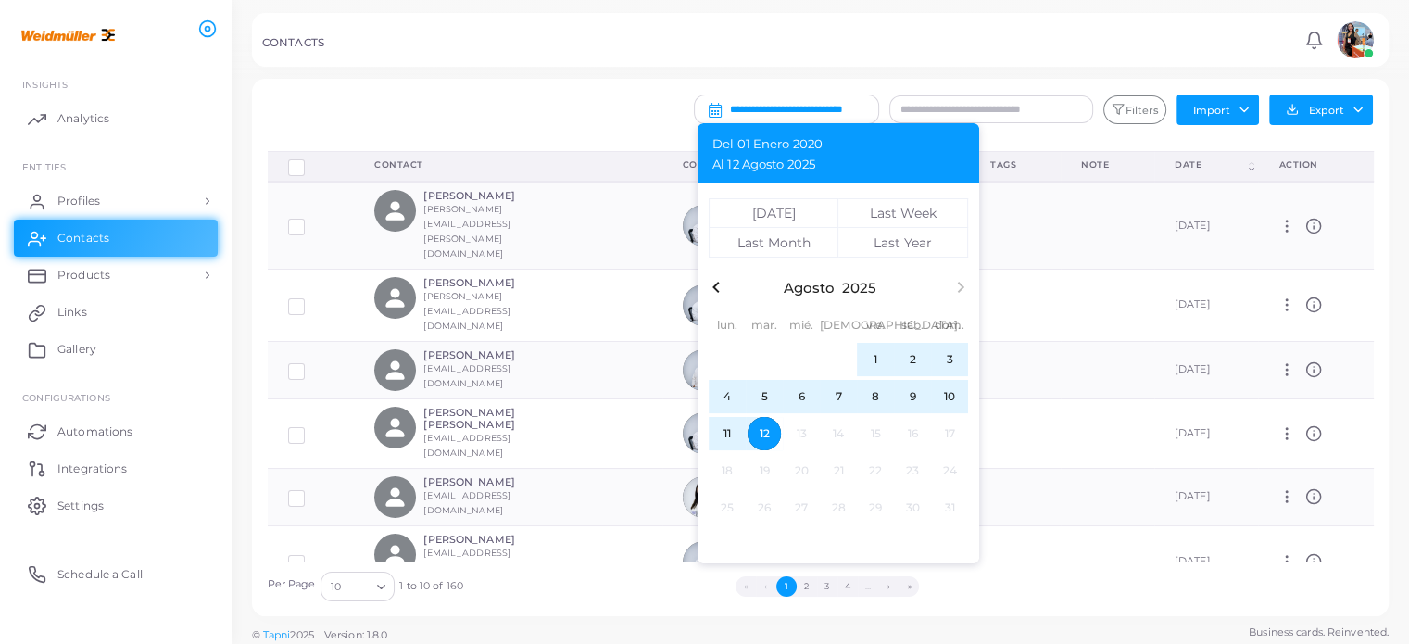
click at [709, 107] on icon at bounding box center [715, 110] width 13 height 15
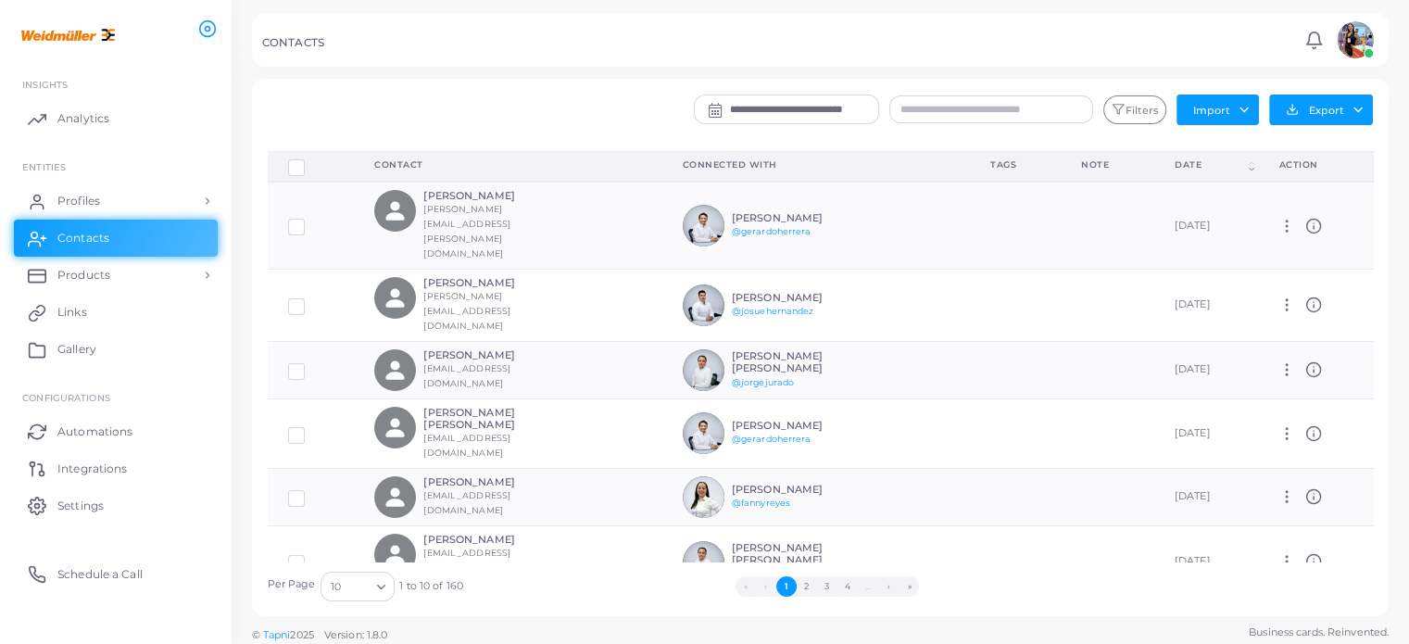
click at [709, 107] on icon at bounding box center [715, 110] width 13 height 15
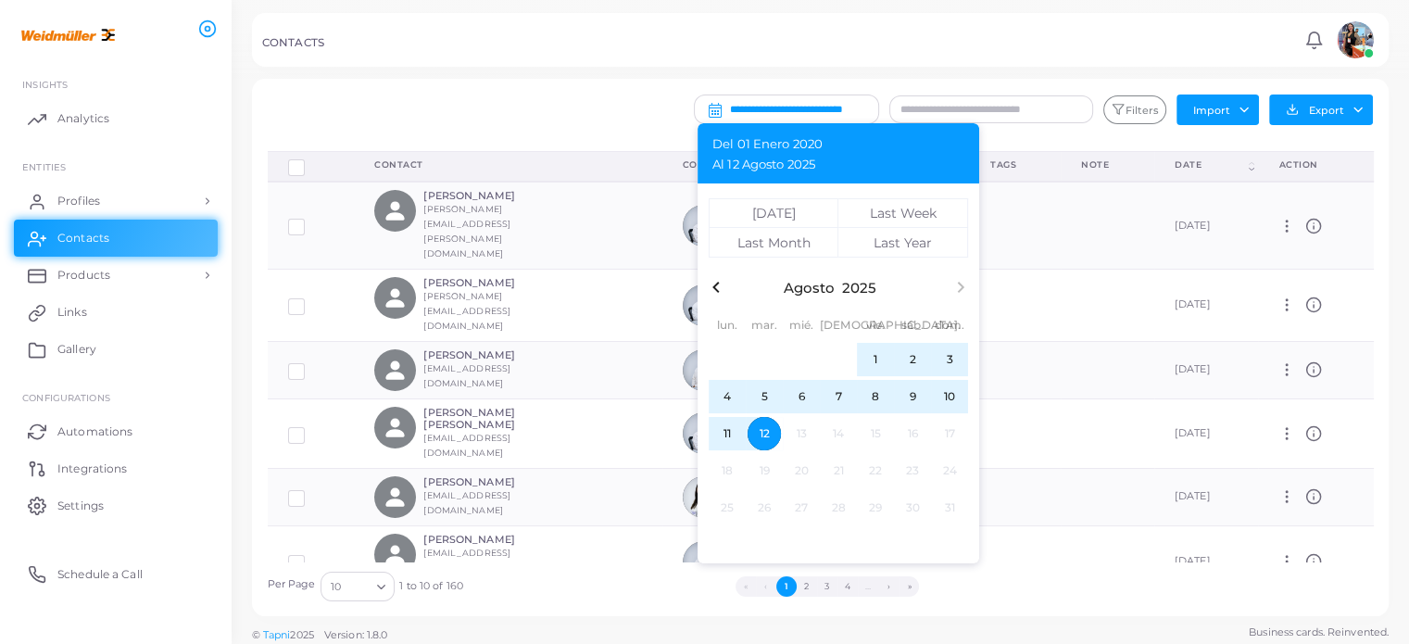
click at [830, 107] on input "**********" at bounding box center [804, 109] width 148 height 28
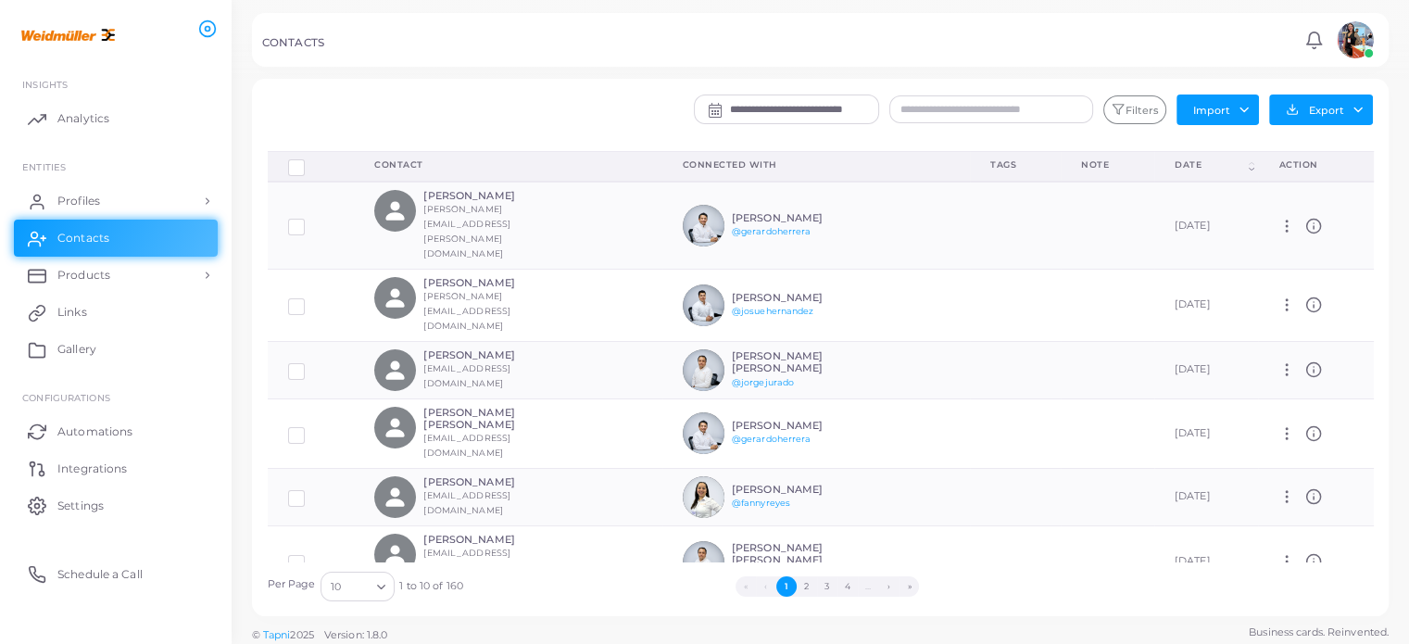
click at [830, 107] on input "**********" at bounding box center [804, 109] width 148 height 28
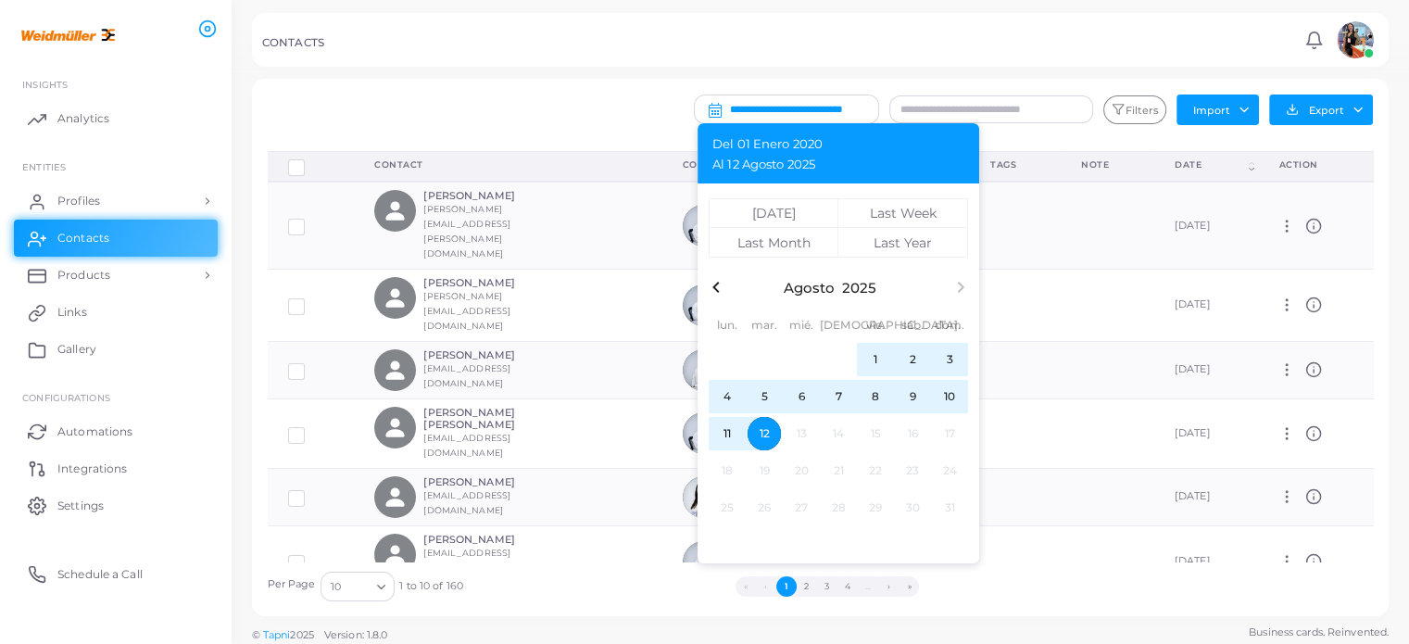
click at [713, 283] on icon "button" at bounding box center [716, 287] width 22 height 22
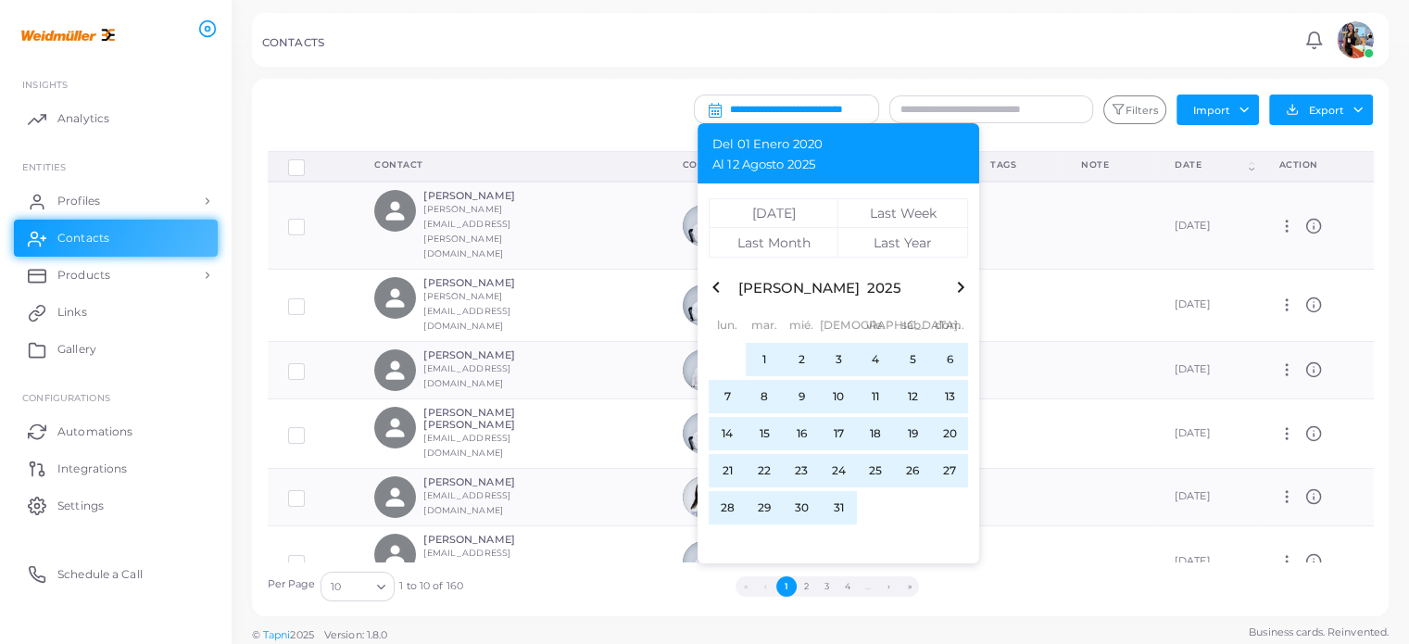
click at [600, 96] on div "**********" at bounding box center [914, 115] width 939 height 41
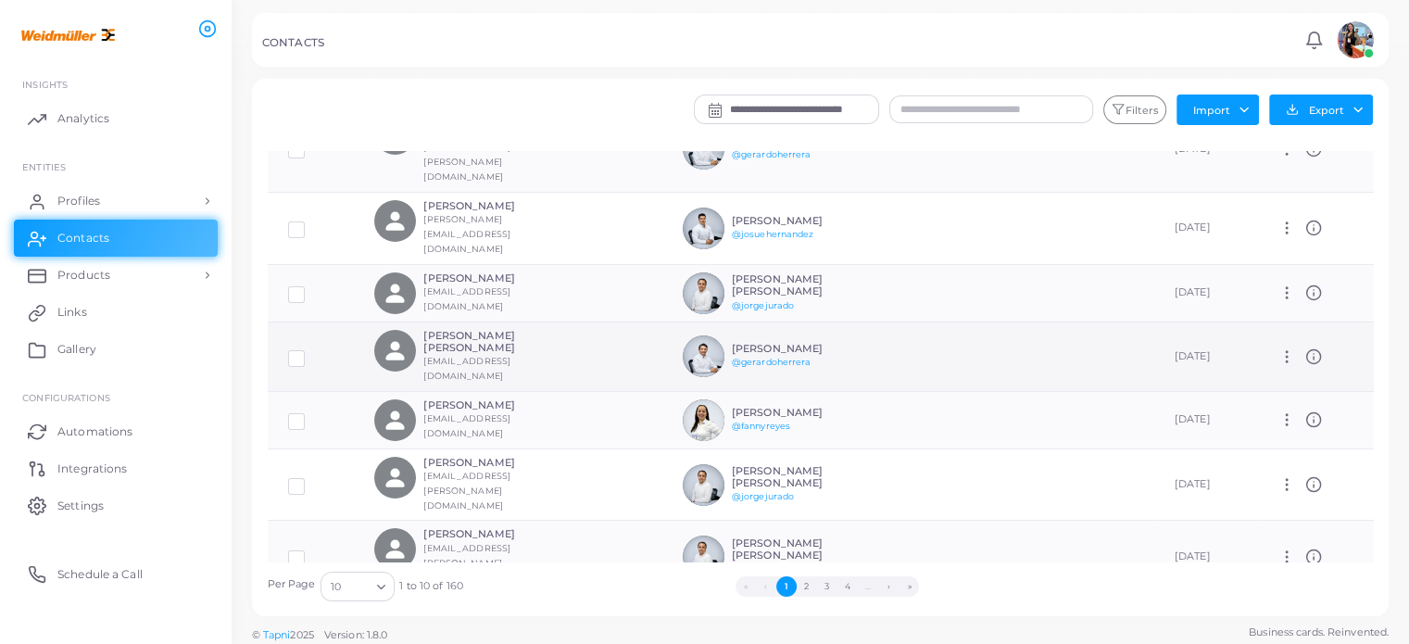
scroll to position [78, 0]
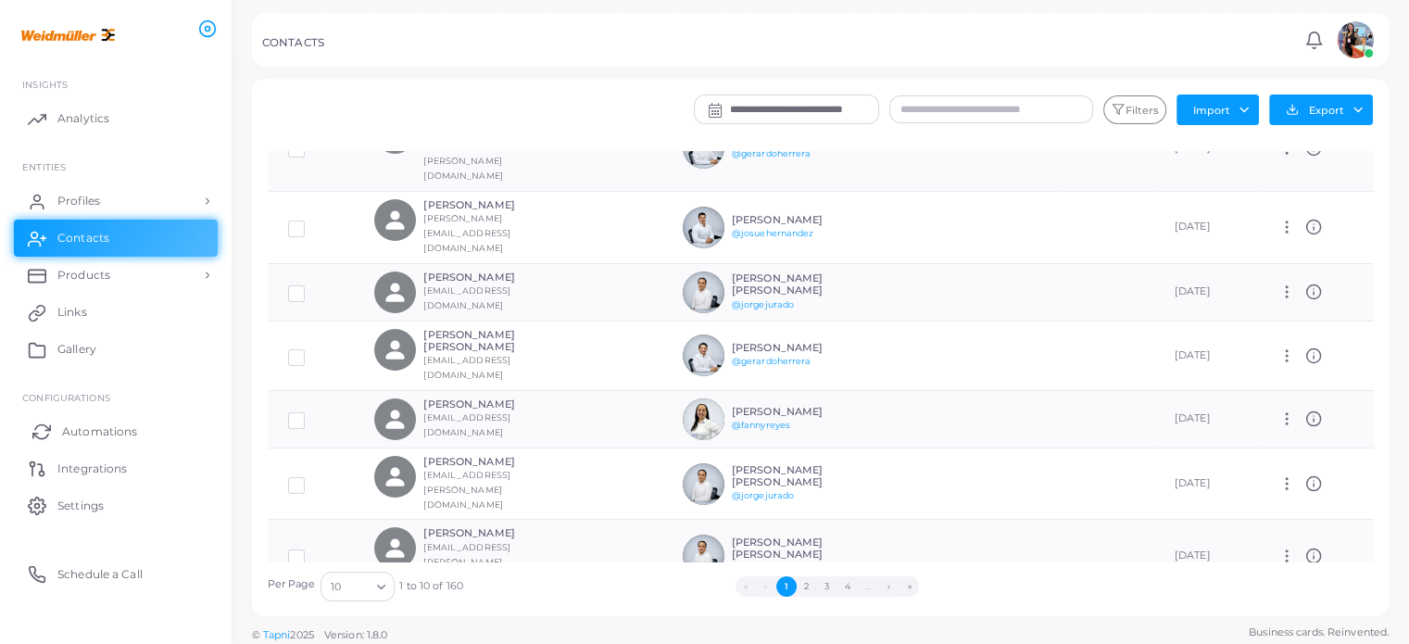
click at [74, 423] on span "Automations" at bounding box center [99, 431] width 75 height 17
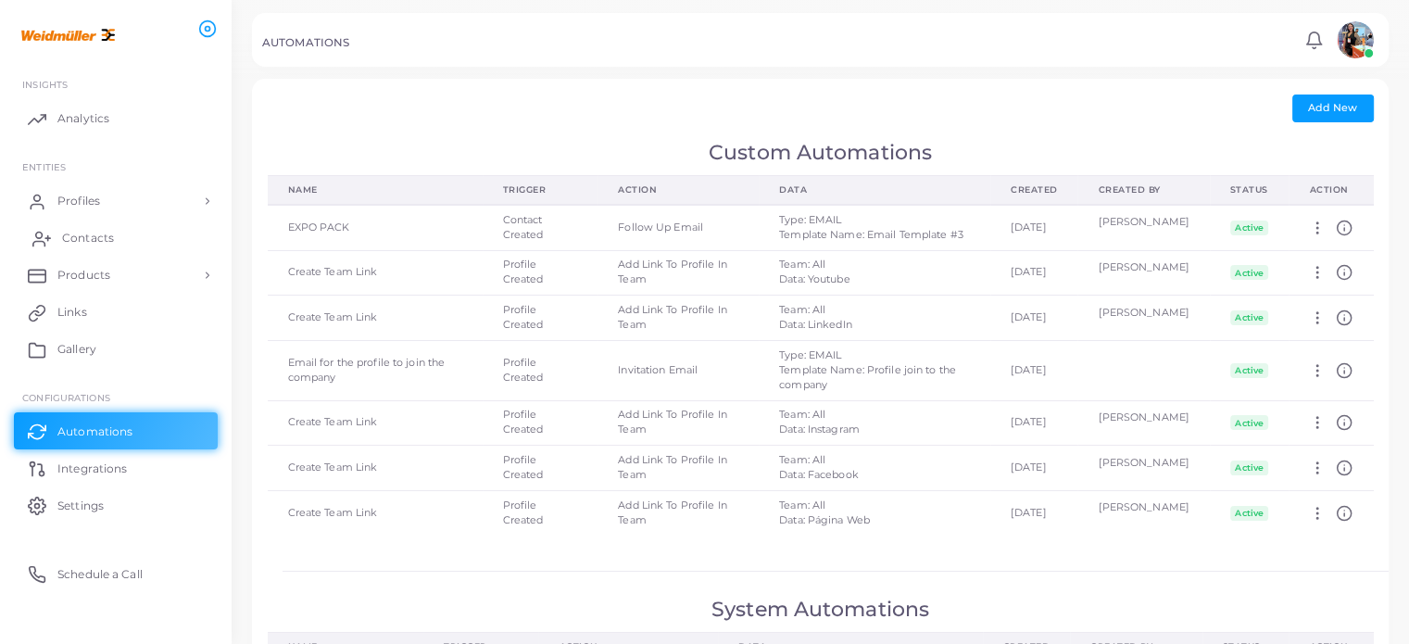
click at [82, 240] on span "Contacts" at bounding box center [88, 238] width 52 height 17
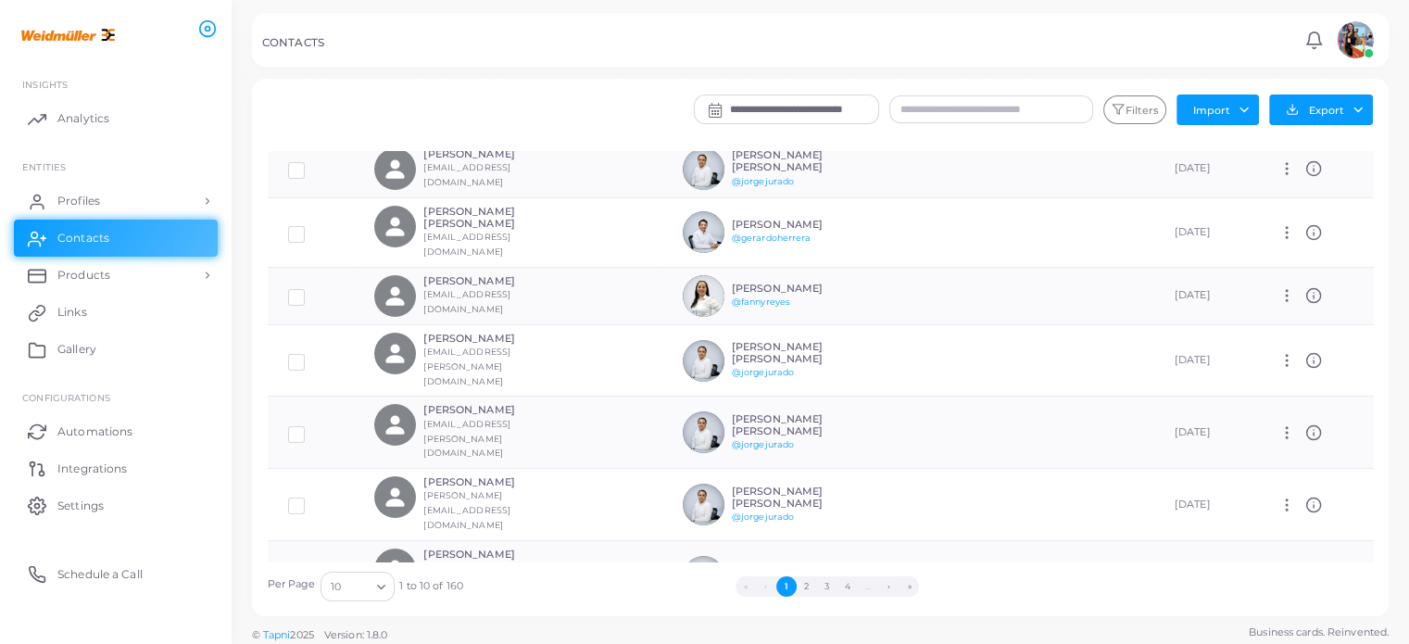
scroll to position [6, 0]
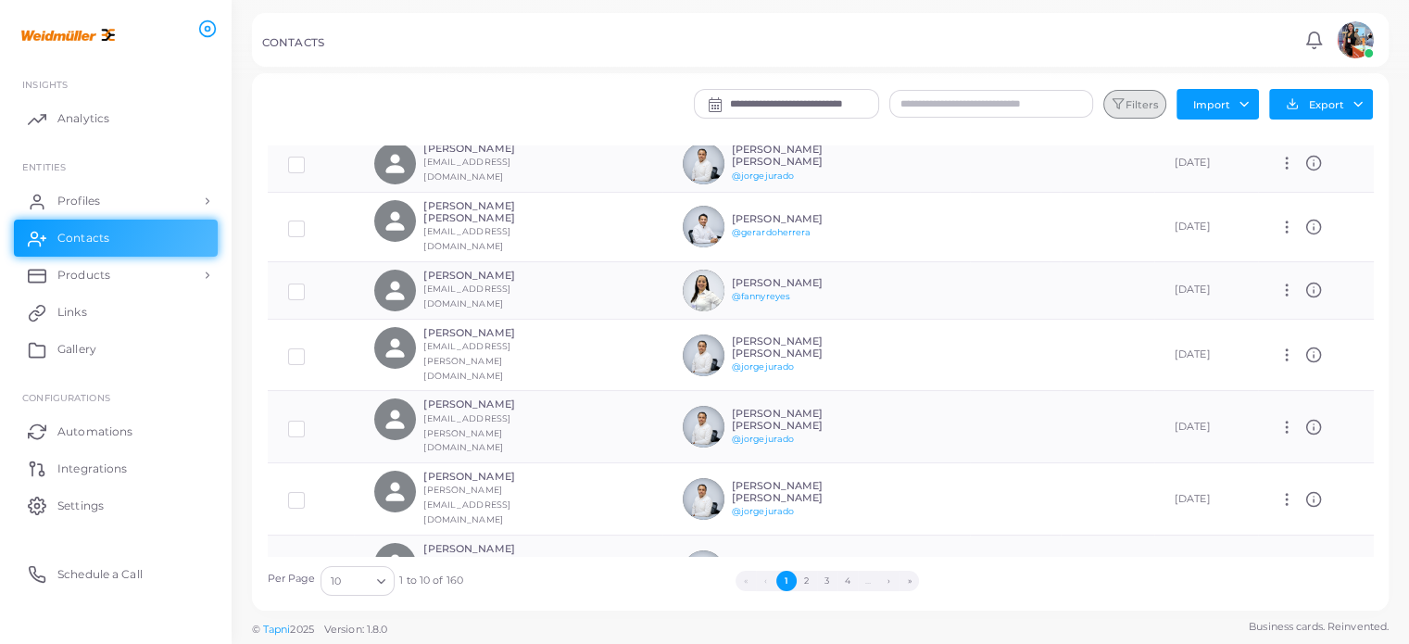
click at [1132, 103] on button "Filters" at bounding box center [1135, 105] width 63 height 30
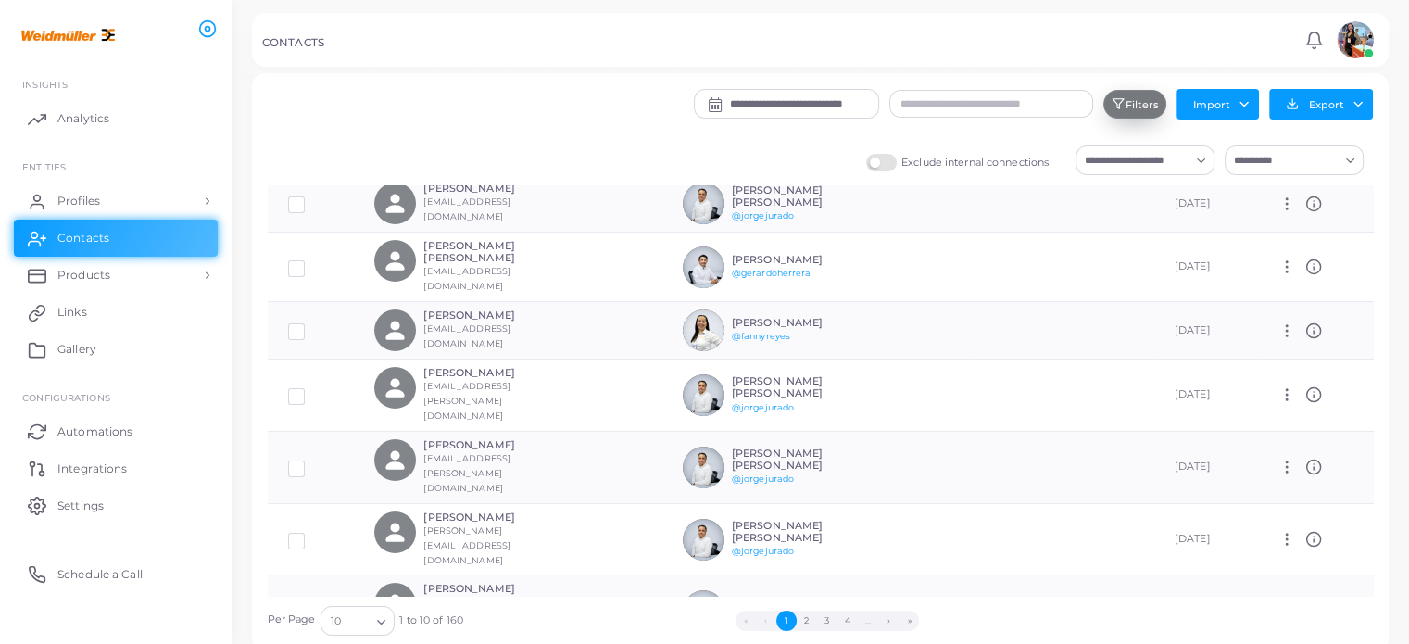
click at [1141, 107] on button "Filters" at bounding box center [1135, 105] width 63 height 30
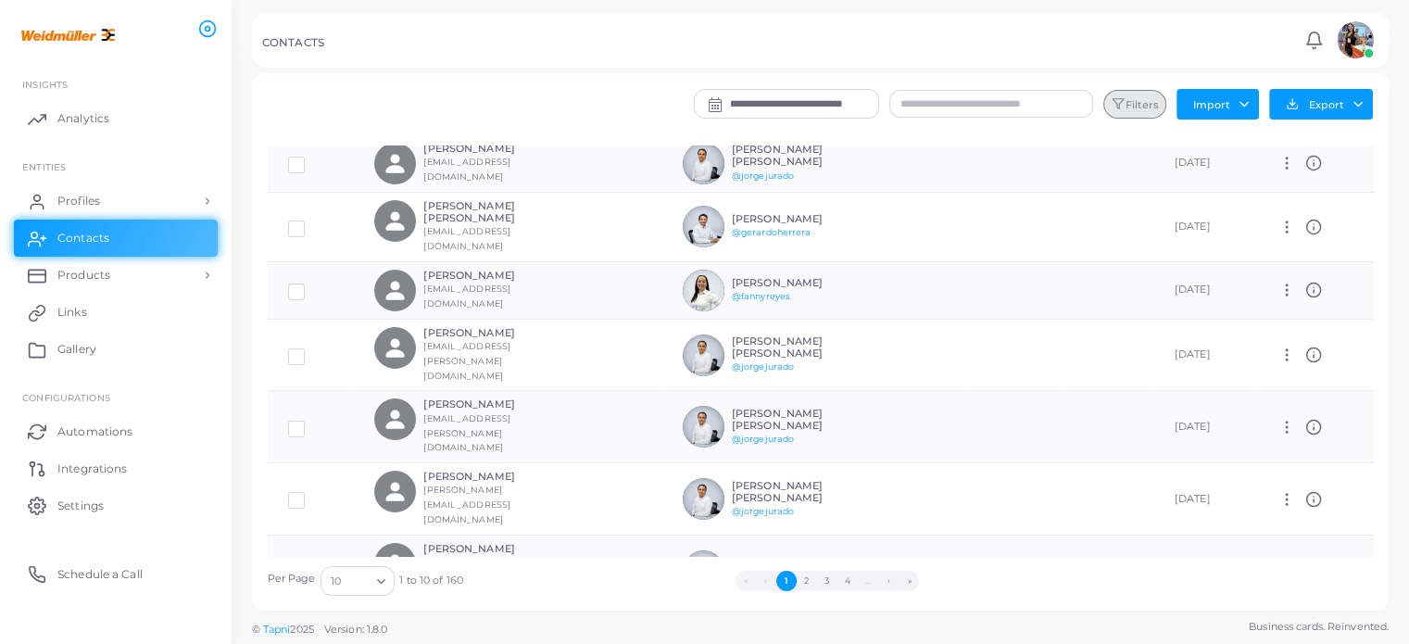
click at [1141, 107] on button "Filters" at bounding box center [1135, 105] width 63 height 30
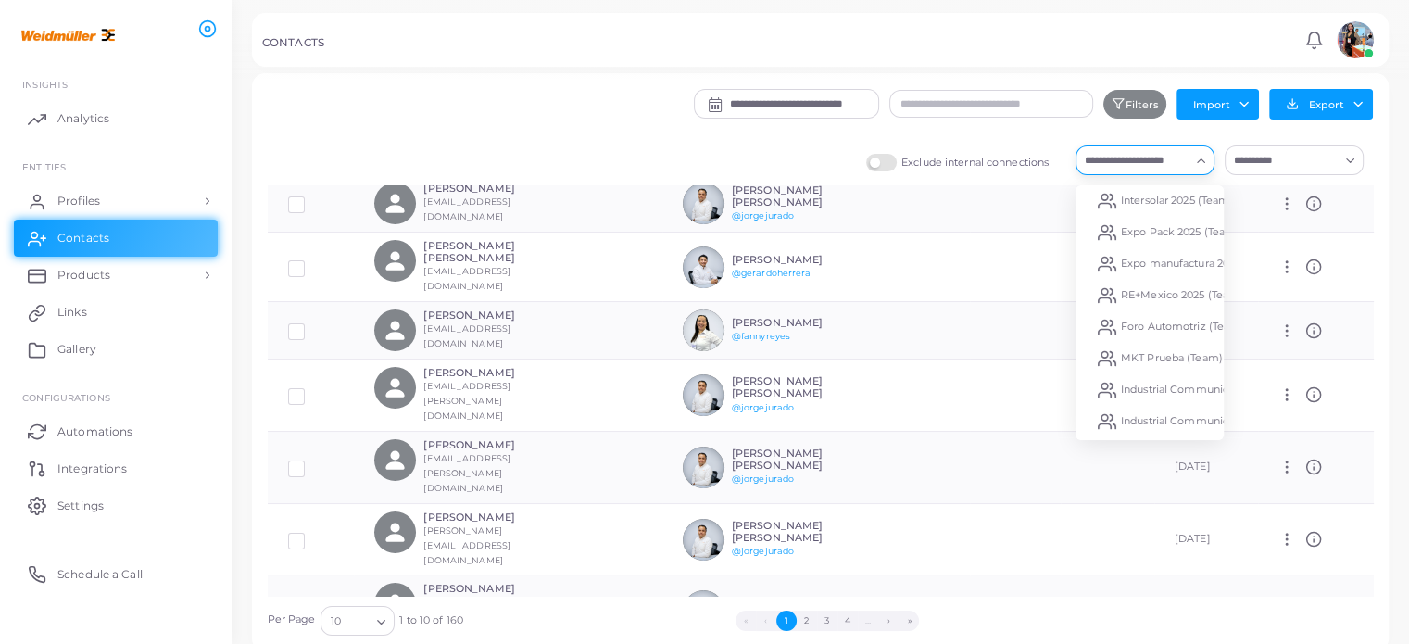
click at [1158, 158] on input "Search for option" at bounding box center [1134, 160] width 111 height 20
click at [1179, 299] on span "RE+Mexico 2025 (Team)" at bounding box center [1182, 294] width 122 height 13
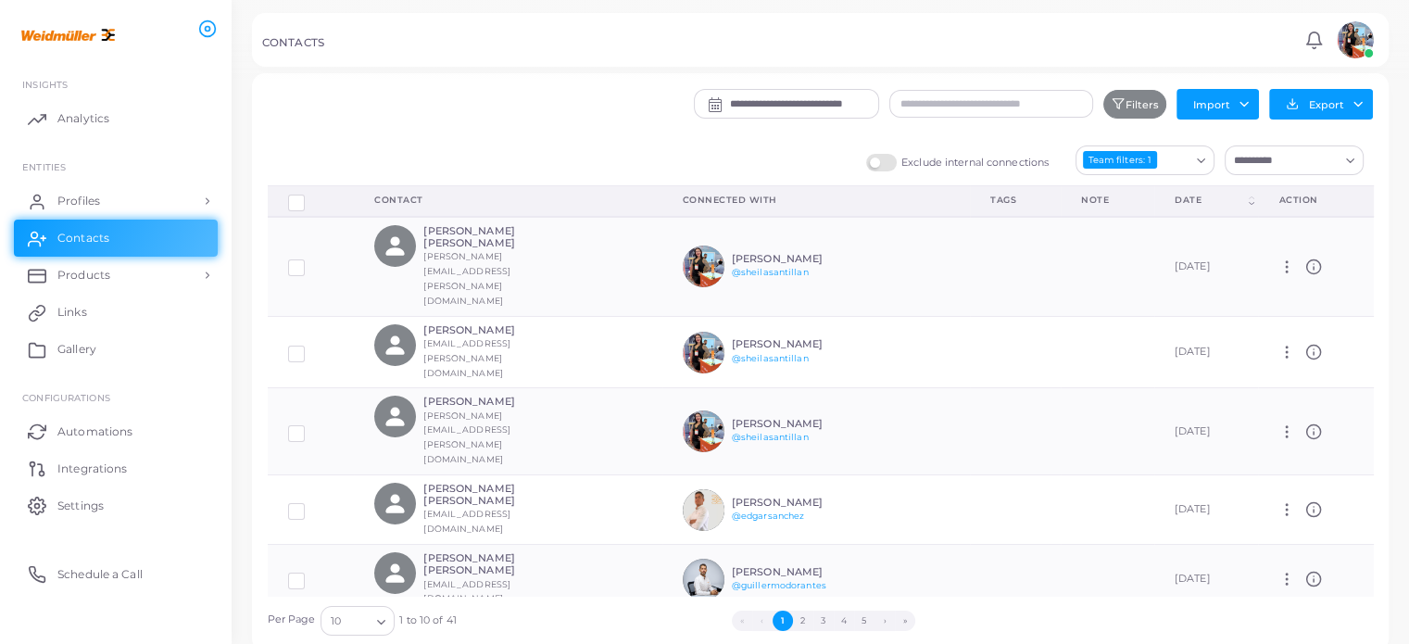
scroll to position [201, 0]
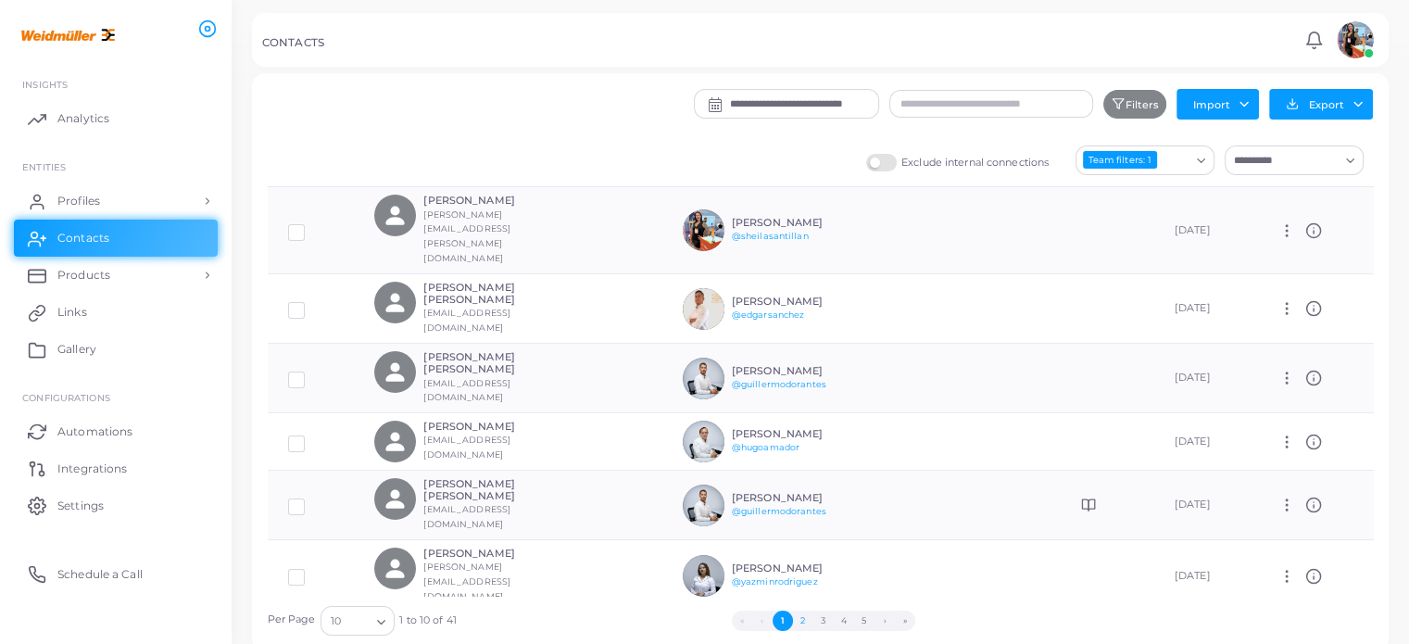
click at [803, 618] on button "2" at bounding box center [803, 621] width 20 height 20
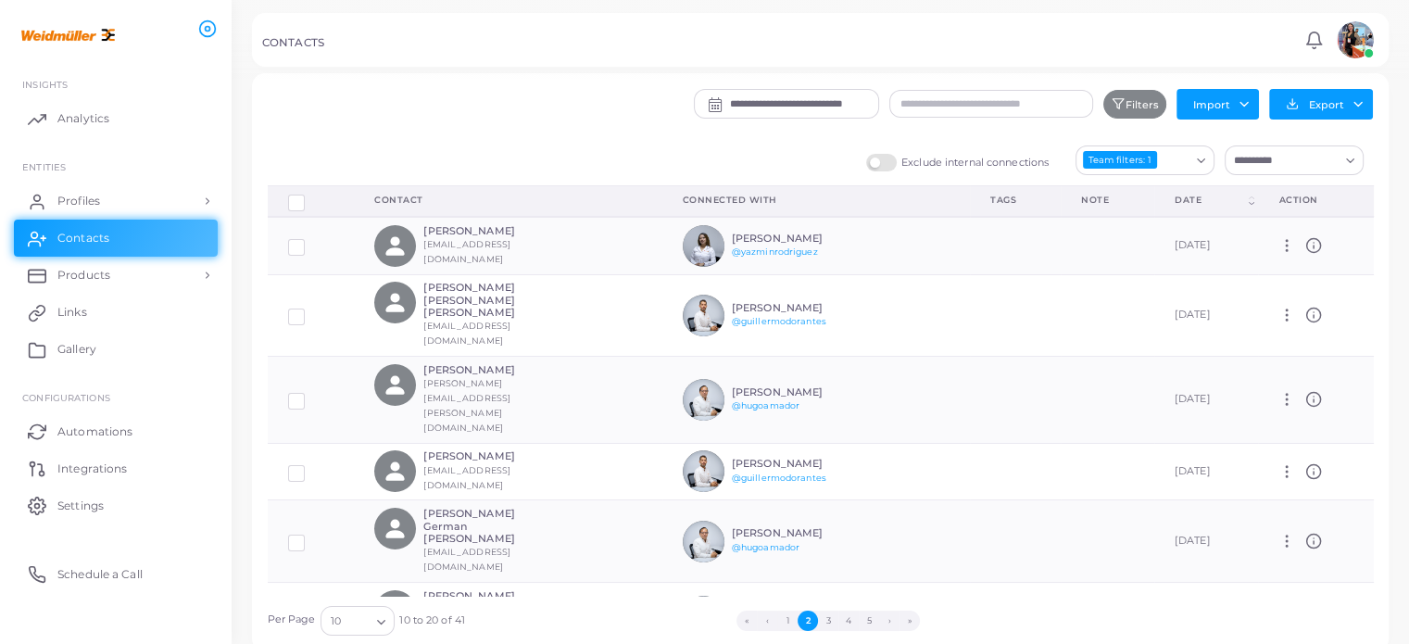
click at [1061, 373] on td at bounding box center [1108, 399] width 94 height 87
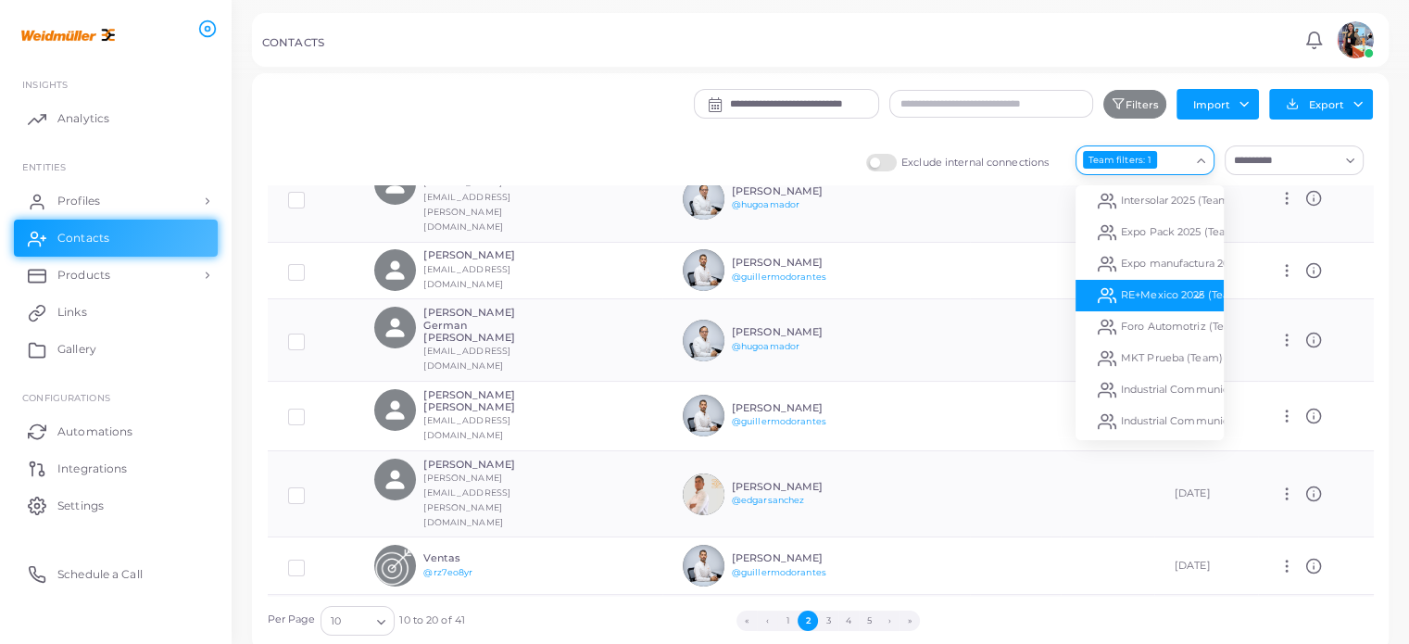
click at [1193, 151] on div "Loading..." at bounding box center [1203, 158] width 22 height 24
click at [1160, 229] on span "Expo Pack 2025 (Team)" at bounding box center [1180, 231] width 119 height 13
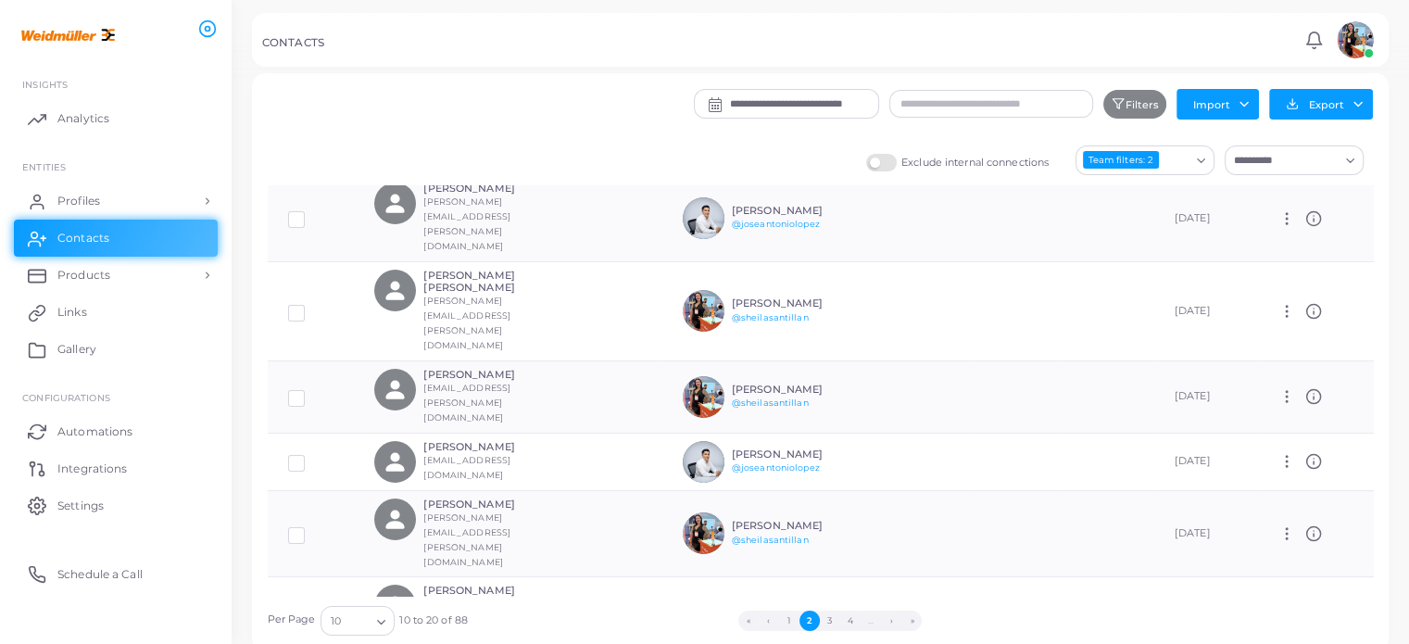
scroll to position [44, 0]
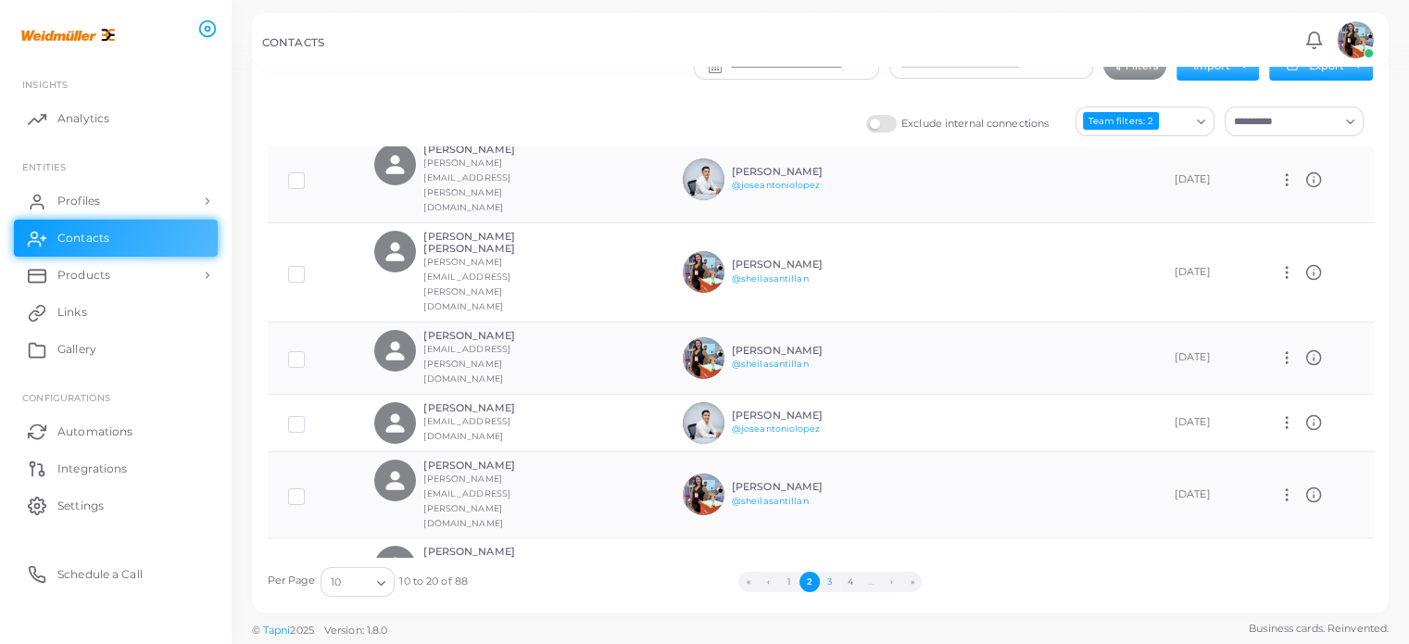
click at [823, 581] on button "3" at bounding box center [830, 582] width 20 height 20
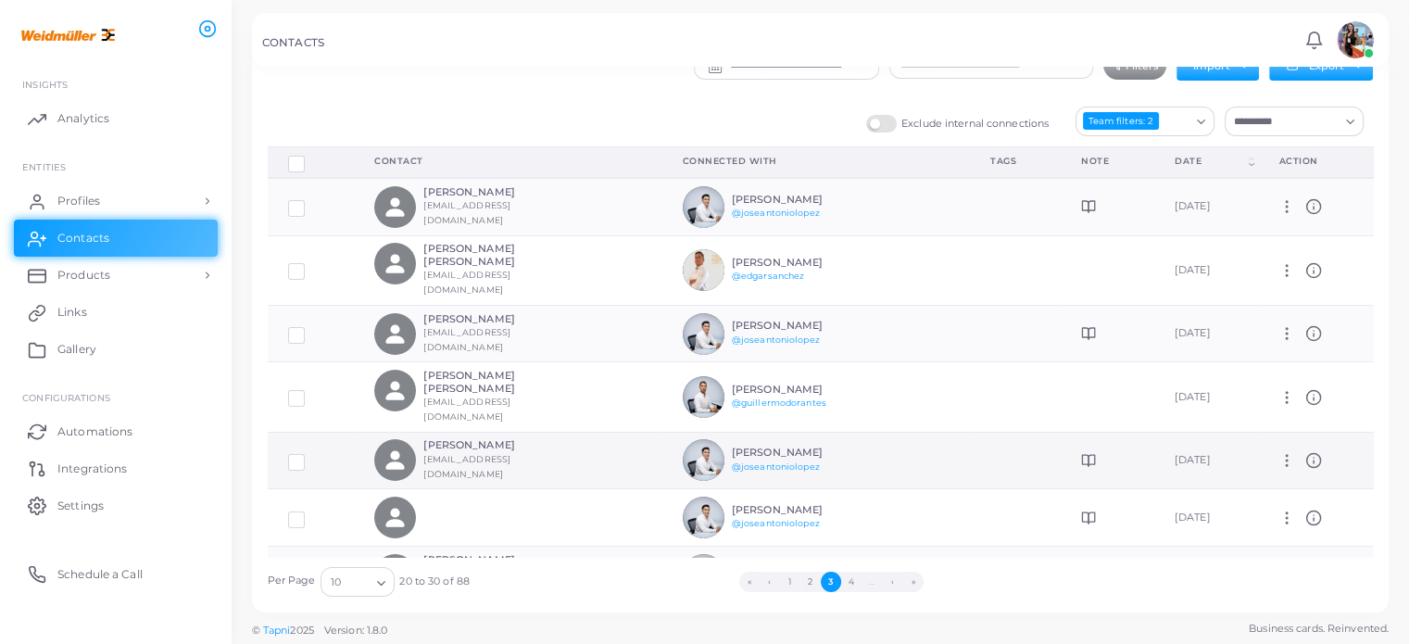
click at [1061, 437] on td at bounding box center [1108, 460] width 94 height 57
click at [1081, 453] on icon at bounding box center [1088, 460] width 15 height 15
click at [1089, 328] on icon at bounding box center [1092, 333] width 6 height 11
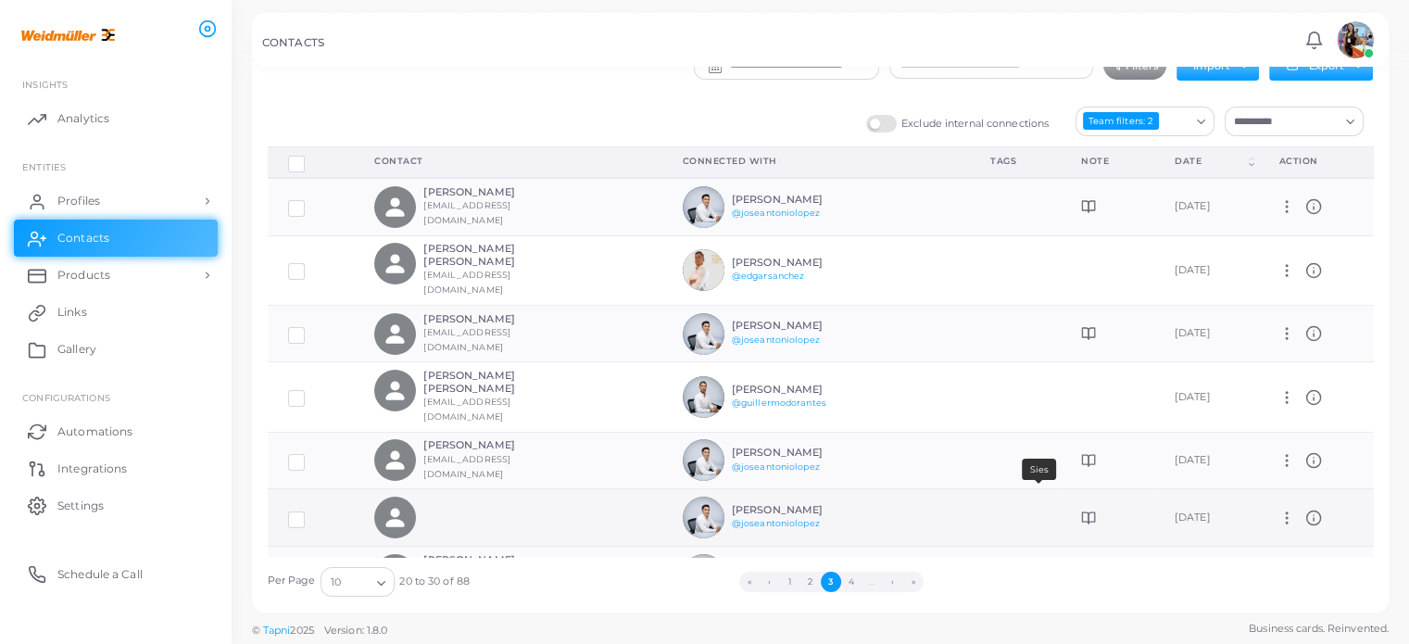
click at [1089, 512] on icon at bounding box center [1092, 517] width 6 height 11
click at [628, 489] on td at bounding box center [508, 517] width 308 height 57
click at [1242, 489] on td "[DATE]" at bounding box center [1207, 517] width 105 height 57
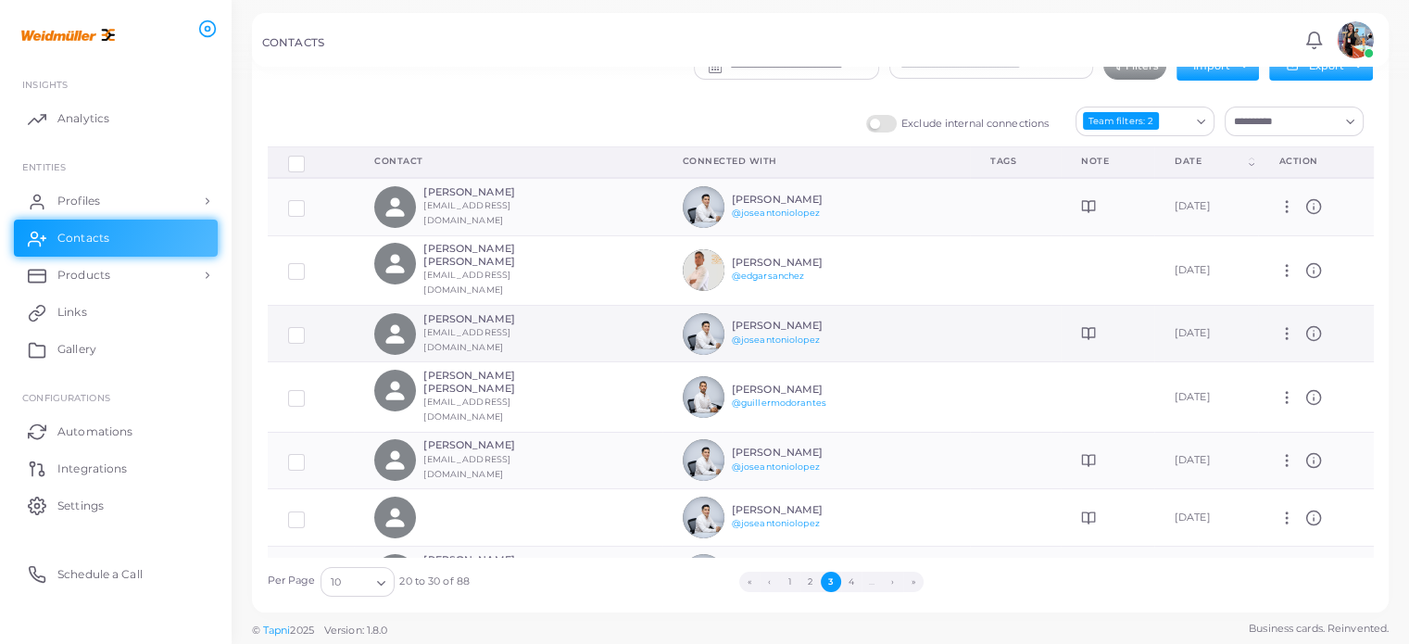
click at [975, 310] on td at bounding box center [1015, 333] width 91 height 57
click at [1312, 325] on icon at bounding box center [1314, 333] width 17 height 17
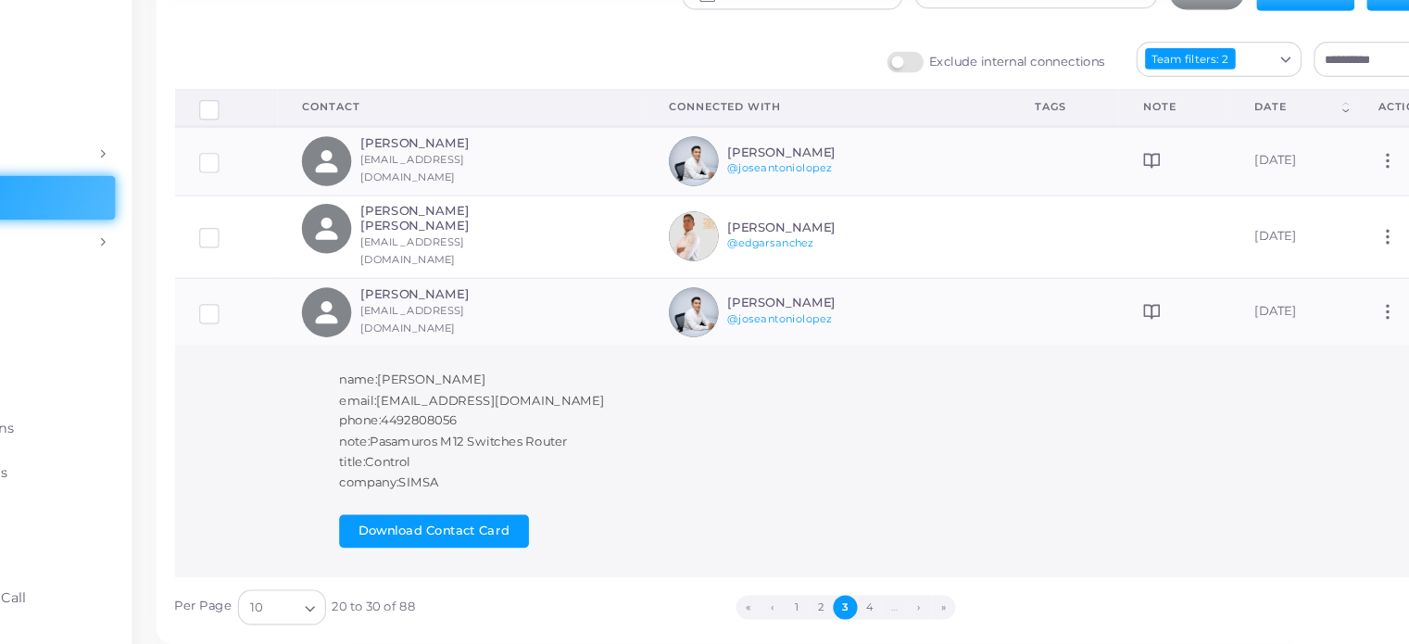
scroll to position [44, 0]
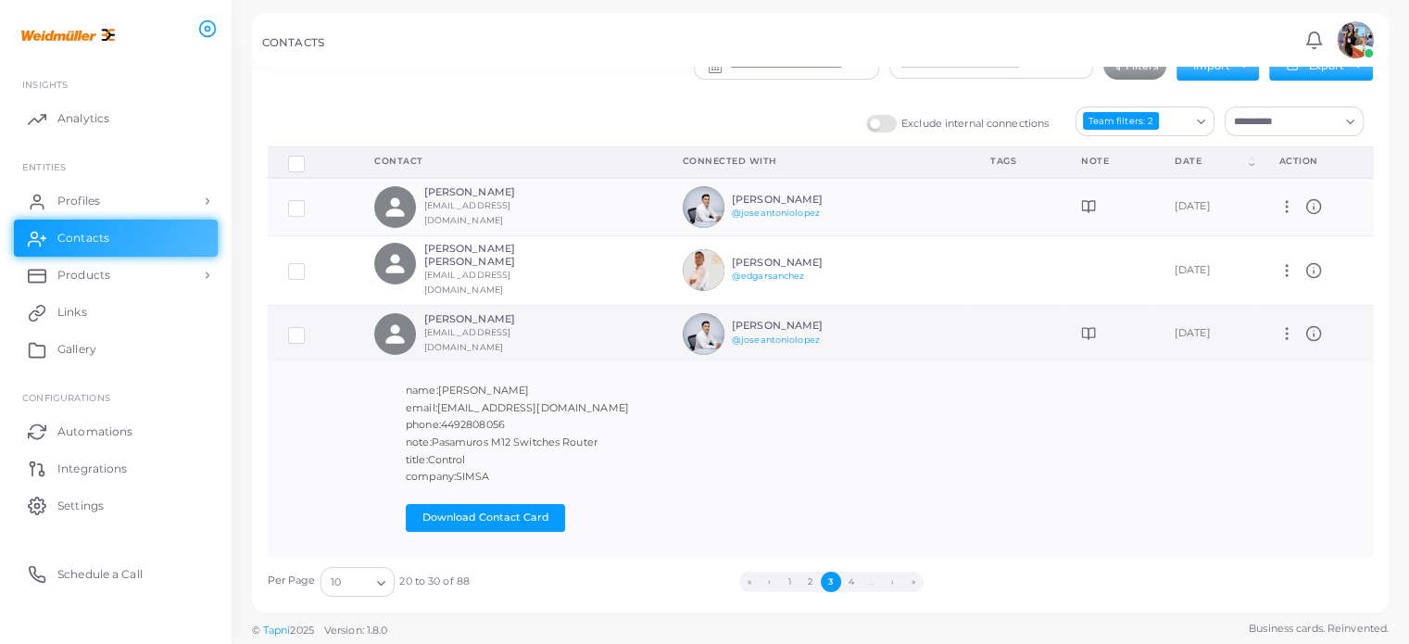
click at [1306, 325] on icon at bounding box center [1314, 333] width 17 height 17
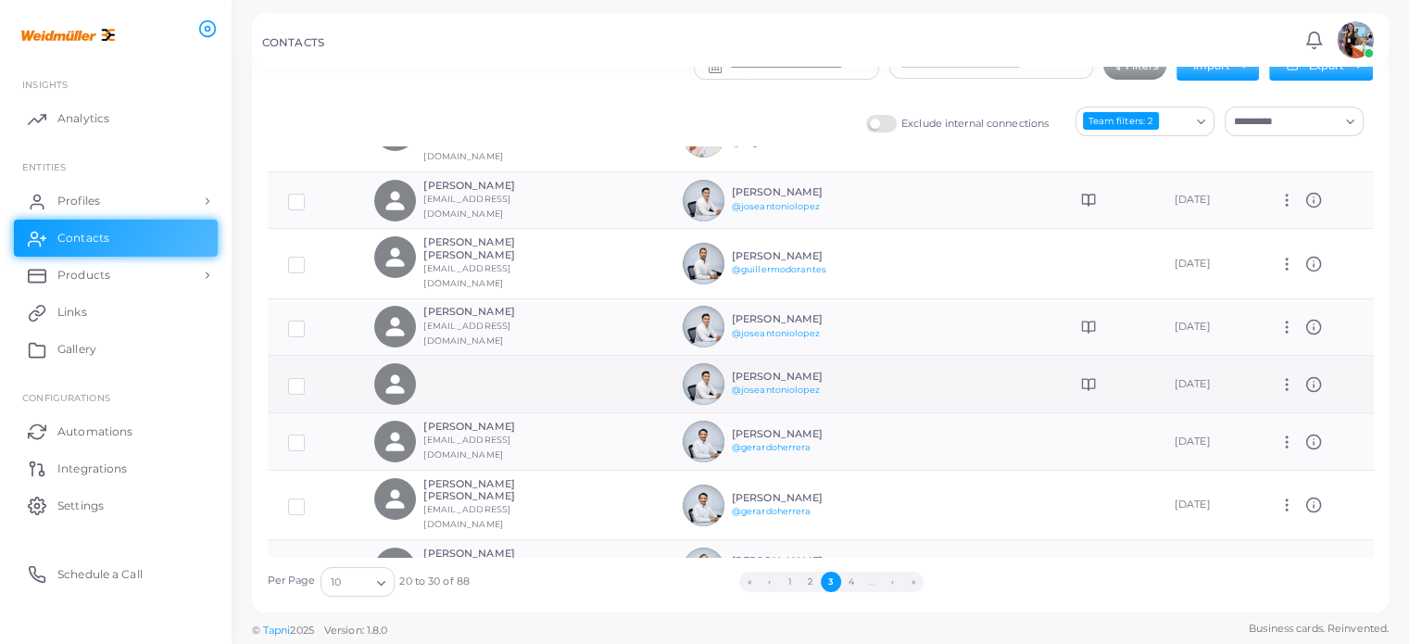
scroll to position [201, 0]
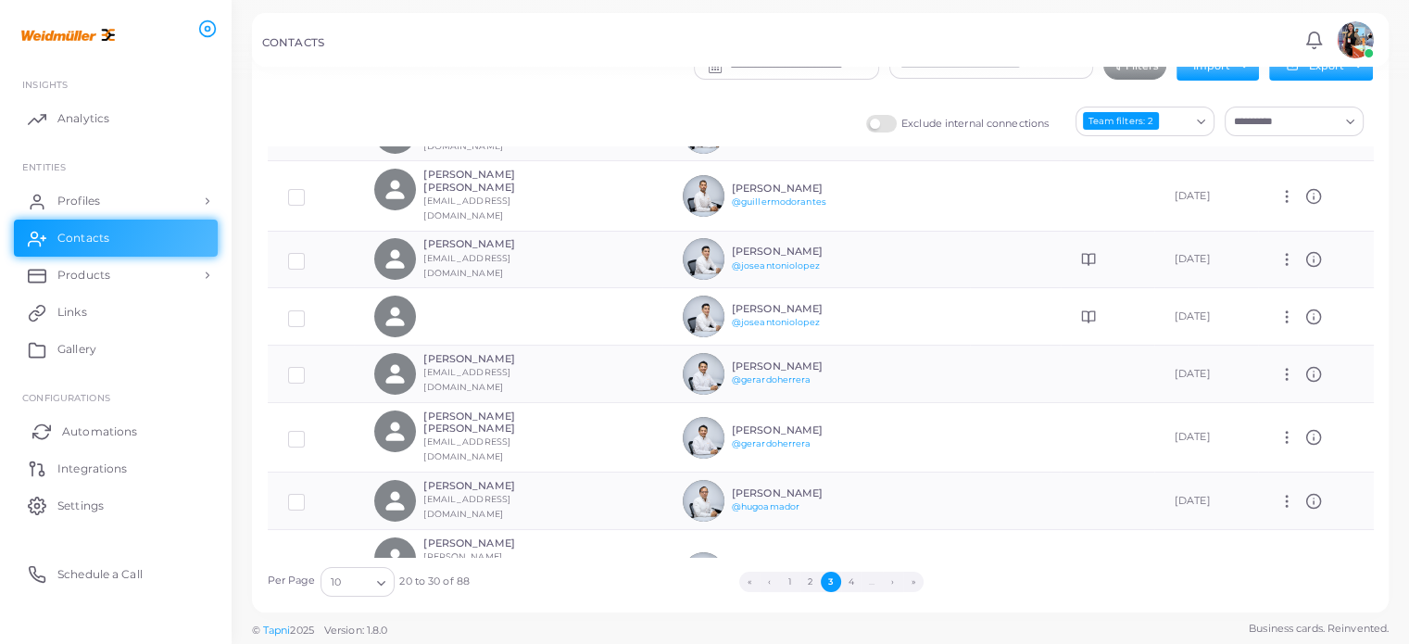
click at [108, 440] on link "Automations" at bounding box center [116, 430] width 204 height 37
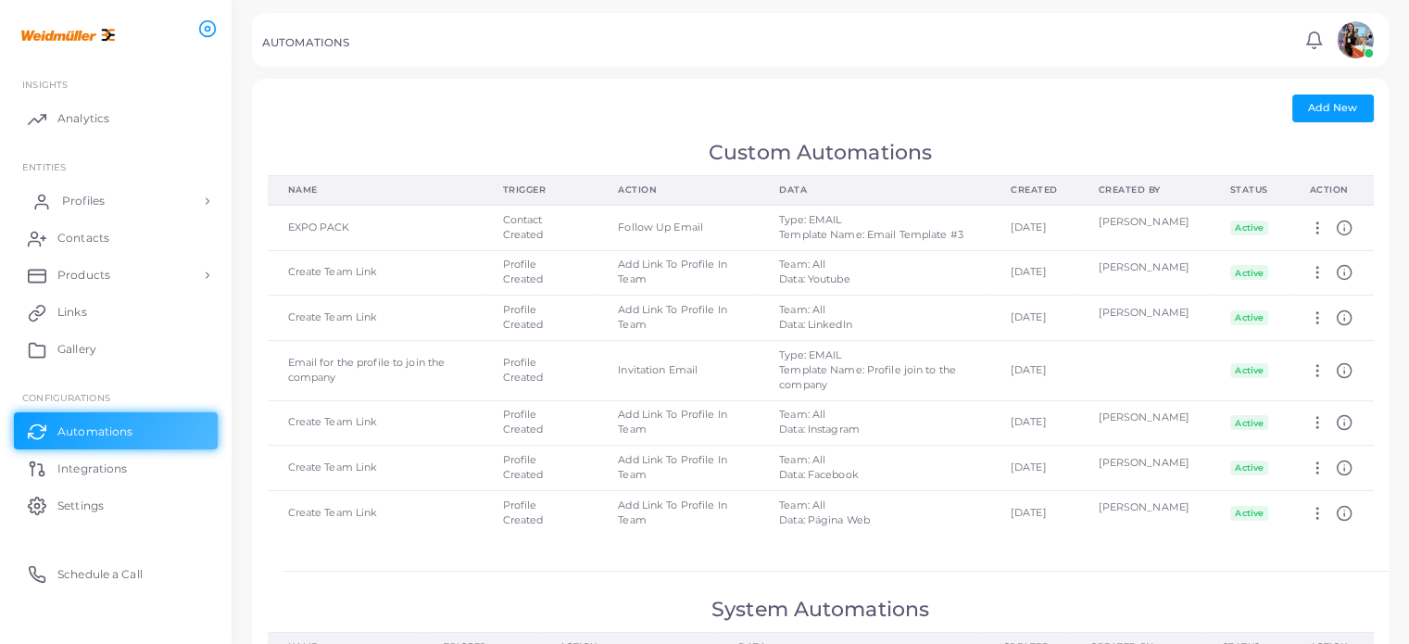
click at [106, 200] on link "Profiles" at bounding box center [116, 201] width 204 height 37
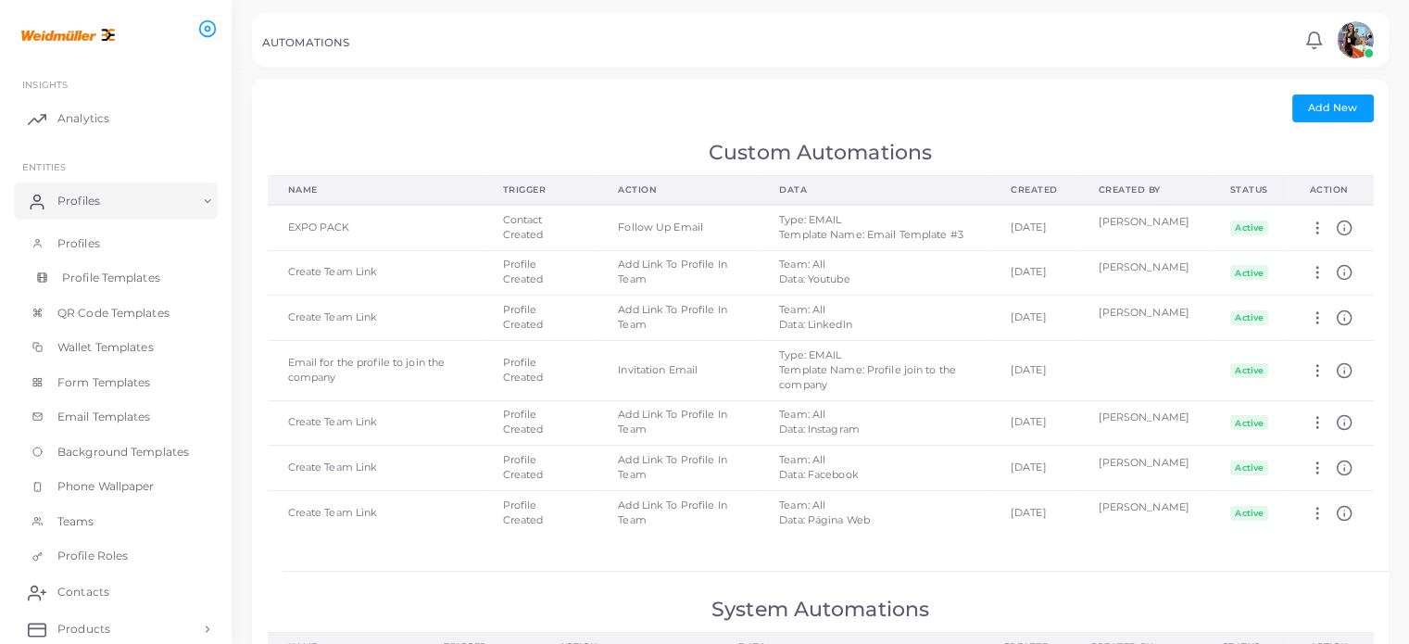
click at [123, 291] on link "Profile Templates" at bounding box center [116, 277] width 204 height 35
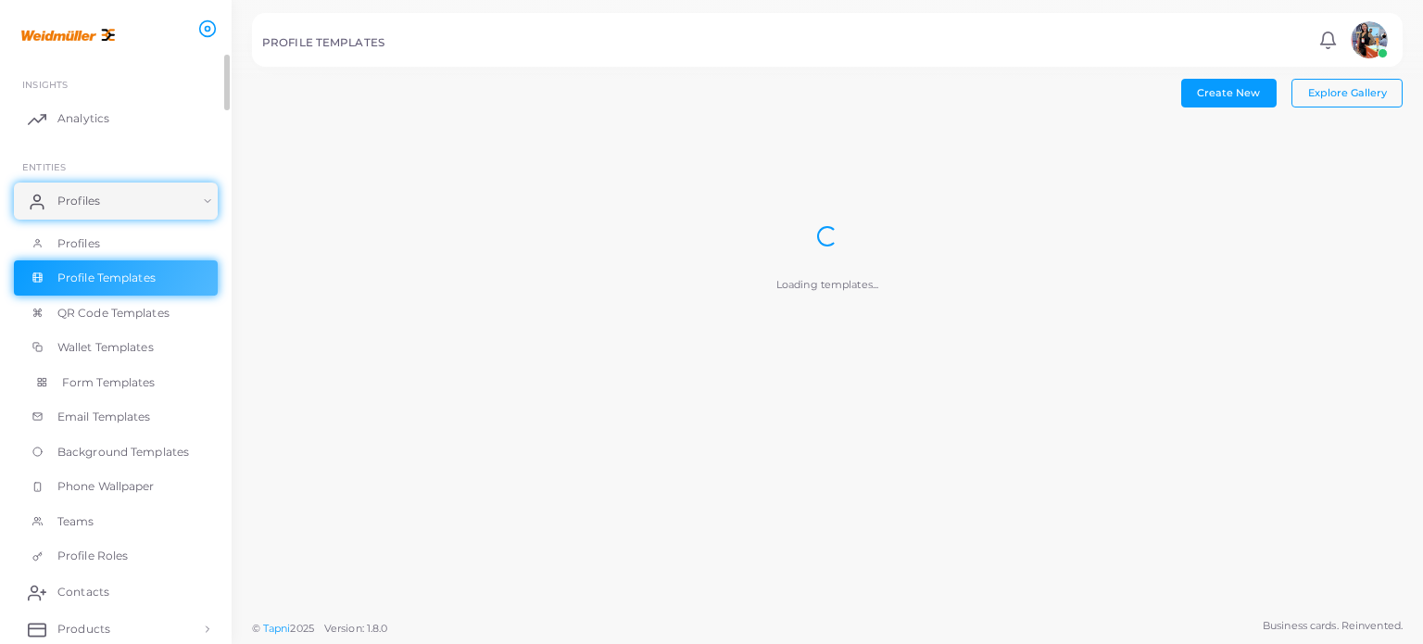
click at [88, 381] on span "Form Templates" at bounding box center [109, 382] width 94 height 17
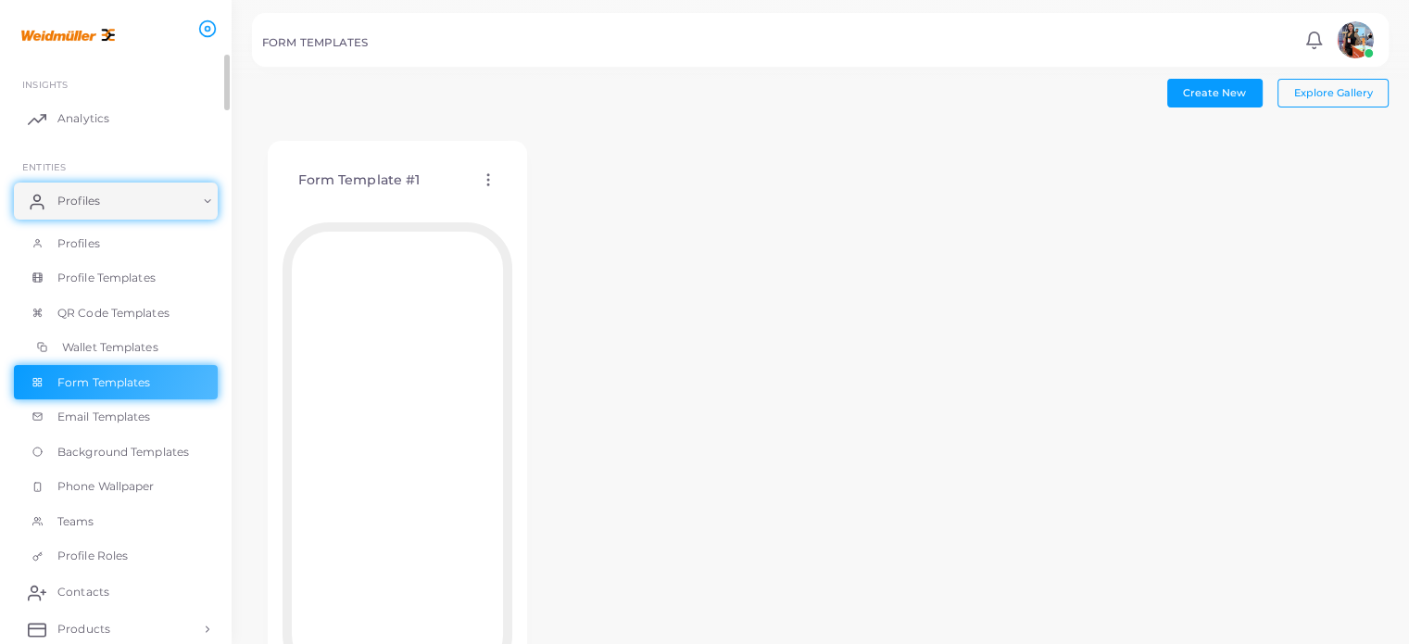
click at [109, 347] on span "Wallet Templates" at bounding box center [110, 347] width 96 height 17
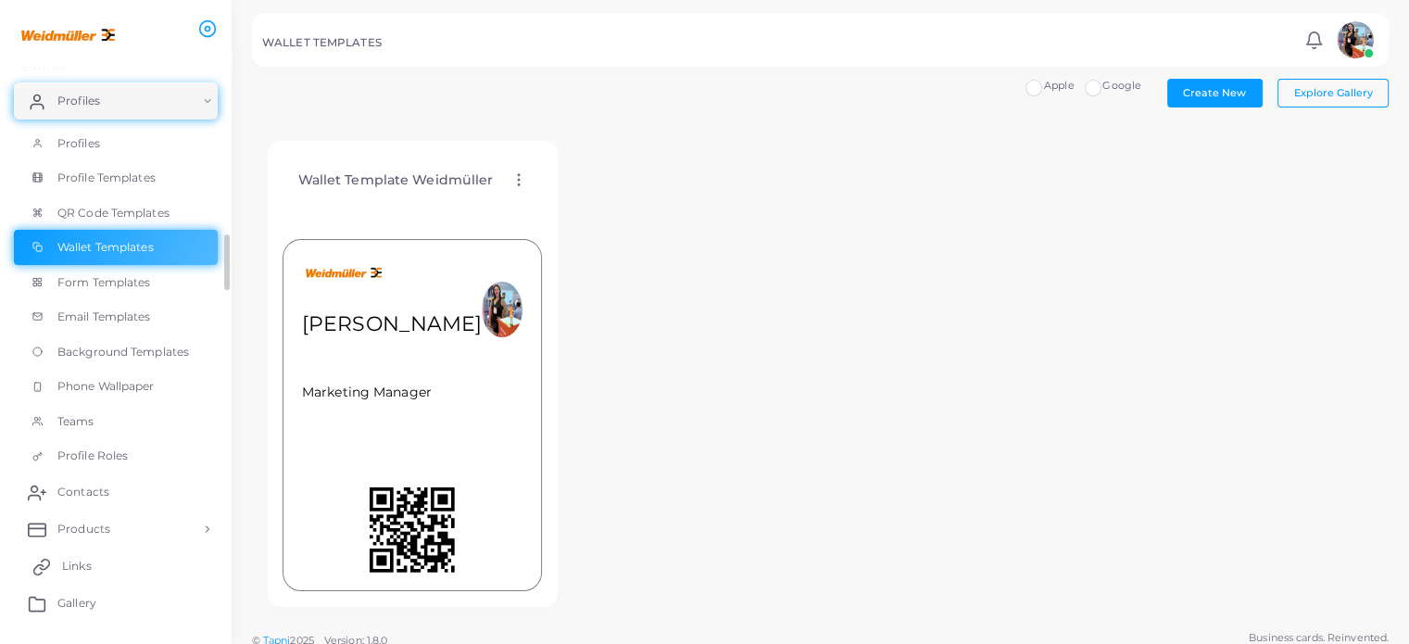
click at [103, 567] on link "Links" at bounding box center [116, 566] width 204 height 37
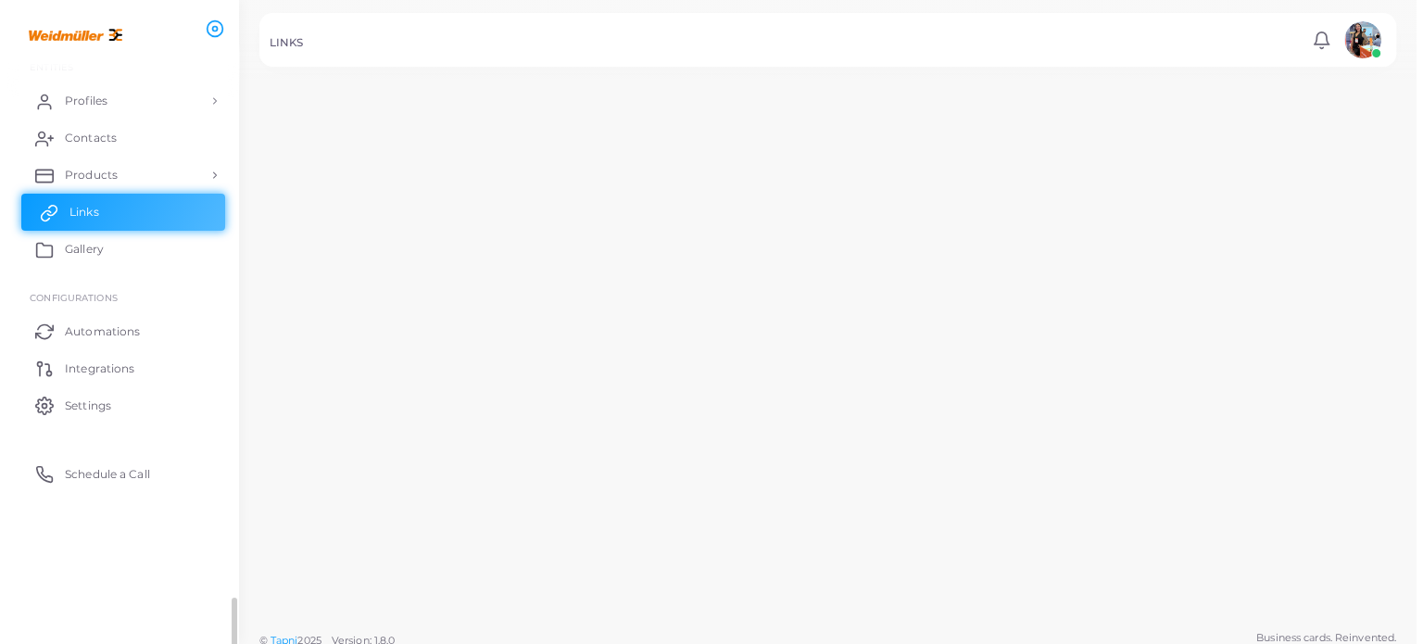
scroll to position [100, 0]
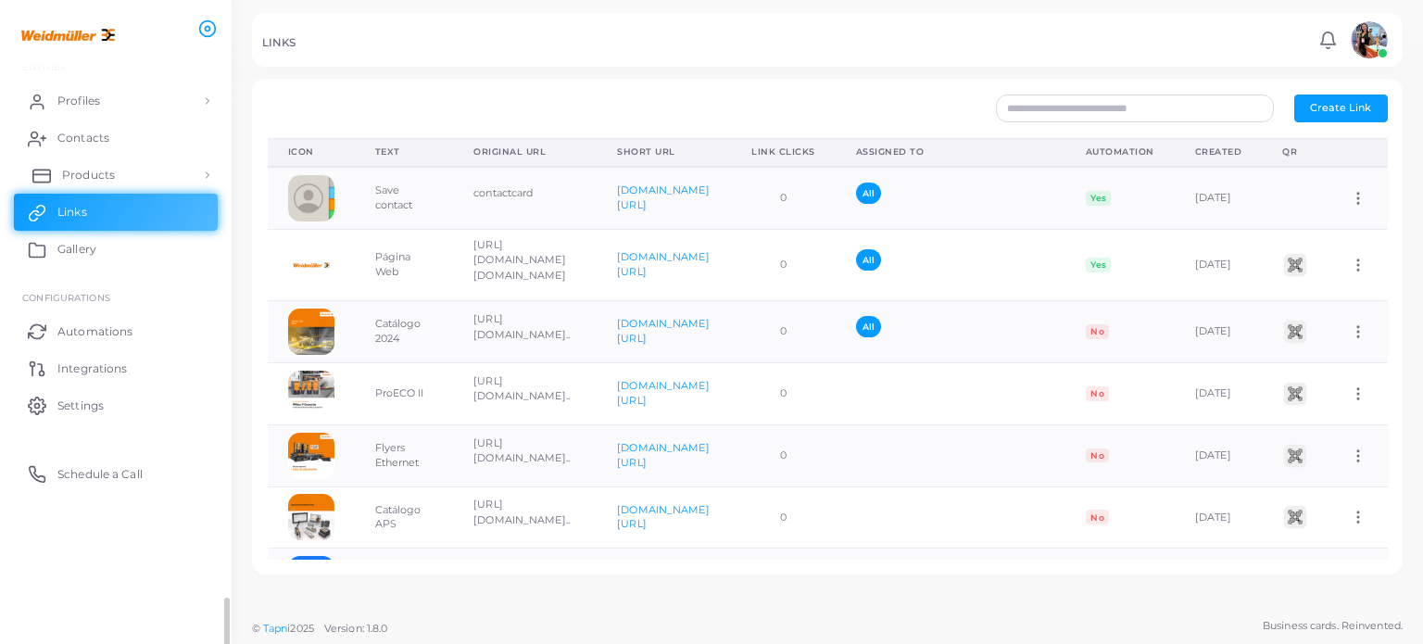
click at [111, 170] on span "Products" at bounding box center [88, 175] width 53 height 17
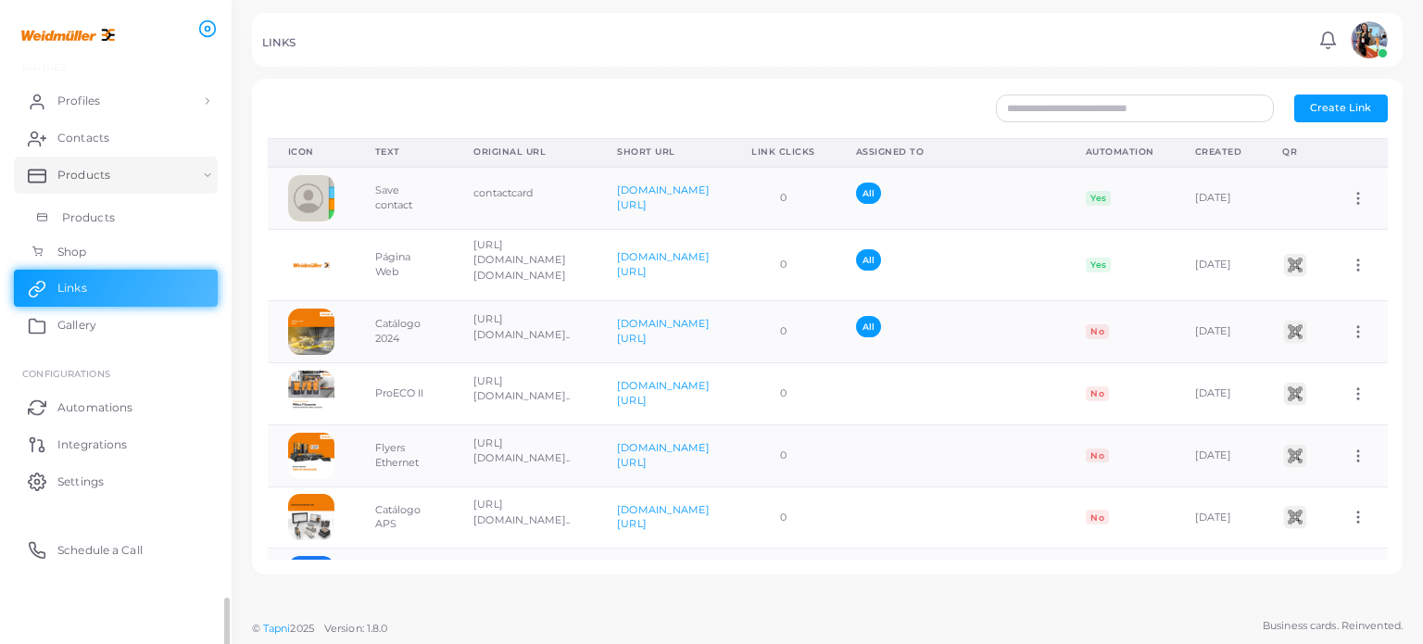
click at [96, 208] on link "Products" at bounding box center [116, 217] width 204 height 35
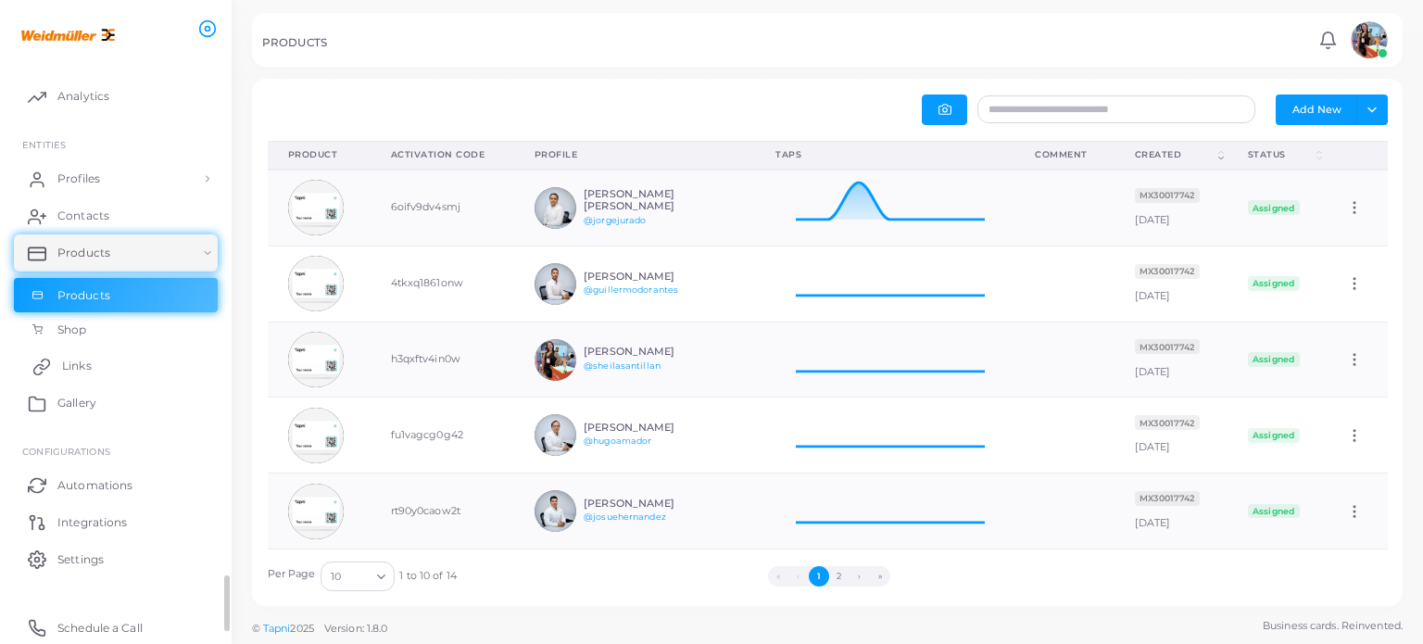
scroll to position [60, 245]
click at [85, 366] on span "Links" at bounding box center [77, 366] width 30 height 17
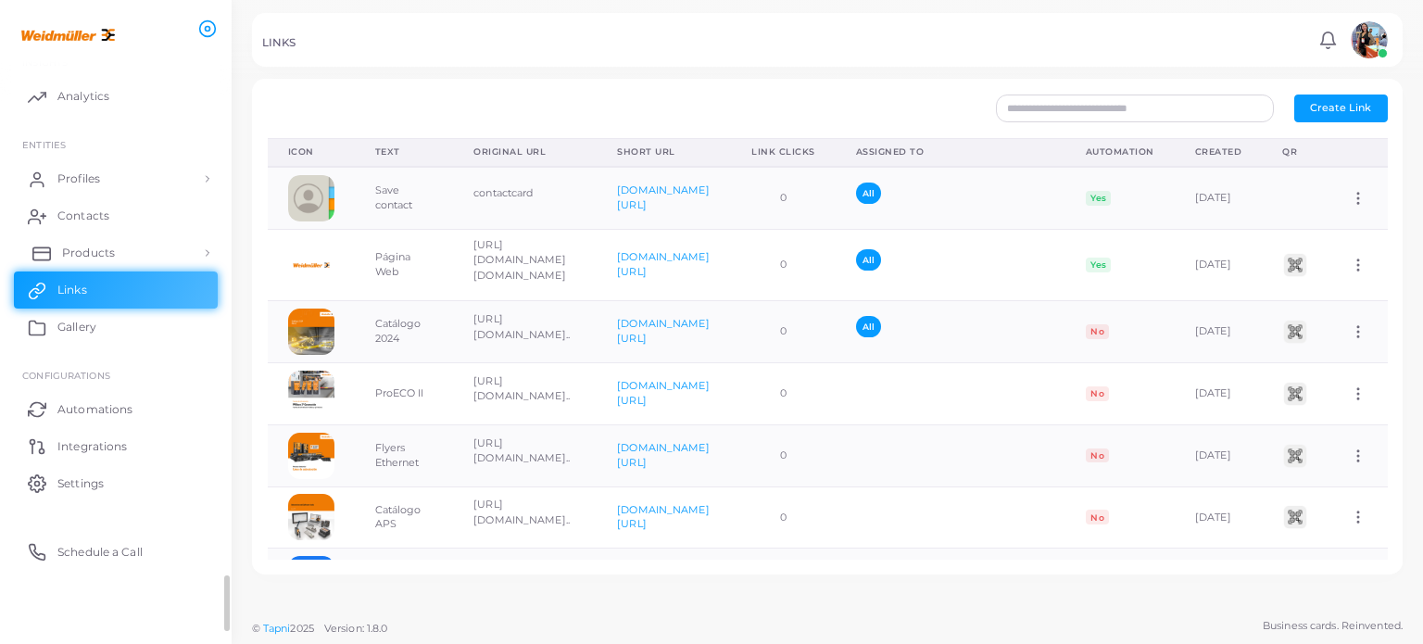
click at [170, 248] on link "Products" at bounding box center [116, 252] width 204 height 37
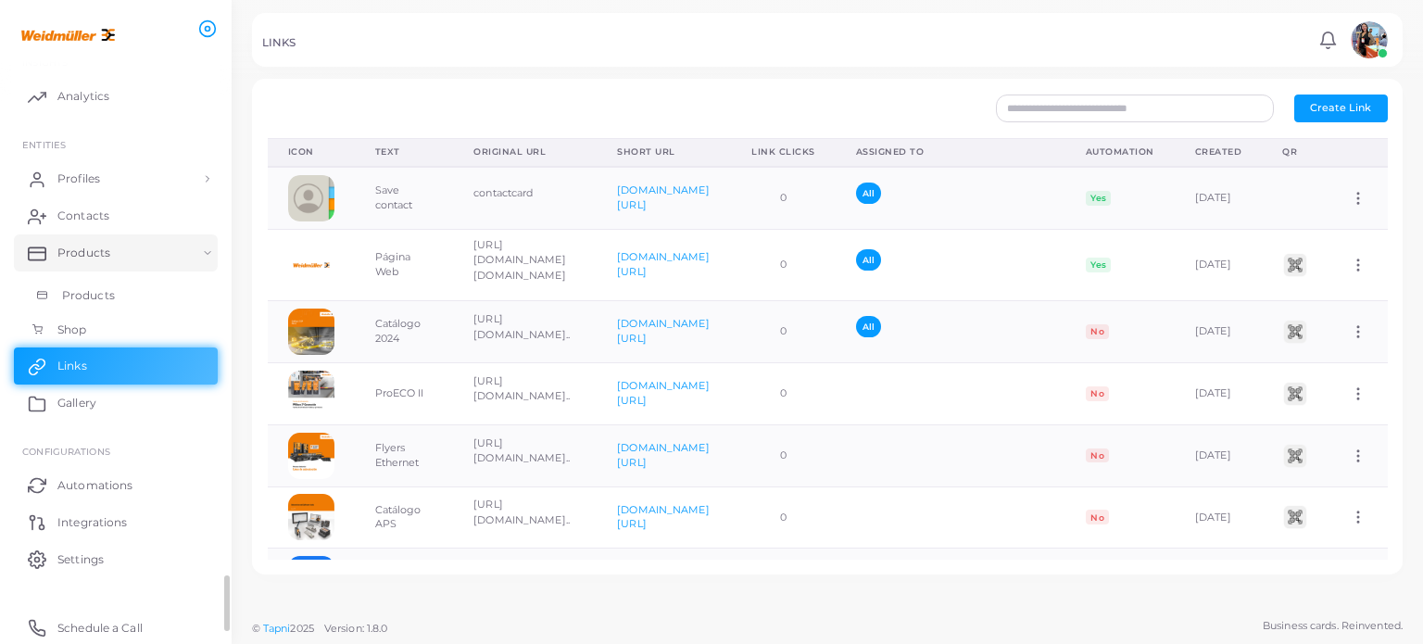
click at [141, 291] on link "Products" at bounding box center [116, 295] width 204 height 35
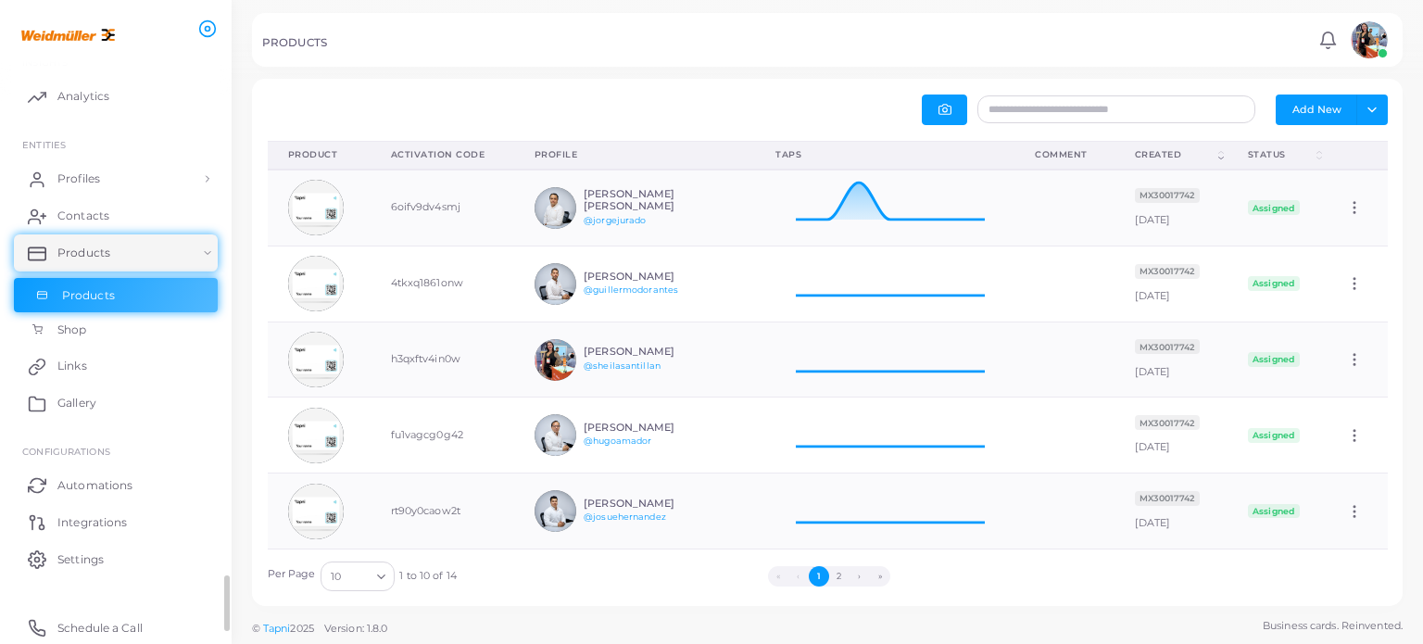
scroll to position [15, 15]
click at [132, 210] on link "Contacts" at bounding box center [116, 215] width 204 height 37
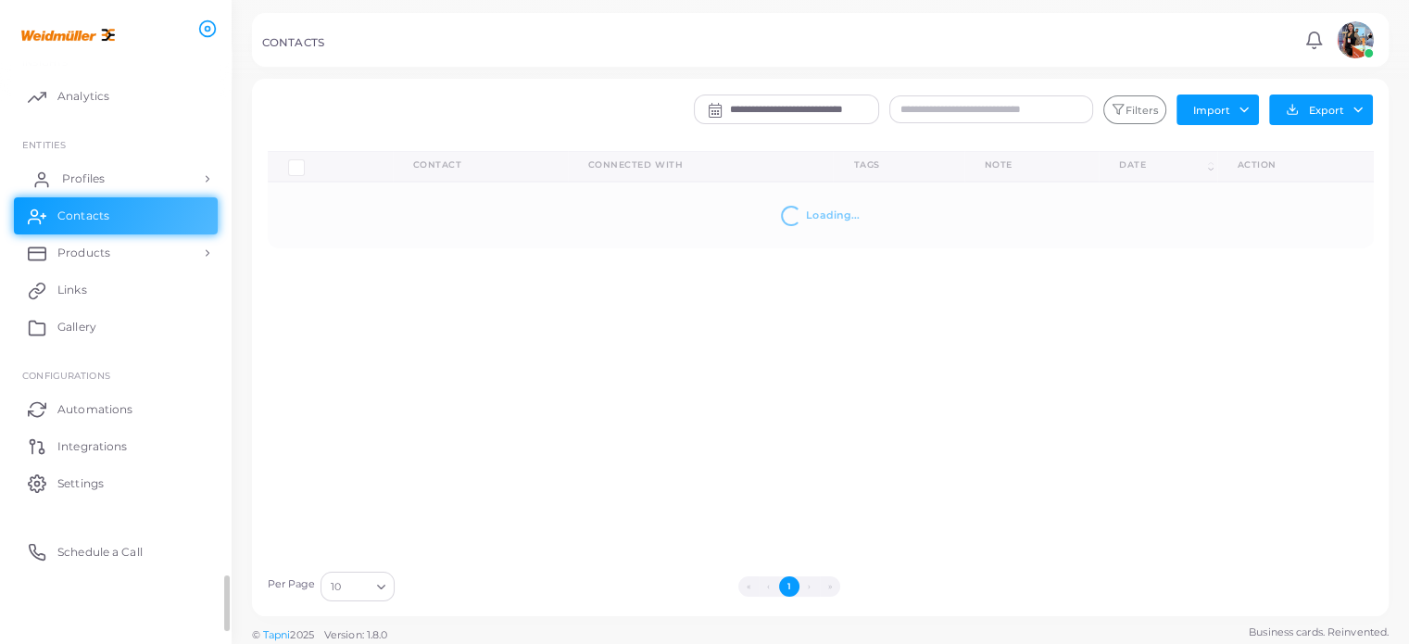
click at [207, 177] on link "Profiles" at bounding box center [116, 178] width 204 height 37
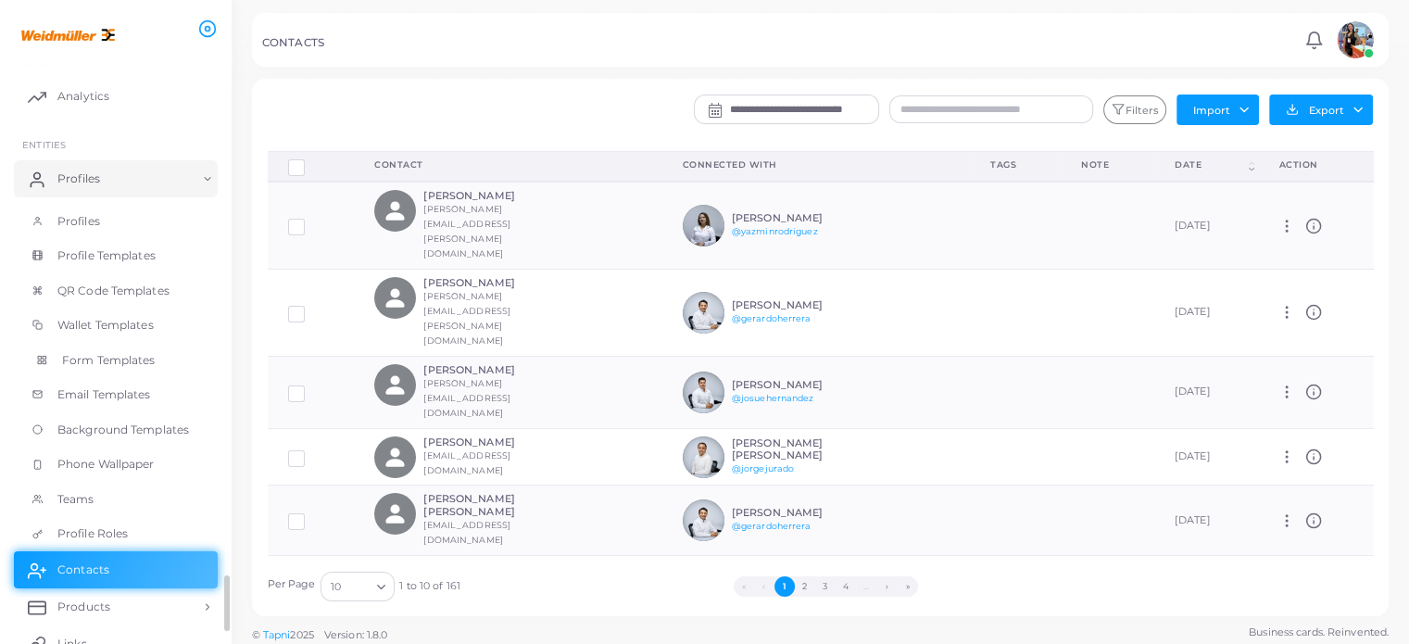
click at [103, 361] on span "Form Templates" at bounding box center [109, 360] width 94 height 17
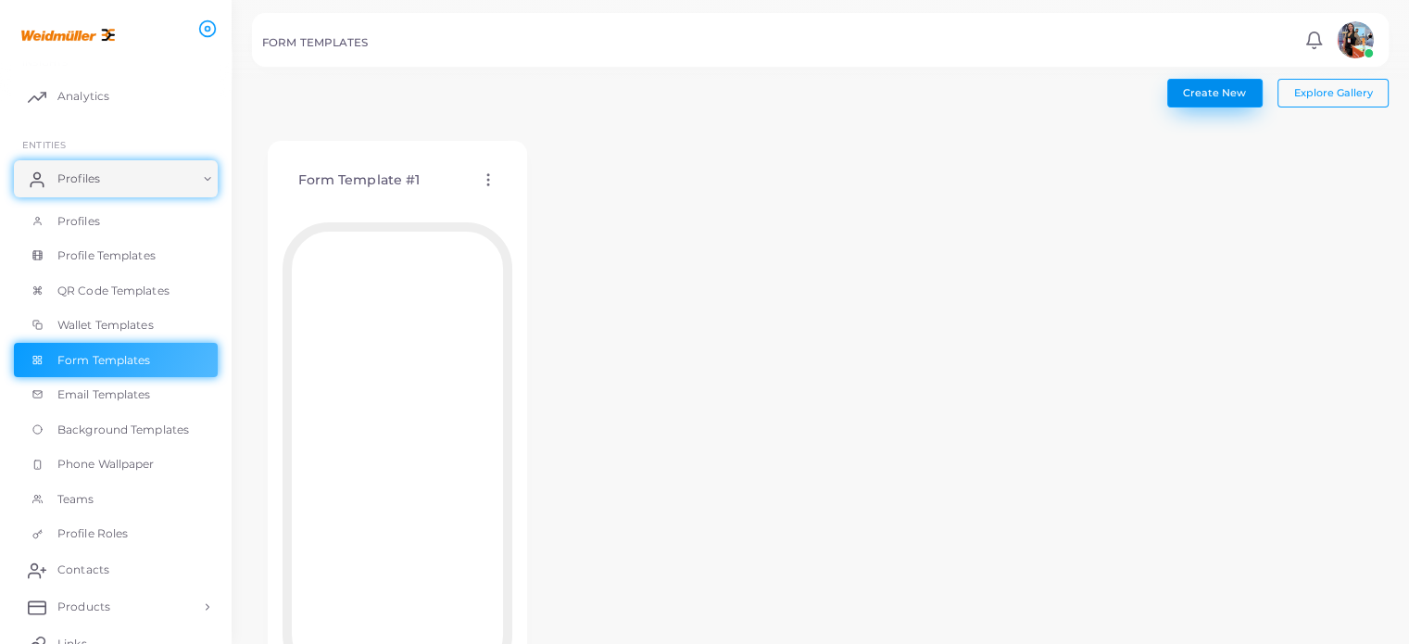
click at [1214, 89] on span "Create New" at bounding box center [1214, 92] width 63 height 13
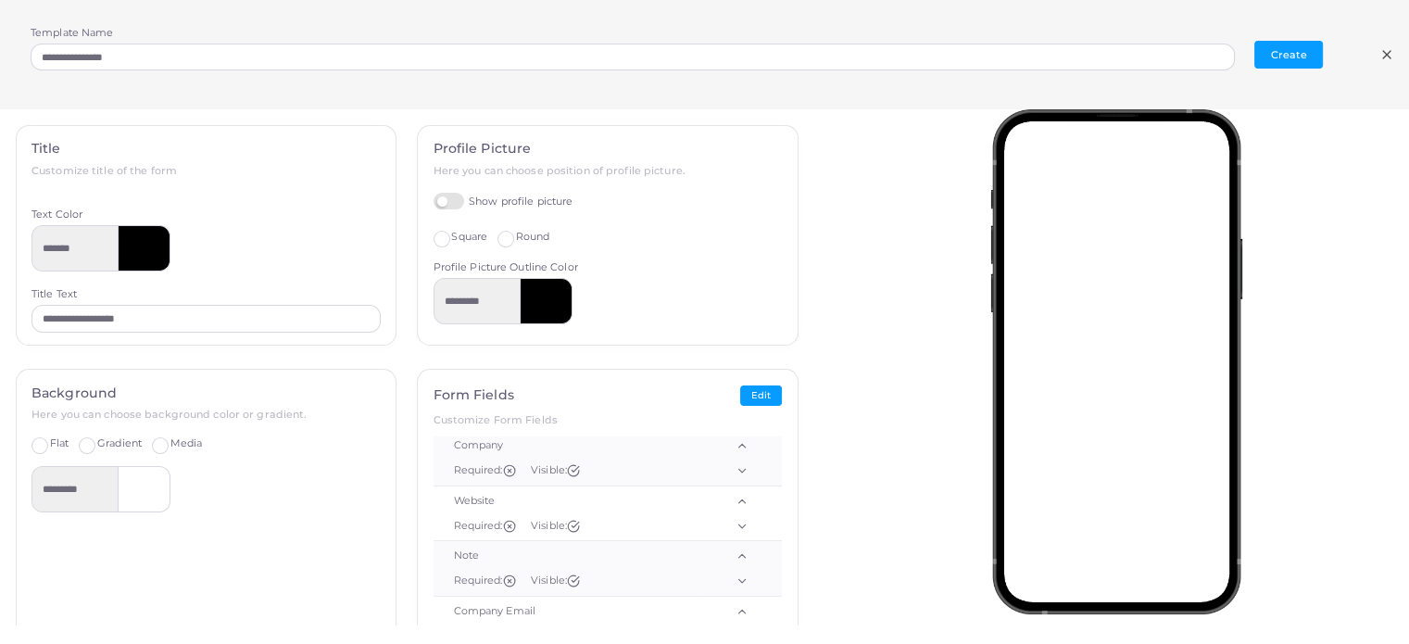
click at [1382, 60] on icon at bounding box center [1387, 54] width 15 height 15
